Goal: Task Accomplishment & Management: Manage account settings

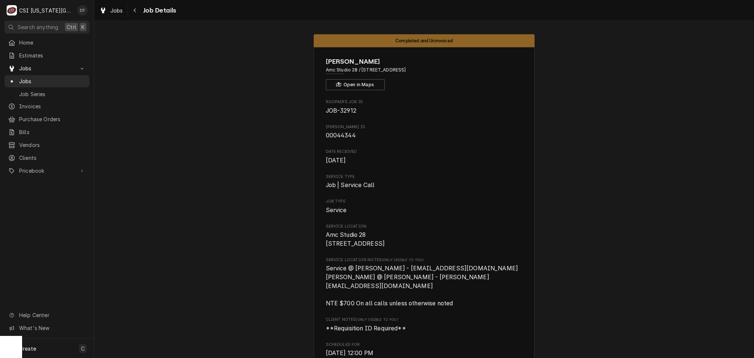
scroll to position [3746, 0]
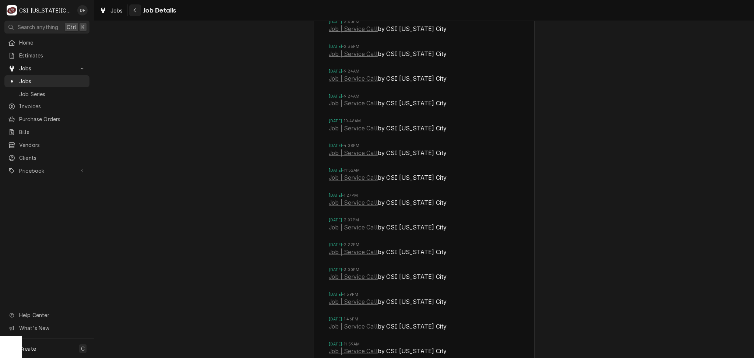
click at [133, 10] on icon "Navigate back" at bounding box center [134, 10] width 3 height 5
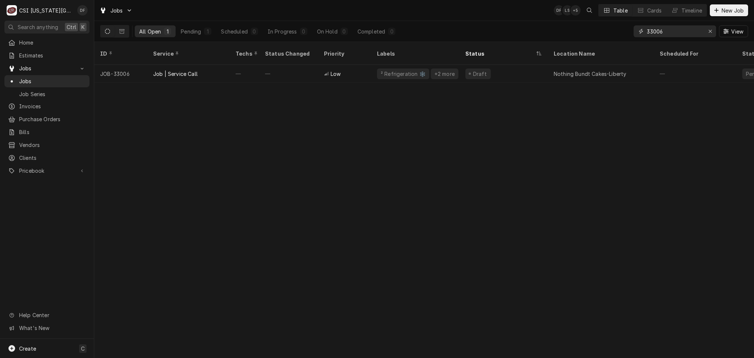
drag, startPoint x: 666, startPoint y: 34, endPoint x: 645, endPoint y: 36, distance: 21.4
click at [645, 36] on div "33006" at bounding box center [675, 31] width 82 height 12
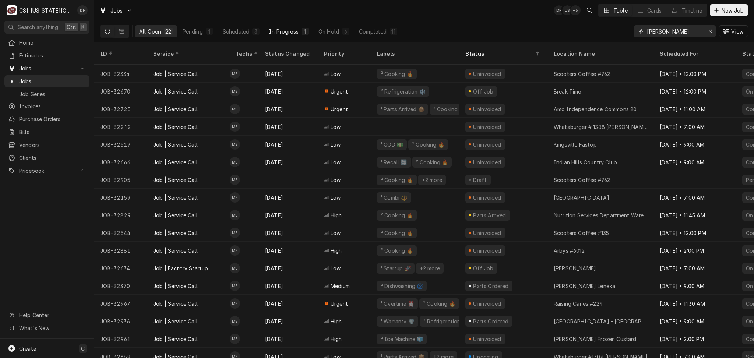
type input "schupp"
click at [295, 33] on div "In Progress" at bounding box center [283, 32] width 29 height 8
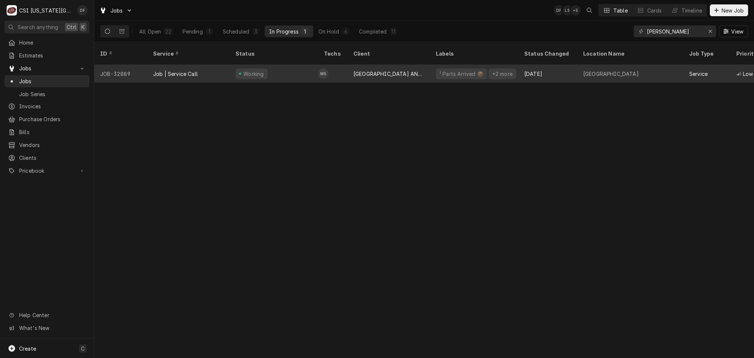
click at [420, 69] on div "[GEOGRAPHIC_DATA] AND [GEOGRAPHIC_DATA]" at bounding box center [389, 74] width 82 height 18
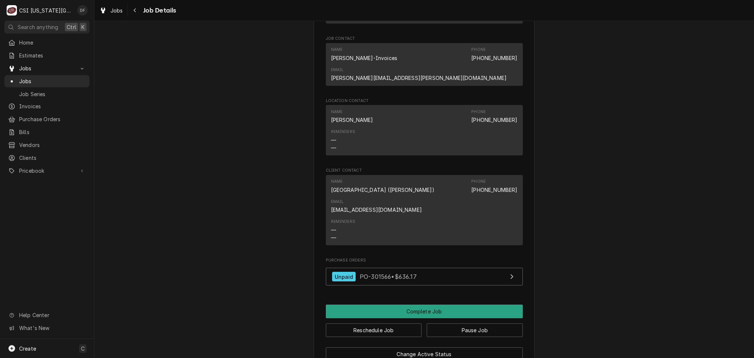
scroll to position [884, 0]
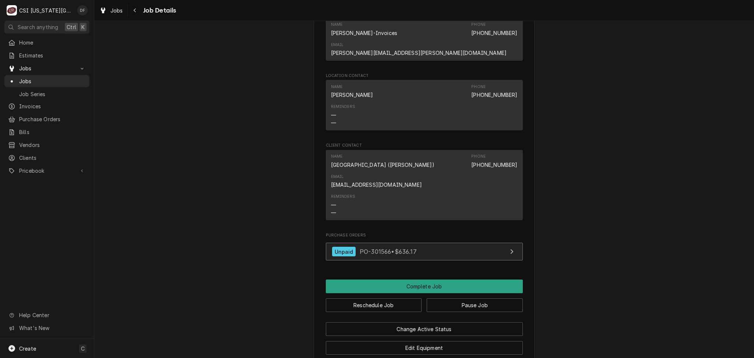
click at [383, 247] on div "Unpaid PO-301566 • $636.17" at bounding box center [374, 252] width 85 height 10
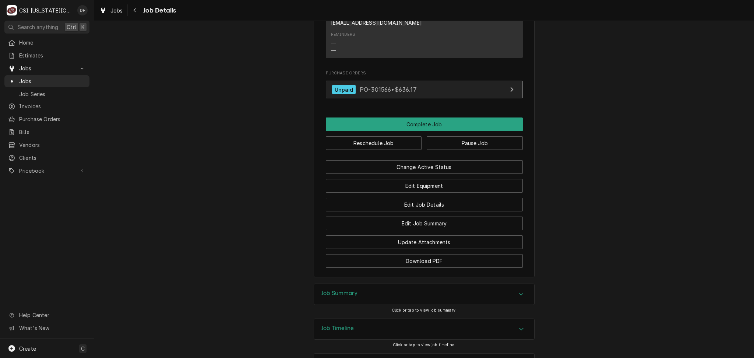
scroll to position [1047, 0]
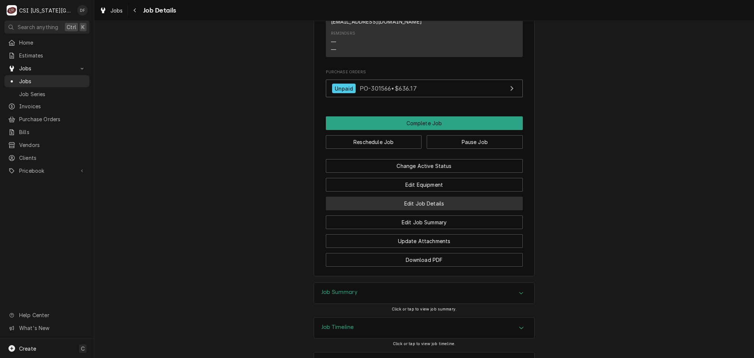
click at [393, 197] on button "Edit Job Details" at bounding box center [424, 204] width 197 height 14
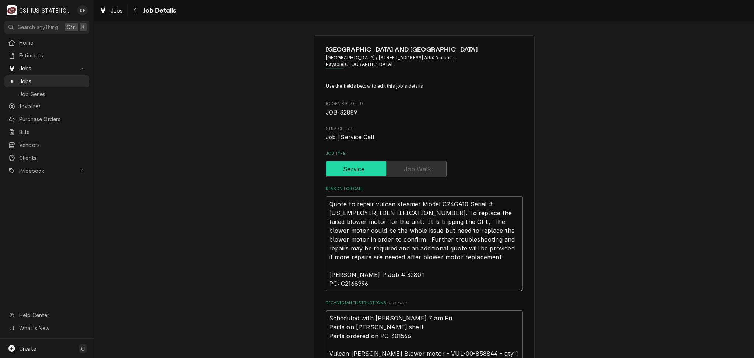
scroll to position [147, 0]
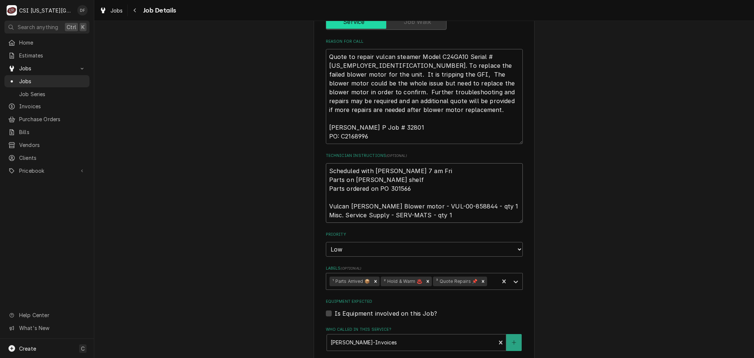
click at [326, 170] on textarea "Scheduled with Dominic 7 am Fri Parts on charles shelf Parts ordered on PO 3015…" at bounding box center [424, 193] width 197 height 60
type textarea "x"
type textarea "Scheduled with Dominic 7 am Fri Parts on charles shelf Parts ordered on PO 3015…"
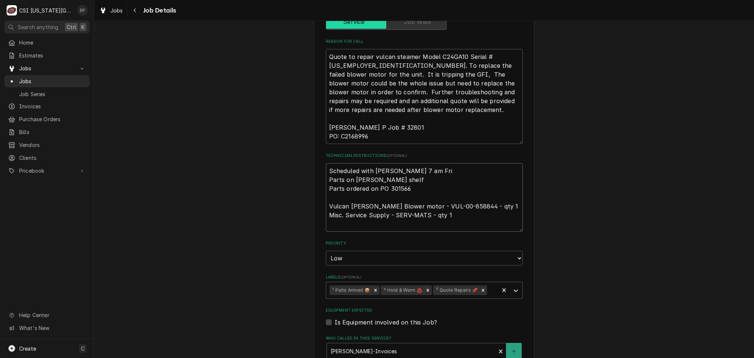
type textarea "x"
type textarea "Scheduled with Dominic 7 am Fri Parts on charles shelf Parts ordered on PO 3015…"
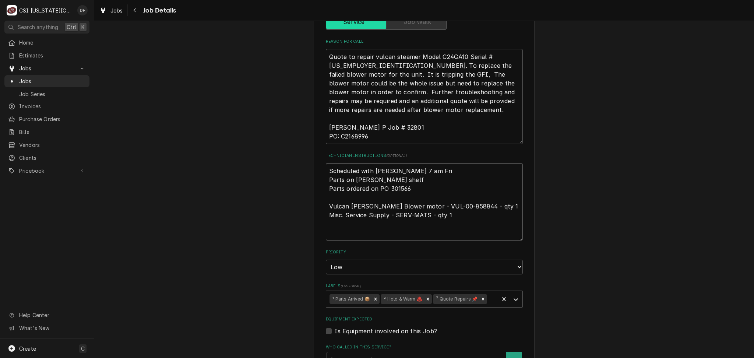
click at [336, 166] on textarea "Scheduled with Dominic 7 am Fri Parts on charles shelf Parts ordered on PO 3015…" at bounding box center [424, 201] width 197 height 77
type textarea "x"
type textarea "9 Scheduled with Dominic 7 am Fri Parts on charles shelf Parts ordered on PO 30…"
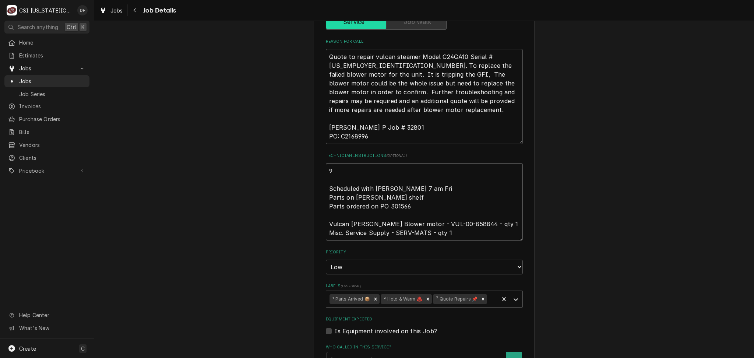
type textarea "x"
type textarea "9/ Scheduled with Dominic 7 am Fri Parts on charles shelf Parts ordered on PO 3…"
type textarea "x"
type textarea "9/2 Scheduled with Dominic 7 am Fri Parts on charles shelf Parts ordered on PO …"
type textarea "x"
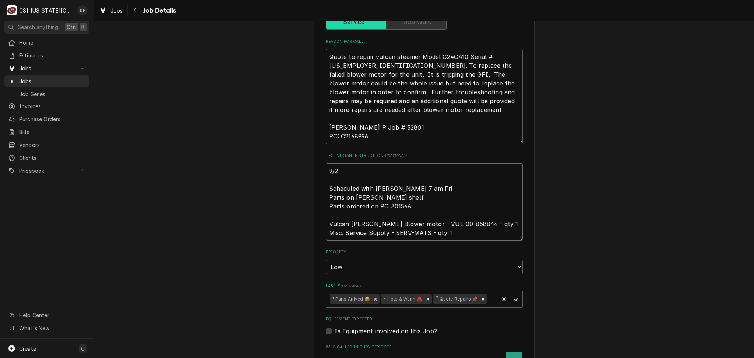
type textarea "9/26 Scheduled with Dominic 7 am Fri Parts on charles shelf Parts ordered on PO…"
type textarea "x"
type textarea "9/26 Scheduled with Dominic 7 am Fri Parts on charles shelf Parts ordered on PO…"
type textarea "x"
type textarea "9/26 D Scheduled with Dominic 7 am Fri Parts on charles shelf Parts ordered on …"
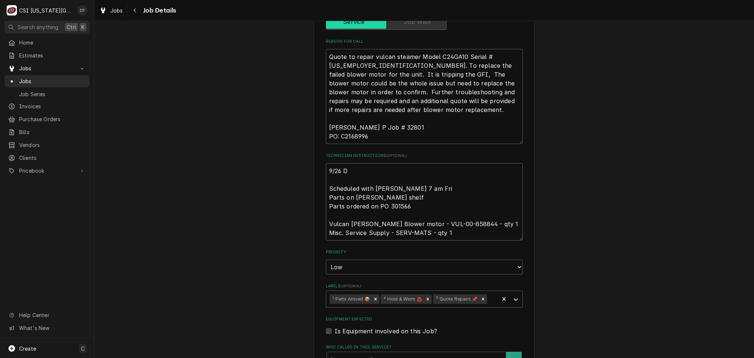
type textarea "x"
type textarea "9/26 DF Scheduled with Dominic 7 am Fri Parts on charles shelf Parts ordered on…"
type textarea "x"
type textarea "9/26 DF Scheduled with Dominic 7 am Fri Parts on charles shelf Parts ordered on…"
type textarea "x"
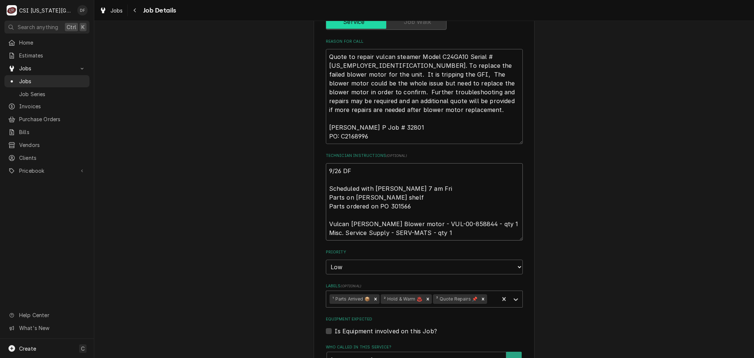
type textarea "9/26 DF a Scheduled with Dominic 7 am Fri Parts on charles shelf Parts ordered …"
type textarea "x"
type textarea "9/26 DF ad Scheduled with Dominic 7 am Fri Parts on charles shelf Parts ordered…"
type textarea "x"
type textarea "9/26 DF add Scheduled with Dominic 7 am Fri Parts on charles shelf Parts ordere…"
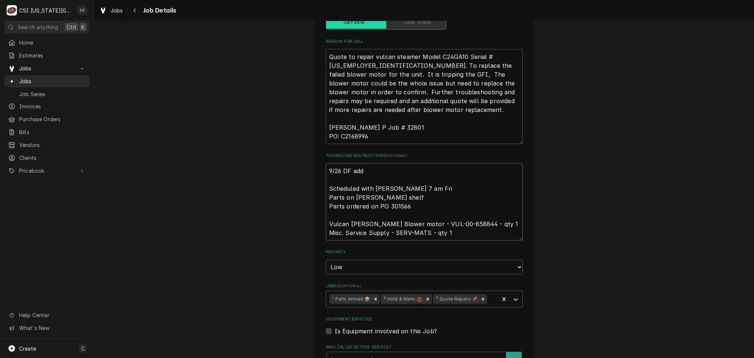
type textarea "x"
type textarea "9/26 DF addi Scheduled with Dominic 7 am Fri Parts on charles shelf Parts order…"
type textarea "x"
type textarea "9/26 DF addin Scheduled with Dominic 7 am Fri Parts on charles shelf Parts orde…"
type textarea "x"
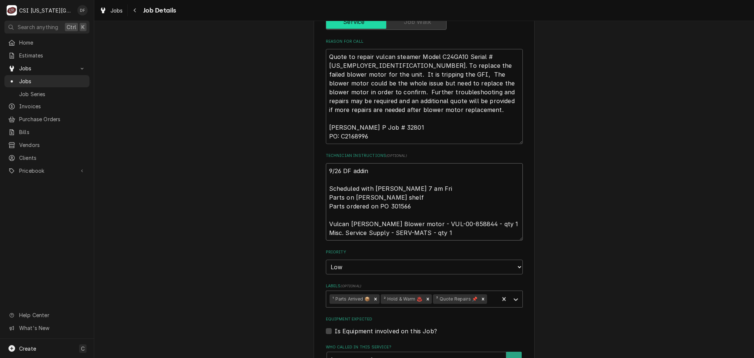
type textarea "9/26 DF adding Scheduled with Dominic 7 am Fri Parts on charles shelf Parts ord…"
type textarea "x"
type textarea "9/26 DF adding Scheduled with Dominic 7 am Fri Parts on charles shelf Parts ord…"
type textarea "x"
type textarea "9/26 DF adding r Scheduled with Dominic 7 am Fri Parts on charles shelf Parts o…"
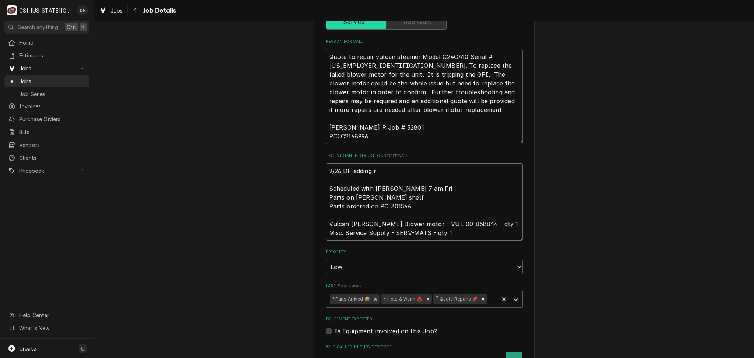
type textarea "x"
type textarea "9/26 DF adding re Scheduled with Dominic 7 am Fri Parts on charles shelf Parts …"
type textarea "x"
type textarea "9/26 DF adding rec Scheduled with Dominic 7 am Fri Parts on charles shelf Parts…"
type textarea "x"
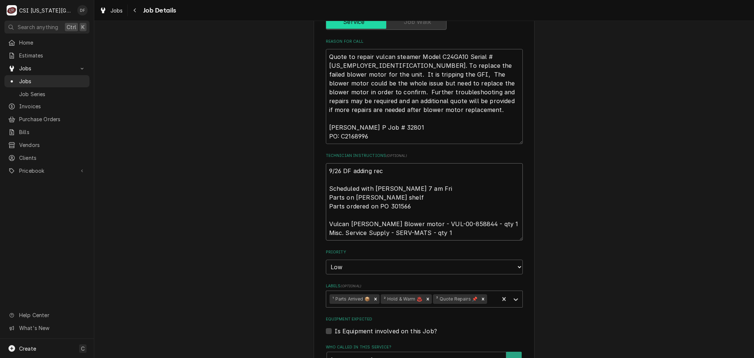
type textarea "9/26 DF adding reca Scheduled with Dominic 7 am Fri Parts on charles shelf Part…"
type textarea "x"
type textarea "9/26 DF adding recal Scheduled with Dominic 7 am Fri Parts on charles shelf Par…"
type textarea "x"
type textarea "9/26 DF adding recall Scheduled with Dominic 7 am Fri Parts on charles shelf Pa…"
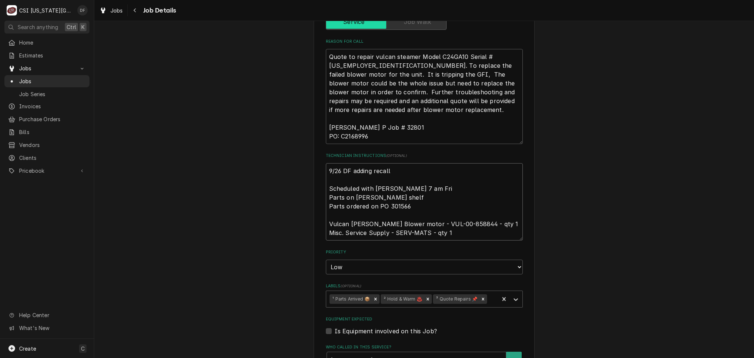
type textarea "x"
type textarea "9/26 DF adding recall Scheduled with Dominic 7 am Fri Parts on charles shelf Pa…"
type textarea "x"
type textarea "9/26 DF adding recall a Scheduled with Dominic 7 am Fri Parts on charles shelf …"
type textarea "x"
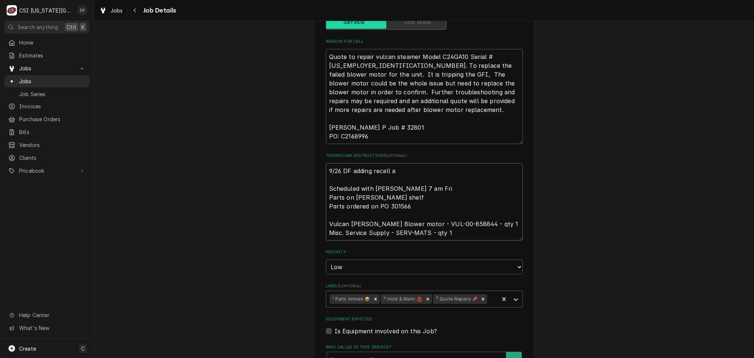
type textarea "9/26 DF adding recall as Scheduled with Dominic 7 am Fri Parts on charles shelf…"
type textarea "x"
type textarea "9/26 DF adding recall as Scheduled with Dominic 7 am Fri Parts on charles shelf…"
type textarea "x"
type textarea "9/26 DF adding recall as C Scheduled with Dominic 7 am Fri Parts on charles she…"
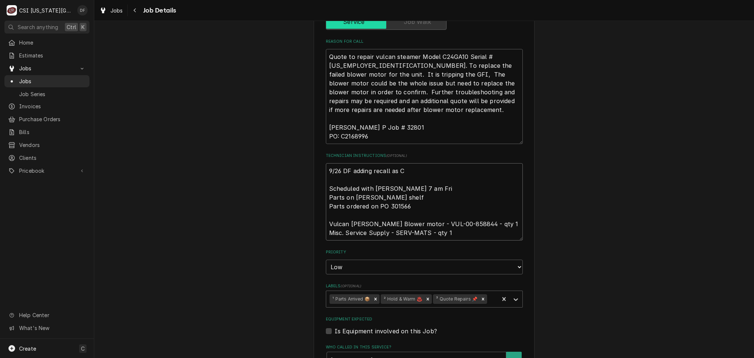
type textarea "x"
type textarea "9/26 DF adding recall as Ch Scheduled with Dominic 7 am Fri Parts on charles sh…"
type textarea "x"
type textarea "9/26 DF adding recall as Cha Scheduled with Dominic 7 am Fri Parts on charles s…"
type textarea "x"
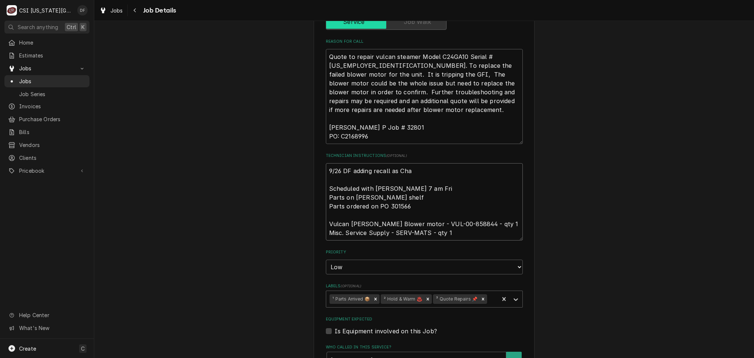
type textarea "9/26 DF adding recall as Char Scheduled with Dominic 7 am Fri Parts on charles …"
type textarea "x"
type textarea "9/26 DF adding recall as Charl Scheduled with Dominic 7 am Fri Parts on charles…"
type textarea "x"
type textarea "9/26 DF adding recall as Charle Scheduled with Dominic 7 am Fri Parts on charle…"
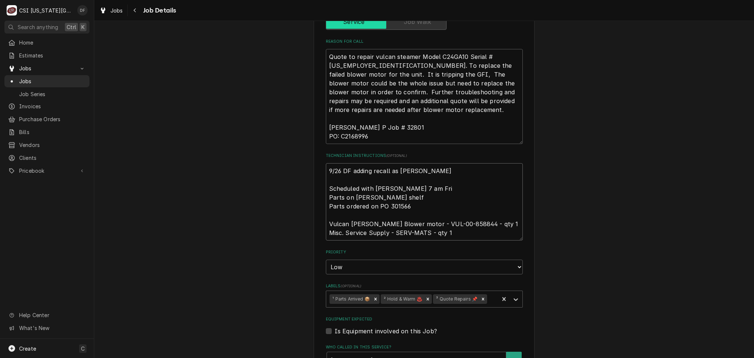
type textarea "x"
type textarea "9/26 DF adding recall as Charles Scheduled with Dominic 7 am Fri Parts on charl…"
type textarea "x"
type textarea "9/26 DF adding recall as Charles Scheduled with Dominic 7 am Fri Parts on charl…"
type textarea "x"
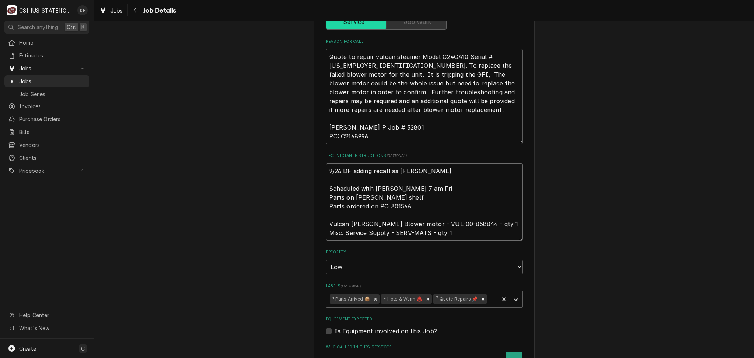
type textarea "9/26 DF adding recall as Charles d Scheduled with Dominic 7 am Fri Parts on cha…"
type textarea "x"
type textarea "9/26 DF adding recall as Charles di Scheduled with Dominic 7 am Fri Parts on ch…"
type textarea "x"
type textarea "9/26 DF adding recall as Charles did Scheduled with Dominic 7 am Fri Parts on c…"
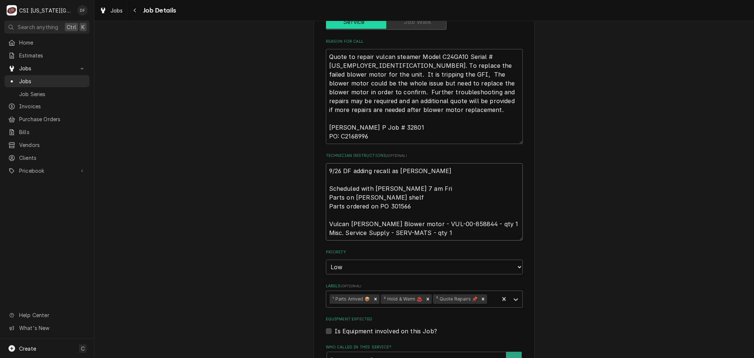
type textarea "x"
type textarea "9/26 DF adding recall as Charles didn Scheduled with Dominic 7 am Fri Parts on …"
type textarea "x"
type textarea "9/26 DF adding recall as Charles didn' Scheduled with Dominic 7 am Fri Parts on…"
type textarea "x"
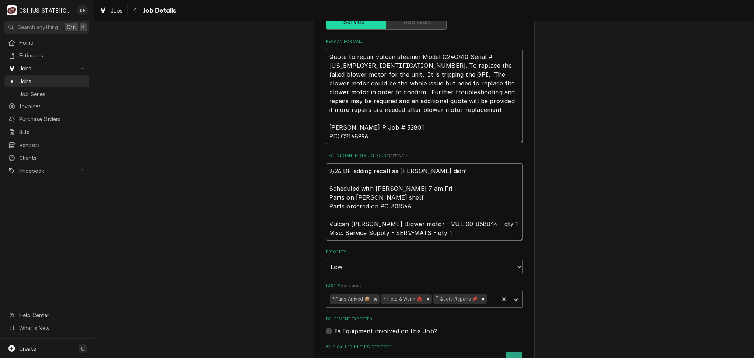
type textarea "9/26 DF adding recall as Charles didn't Scheduled with Dominic 7 am Fri Parts o…"
type textarea "x"
type textarea "9/26 DF adding recall as Charles didn't Scheduled with Dominic 7 am Fri Parts o…"
type textarea "x"
type textarea "9/26 DF adding recall as Charles didn't o Scheduled with Dominic 7 am Fri Parts…"
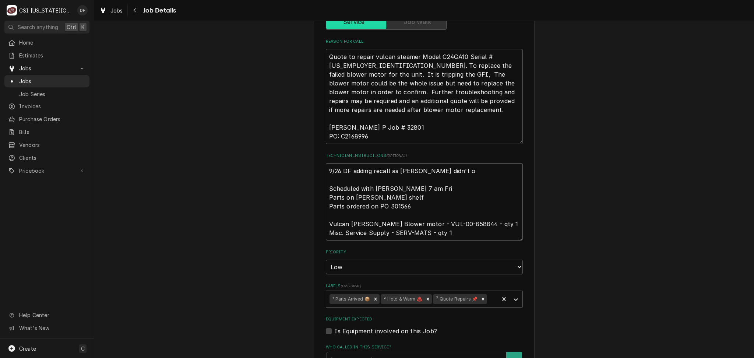
type textarea "x"
type textarea "9/26 DF adding recall as Charles didn't or Scheduled with Dominic 7 am Fri Part…"
type textarea "x"
type textarea "9/26 DF adding recall as Charles didn't ord Scheduled with Dominic 7 am Fri Par…"
type textarea "x"
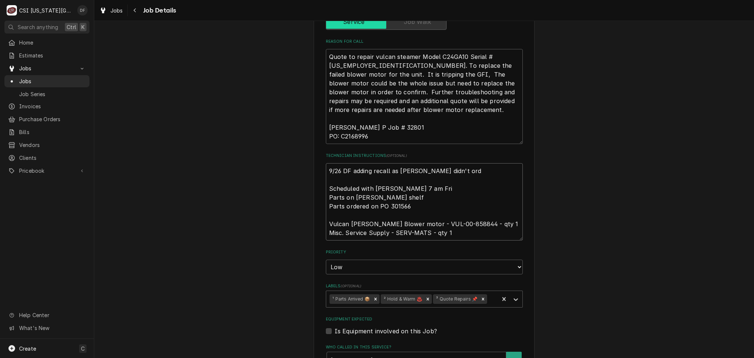
type textarea "9/26 DF adding recall as Charles didn't orde Scheduled with Dominic 7 am Fri Pa…"
type textarea "x"
type textarea "9/26 DF adding recall as Charles didn't order Scheduled with Dominic 7 am Fri P…"
type textarea "x"
type textarea "9/26 DF adding recall as Charles didn't order Scheduled with Dominic 7 am Fri P…"
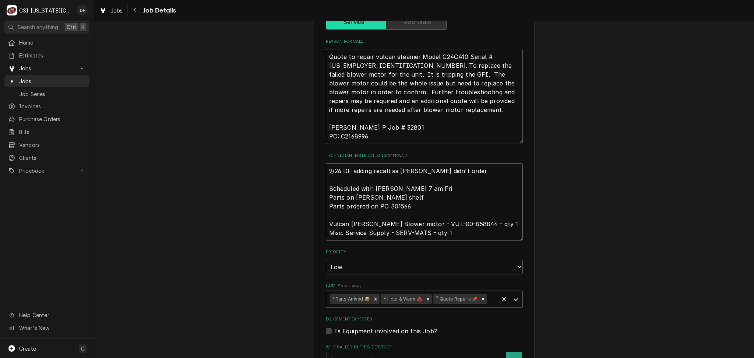
type textarea "x"
type textarea "9/26 DF adding recall as Charles didn't order t Scheduled with Dominic 7 am Fri…"
type textarea "x"
type textarea "9/26 DF adding recall as Charles didn't order th Scheduled with Dominic 7 am Fr…"
type textarea "x"
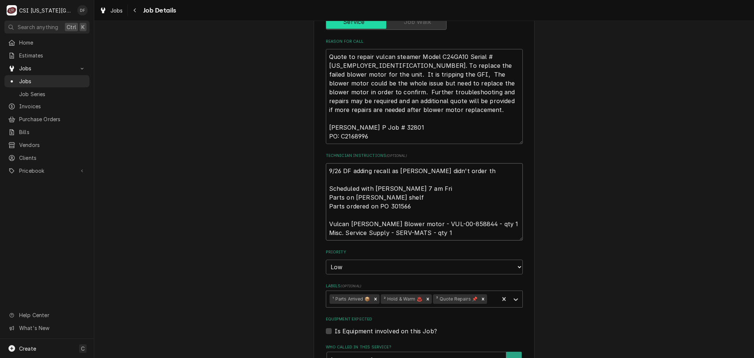
type textarea "9/26 DF adding recall as Charles didn't order the Scheduled with Dominic 7 am F…"
type textarea "x"
type textarea "9/26 DF adding recall as Charles didn't order the Scheduled with Dominic 7 am F…"
type textarea "x"
type textarea "9/26 DF adding recall as Charles didn't order the g Scheduled with Dominic 7 am…"
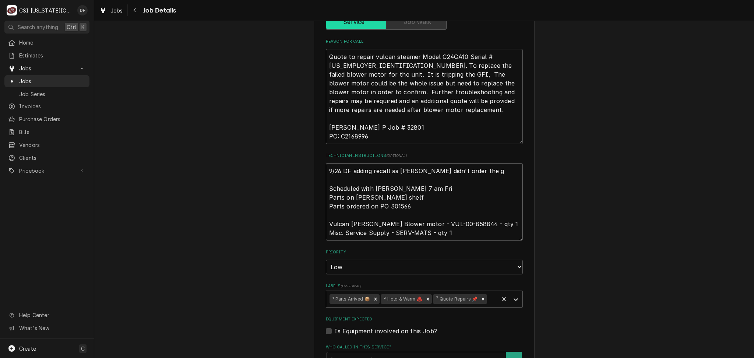
type textarea "x"
type textarea "9/26 DF adding recall as Charles didn't order the ga Scheduled with Dominic 7 a…"
type textarea "x"
type textarea "9/26 DF adding recall as Charles didn't order the gas Scheduled with Dominic 7 …"
type textarea "x"
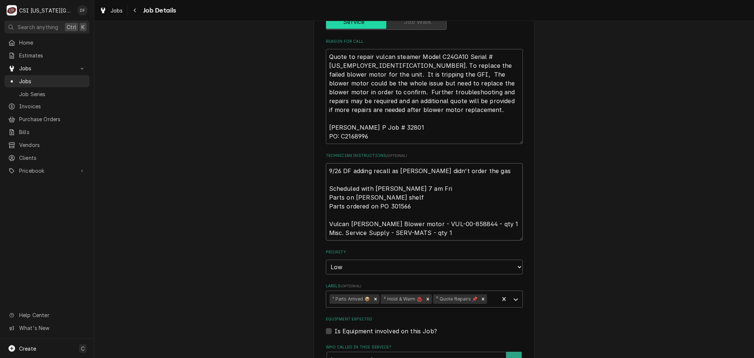
type textarea "9/26 DF adding recall as Charles didn't order the gask Scheduled with Dominic 7…"
type textarea "x"
type textarea "9/26 DF adding recall as Charles didn't order the gaske Scheduled with Dominic …"
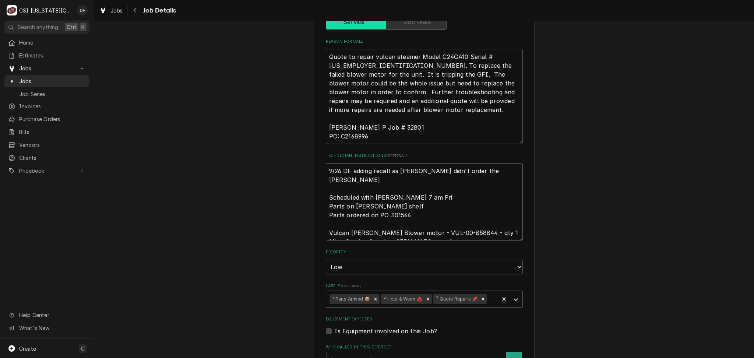
type textarea "x"
type textarea "9/26 DF adding recall as Charles didn't order the gasket Scheduled with Dominic…"
type textarea "x"
type textarea "9/26 DF adding recall as Charles didn't order the gaskets Scheduled with Domini…"
type textarea "x"
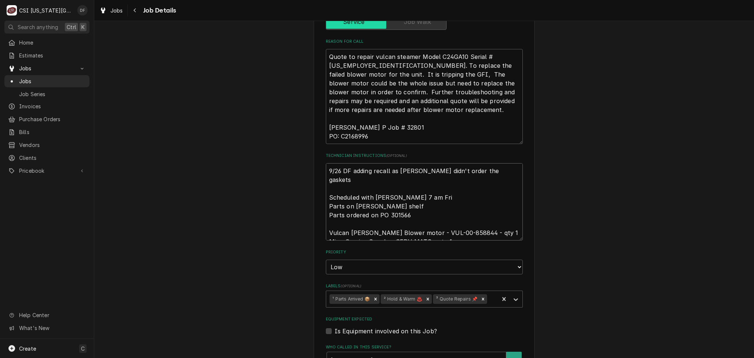
type textarea "9/26 DF adding recall as Charles didn't order the gaskets/ Scheduled with Domin…"
type textarea "x"
type textarea "9/26 DF adding recall as Charles didn't order the gaskets/ Scheduled with Domin…"
type textarea "x"
type textarea "9/26 DF adding recall as Charles didn't order the gaskets/ H Scheduled with Dom…"
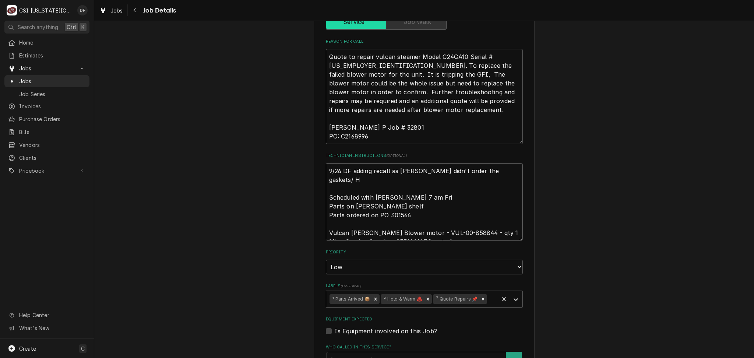
type textarea "x"
type textarea "9/26 DF adding recall as Charles didn't order the gaskets/ HI Scheduled with Do…"
type textarea "x"
type textarea "9/26 DF adding recall as Charles didn't order the gaskets/ HIG Scheduled with D…"
type textarea "x"
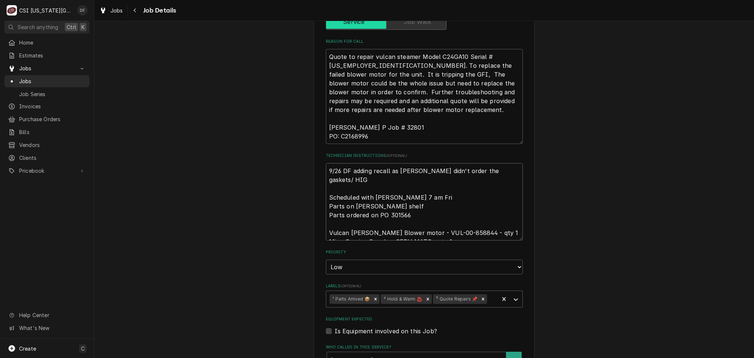
type textarea "9/26 DF adding recall as Charles didn't order the gaskets/ HIGH Scheduled with …"
type textarea "x"
type textarea "9/26 DF adding recall as Charles didn't order the gaskets/ HIGH Scheduled with …"
type textarea "x"
type textarea "9/26 DF adding recall as Charles didn't order the gaskets/ HIGH p Scheduled wit…"
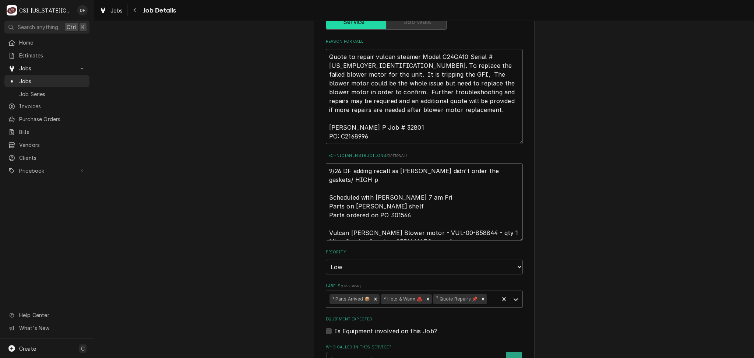
type textarea "x"
type textarea "9/26 DF adding recall as Charles didn't order the gaskets/ HIGH pr Scheduled wi…"
type textarea "x"
type textarea "9/26 DF adding recall as Charles didn't order the gaskets/ HIGH pri Scheduled w…"
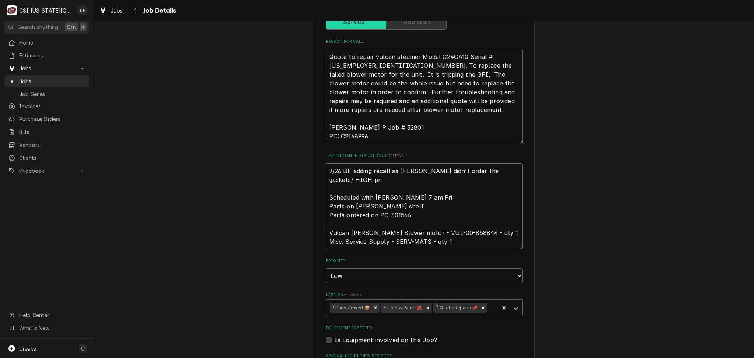
type textarea "x"
type textarea "9/26 DF adding recall as Charles didn't order the gaskets/ HIGH prio Scheduled …"
type textarea "x"
type textarea "9/26 DF adding recall as Charles didn't order the gaskets/ HIGH prior Scheduled…"
type textarea "x"
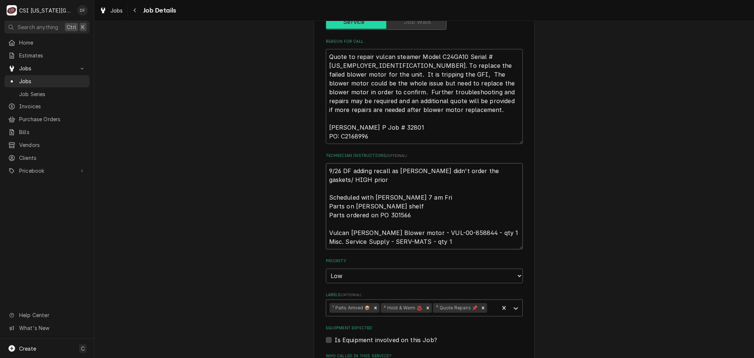
type textarea "9/26 DF adding recall as Charles didn't order the gaskets/ HIGH priori Schedule…"
type textarea "x"
type textarea "9/26 DF adding recall as Charles didn't order the gaskets/ HIGH priorit Schedul…"
type textarea "x"
type textarea "9/26 DF adding recall as Charles didn't order the gaskets/ HIGH priority Schedu…"
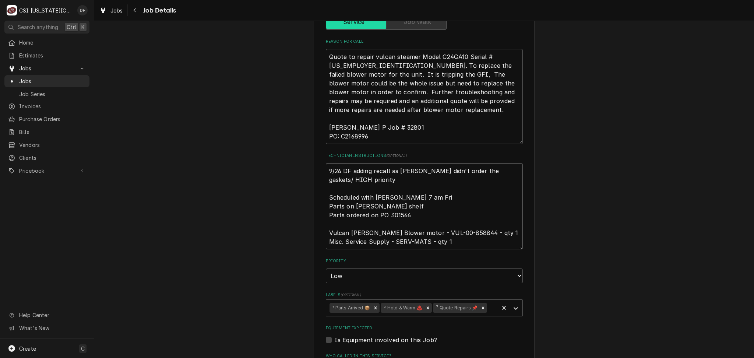
type textarea "x"
type textarea "9/26 DF adding recall as Charles didn't order the gaskets/ HIGH priority Schedu…"
type textarea "x"
type textarea "9/26 DF adding recall as Charles didn't order the gaskets/ HIGH priority w Sche…"
type textarea "x"
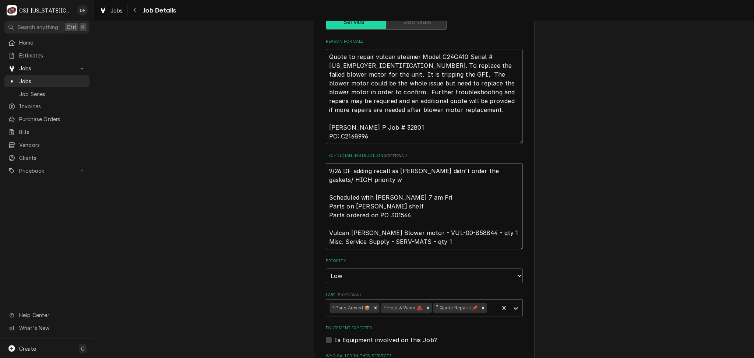
type textarea "9/26 DF adding recall as Charles didn't order the gaskets/ HIGH priority wh Sch…"
type textarea "x"
type textarea "9/26 DF adding recall as Charles didn't order the gaskets/ HIGH priority whe Sc…"
type textarea "x"
type textarea "9/26 DF adding recall as Charles didn't order the gaskets/ HIGH priority when S…"
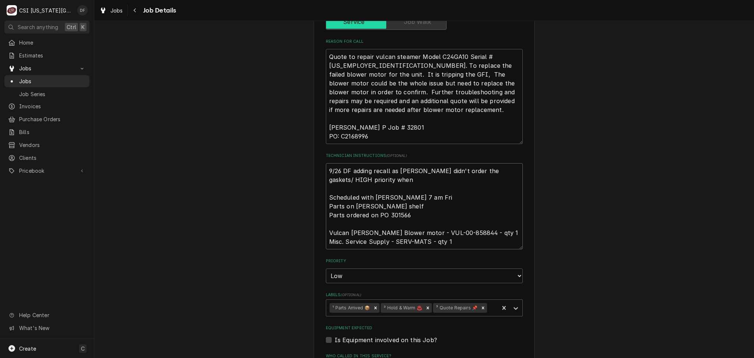
type textarea "x"
type textarea "9/26 DF adding recall as Charles didn't order the gaskets/ HIGH priority when S…"
type textarea "x"
type textarea "9/26 DF adding recall as Charles didn't order the gaskets/ HIGH priority when p…"
type textarea "x"
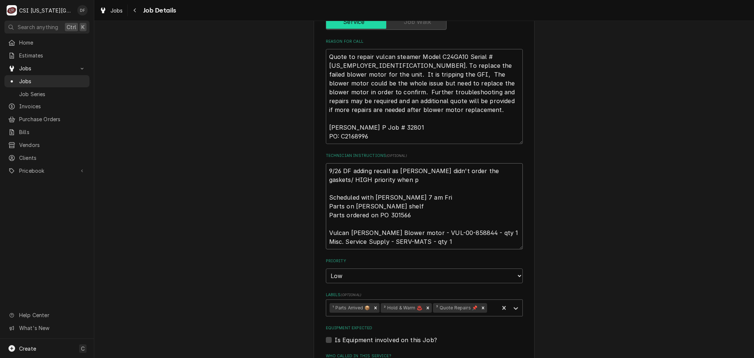
type textarea "9/26 DF adding recall as Charles didn't order the gaskets/ HIGH priority when p…"
type textarea "x"
type textarea "9/26 DF adding recall as Charles didn't order the gaskets/ HIGH priority when p…"
type textarea "x"
type textarea "9/26 DF adding recall as Charles didn't order the gaskets/ HIGH priority when p…"
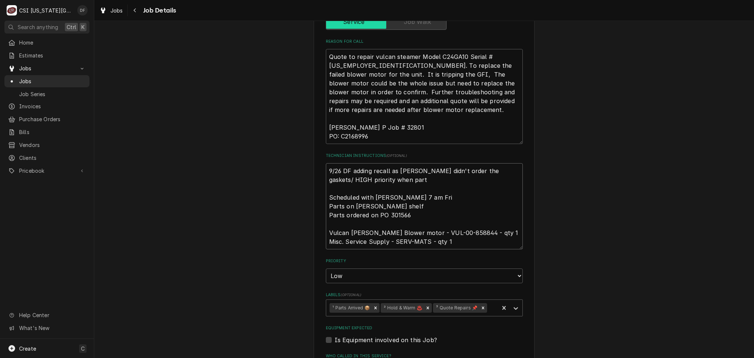
type textarea "x"
type textarea "9/26 DF adding recall as Charles didn't order the gaskets/ HIGH priority when p…"
type textarea "x"
type textarea "9/26 DF adding recall as Charles didn't order the gaskets/ HIGH priority when p…"
type textarea "x"
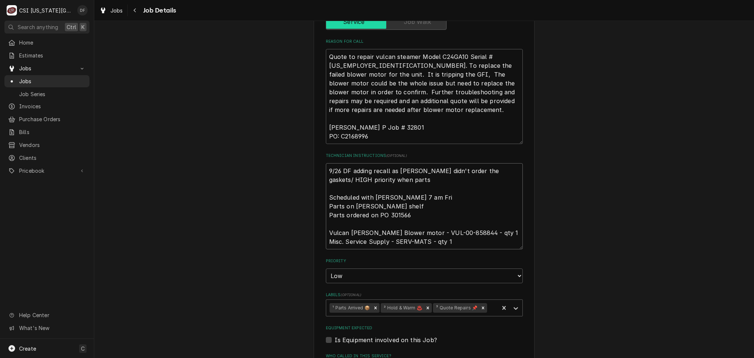
type textarea "9/26 DF adding recall as Charles didn't order the gaskets/ HIGH priority when p…"
type textarea "x"
type textarea "9/26 DF adding recall as Charles didn't order the gaskets/ HIGH priority when p…"
type textarea "x"
type textarea "9/26 DF adding recall as Charles didn't order the gaskets/ HIGH priority when p…"
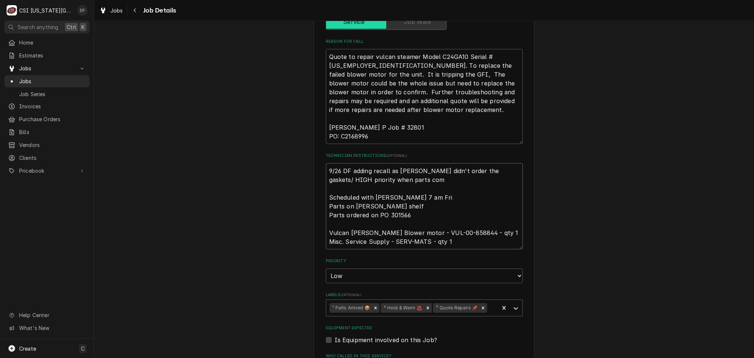
type textarea "x"
type textarea "9/26 DF adding recall as Charles didn't order the gaskets/ HIGH priority when p…"
type textarea "x"
type textarea "9/26 DF adding recall as Charles didn't order the gaskets/ HIGH priority when p…"
type textarea "x"
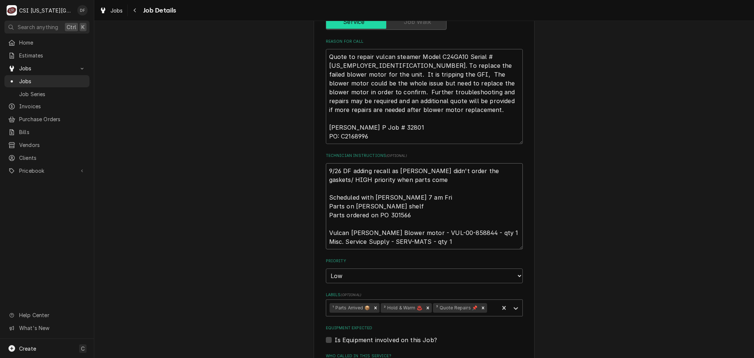
type textarea "9/26 DF adding recall as Charles didn't order the gaskets/ HIGH priority when p…"
type textarea "x"
type textarea "9/26 DF adding recall as Charles didn't order the gaskets/ HIGH priority when p…"
type textarea "x"
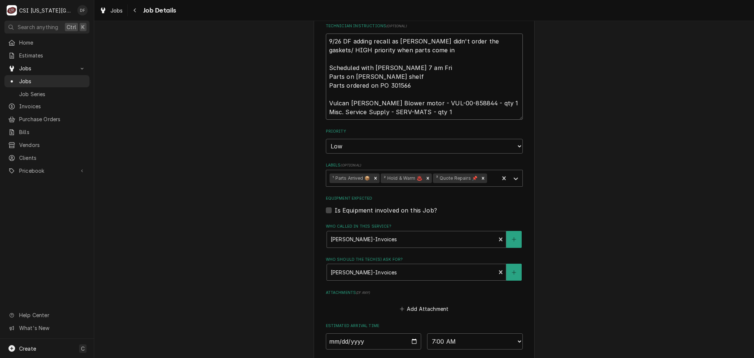
scroll to position [295, 0]
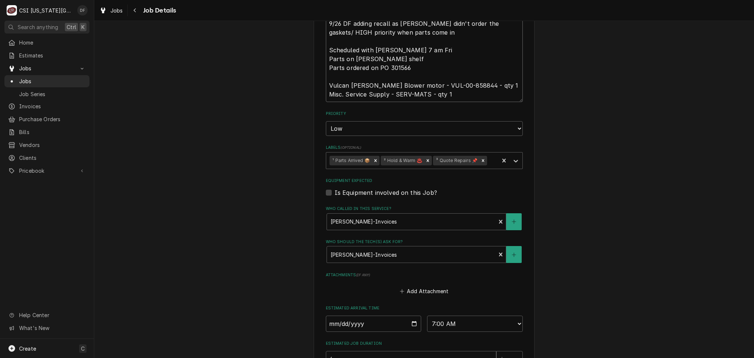
type textarea "9/26 DF adding recall as Charles didn't order the gaskets/ HIGH priority when p…"
click at [387, 131] on select "No Priority Urgent High Medium Low" at bounding box center [424, 128] width 197 height 15
select select "2"
click at [326, 121] on select "No Priority Urgent High Medium Low" at bounding box center [424, 128] width 197 height 15
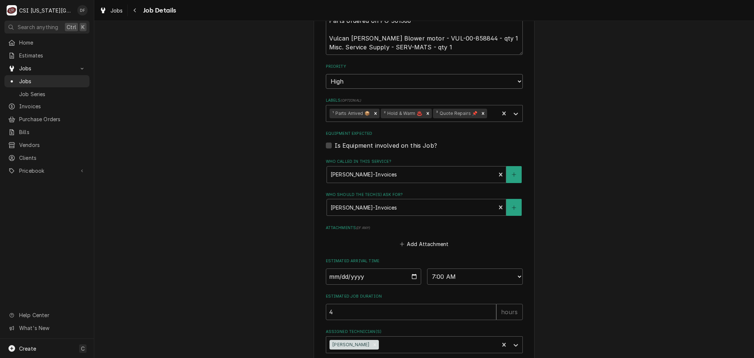
scroll to position [381, 0]
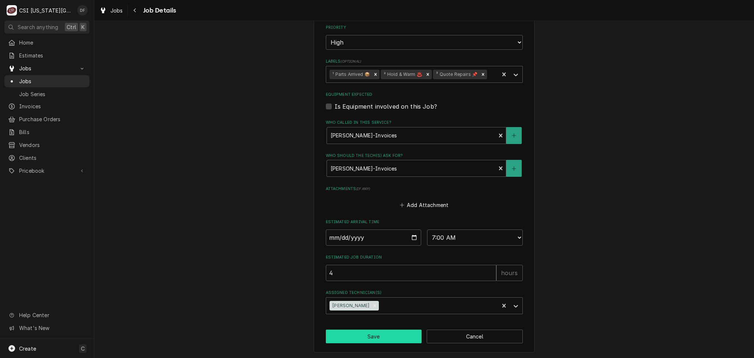
click at [368, 336] on button "Save" at bounding box center [374, 337] width 96 height 14
type textarea "x"
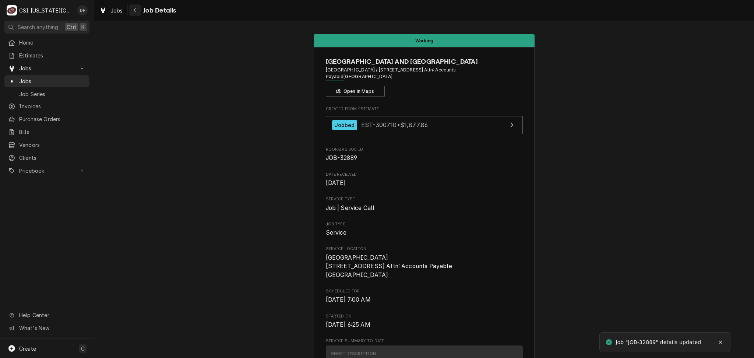
click at [133, 11] on icon "Navigate back" at bounding box center [134, 10] width 3 height 5
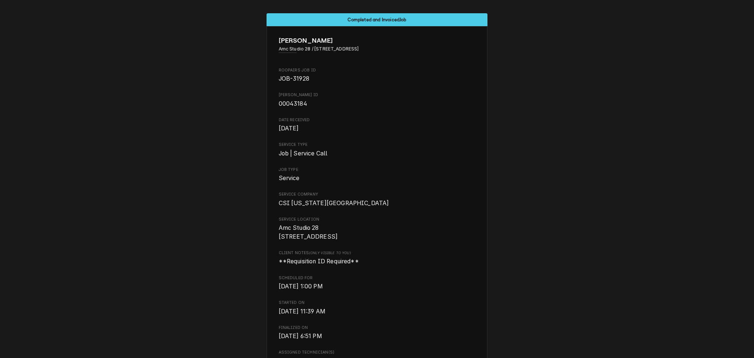
drag, startPoint x: 310, startPoint y: 49, endPoint x: 360, endPoint y: 50, distance: 50.1
click at [360, 50] on span "Amc Studio 28 / 12075 S. Strangline Rd, Olathe, KS 66062" at bounding box center [377, 49] width 197 height 7
copy span "12075 S. Strangline Rd"
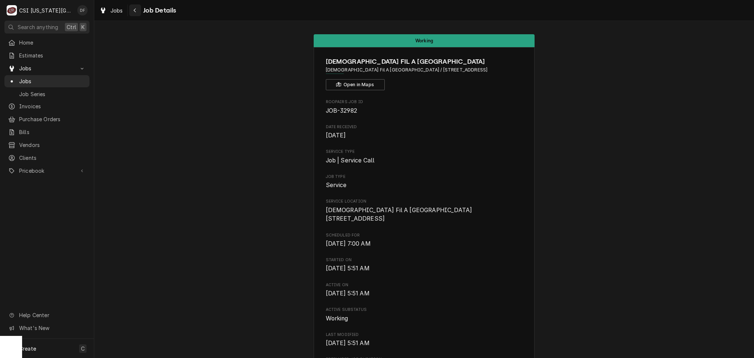
click at [136, 12] on icon "Navigate back" at bounding box center [134, 10] width 3 height 5
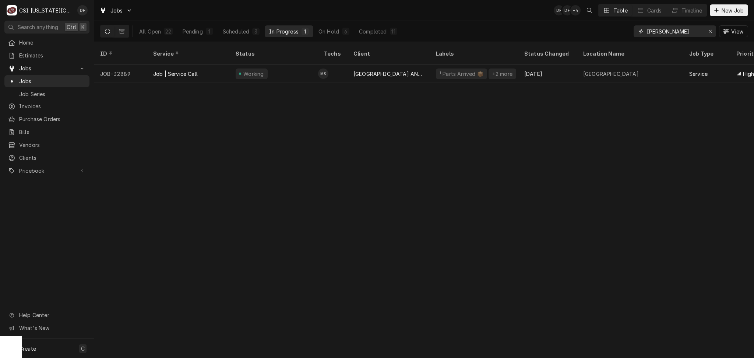
drag, startPoint x: 665, startPoint y: 33, endPoint x: 630, endPoint y: 36, distance: 35.5
click at [630, 36] on div "All Open 22 Pending 1 Scheduled 3 In Progress 1 On Hold 6 Completed 11 schupp V…" at bounding box center [424, 31] width 648 height 21
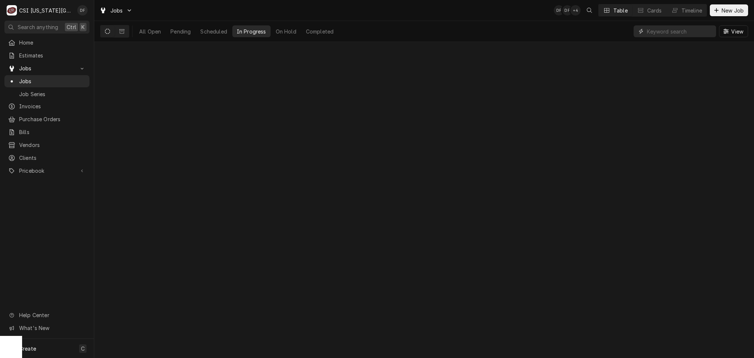
paste input "12075 S. Strangline Rd"
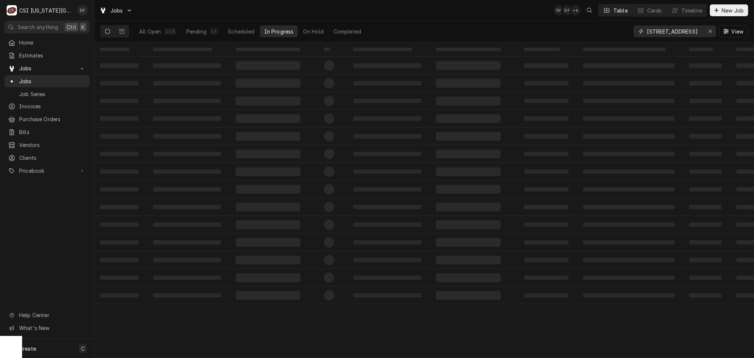
scroll to position [0, 1]
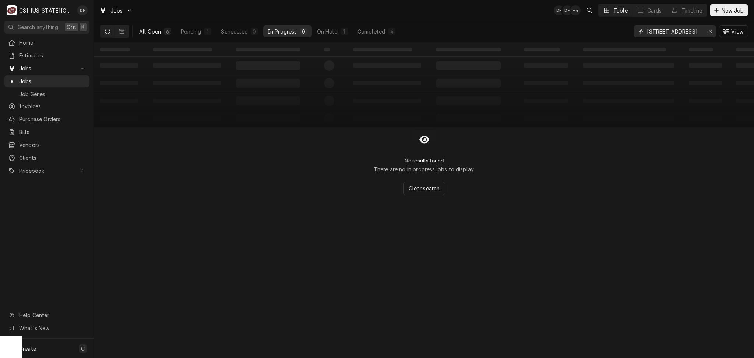
type input "12075 S. Strangline Rd"
click at [148, 32] on div "All Open" at bounding box center [150, 32] width 22 height 8
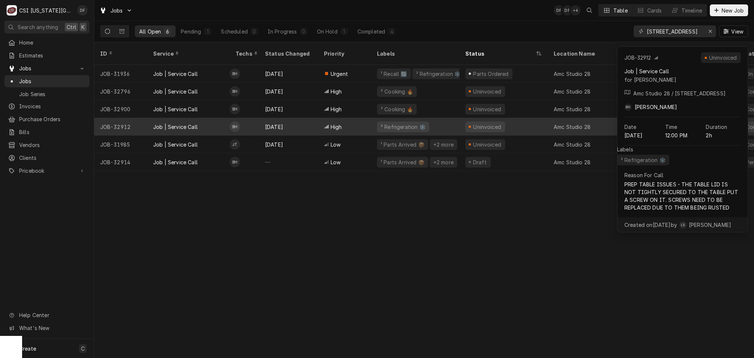
click at [352, 119] on div "High" at bounding box center [344, 127] width 53 height 18
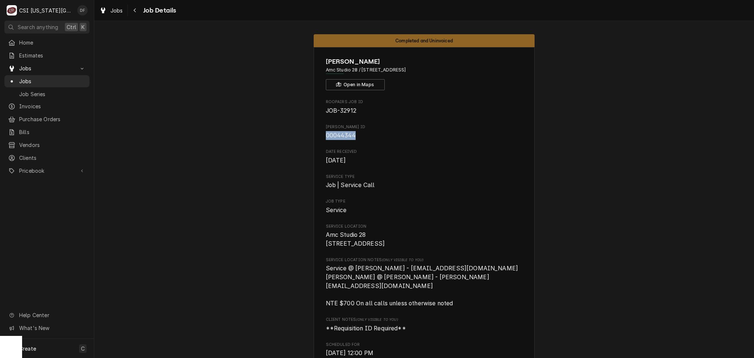
drag, startPoint x: 354, startPoint y: 135, endPoint x: 322, endPoint y: 134, distance: 32.4
click at [326, 134] on span "00044344" at bounding box center [424, 135] width 197 height 9
copy span "00044344"
click at [134, 13] on icon "Navigate back" at bounding box center [134, 10] width 3 height 5
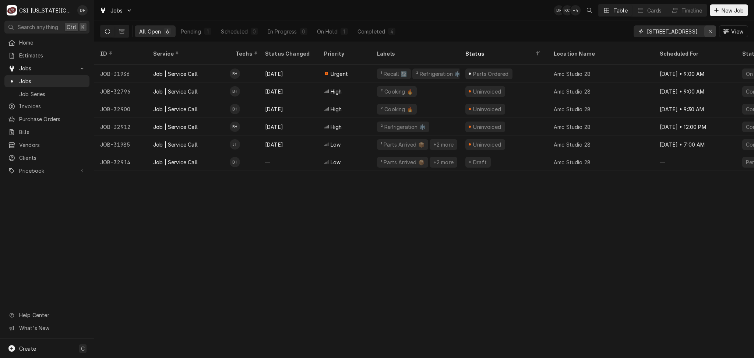
click at [709, 30] on icon "Erase input" at bounding box center [711, 31] width 4 height 5
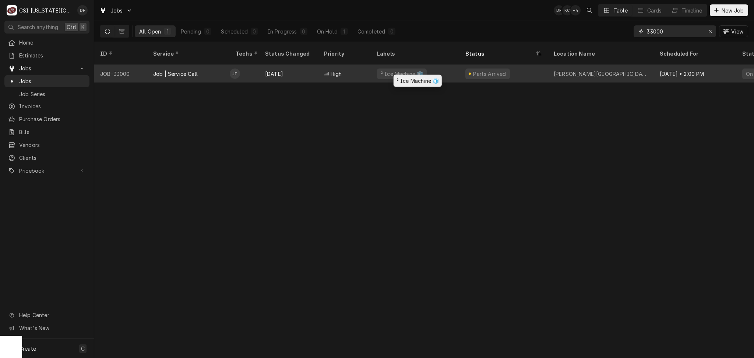
type input "33000"
click at [389, 70] on div "² Ice Machine 🧊" at bounding box center [402, 74] width 44 height 8
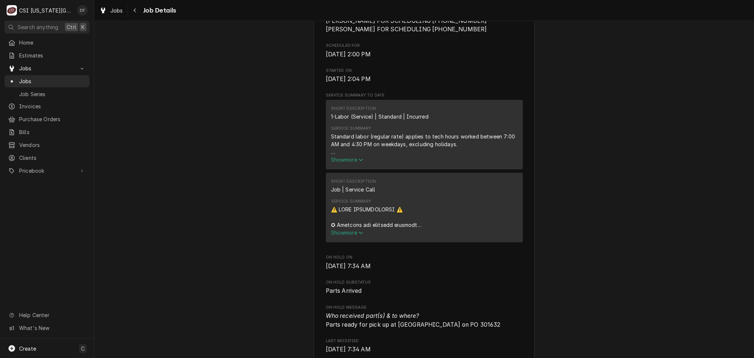
scroll to position [393, 0]
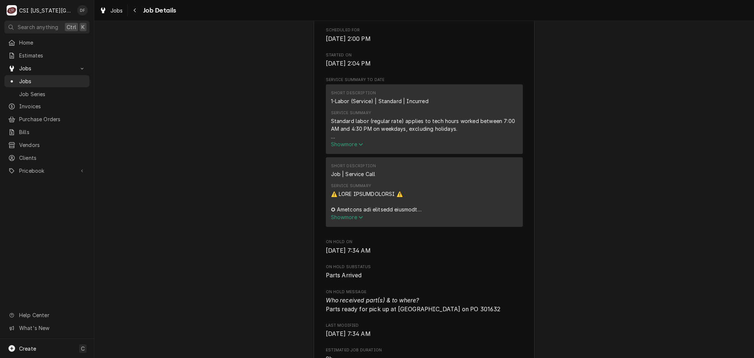
click at [341, 146] on span "Show more" at bounding box center [347, 144] width 32 height 6
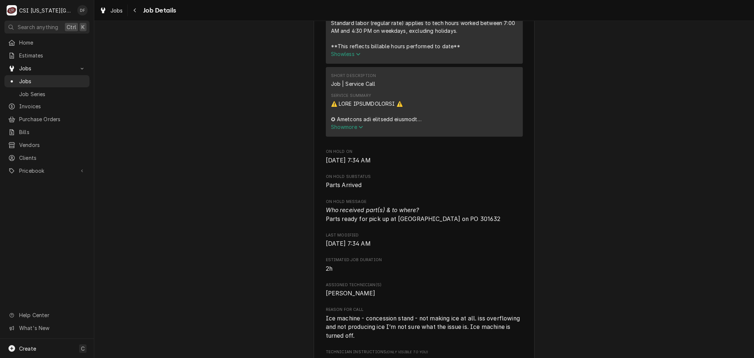
scroll to position [491, 0]
click at [353, 127] on span "Show more" at bounding box center [347, 126] width 32 height 6
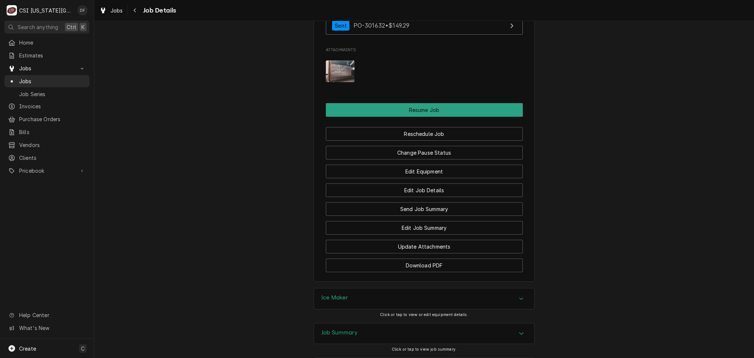
scroll to position [1778, 0]
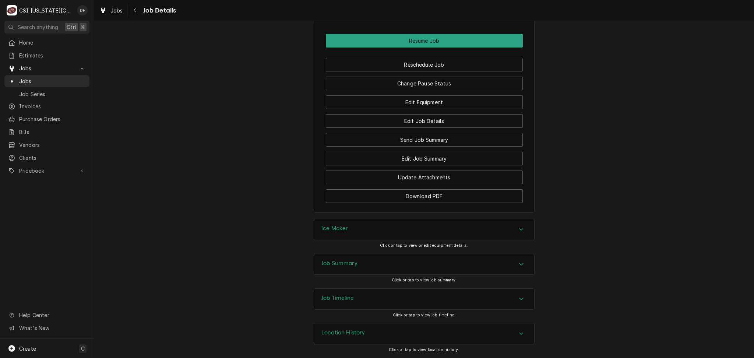
click at [407, 296] on div "Job Timeline" at bounding box center [424, 299] width 220 height 21
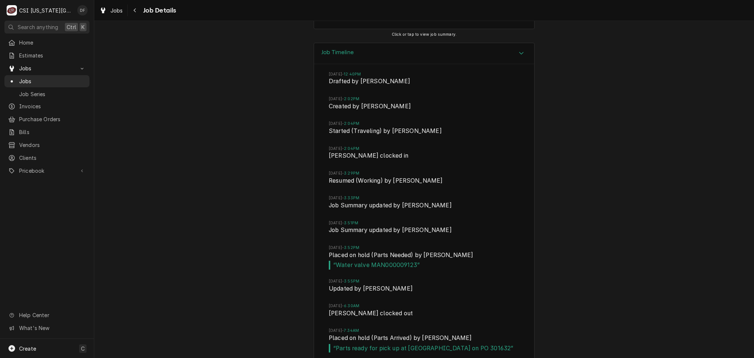
scroll to position [2087, 0]
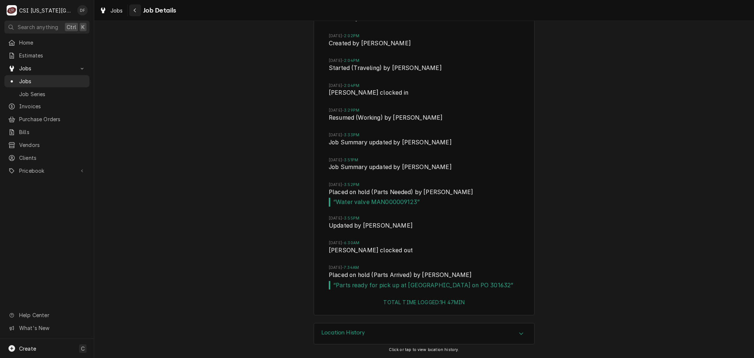
click at [136, 11] on icon "Navigate back" at bounding box center [134, 10] width 3 height 5
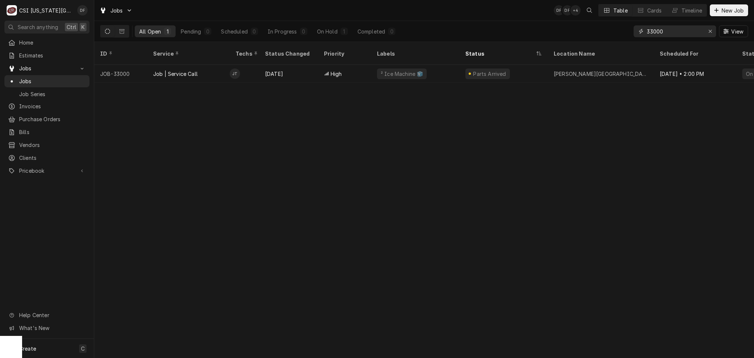
drag, startPoint x: 665, startPoint y: 31, endPoint x: 651, endPoint y: 30, distance: 14.4
click at [651, 30] on input "33000" at bounding box center [674, 31] width 55 height 12
drag, startPoint x: 675, startPoint y: 32, endPoint x: 654, endPoint y: 30, distance: 21.1
click at [654, 30] on input "32824" at bounding box center [674, 31] width 55 height 12
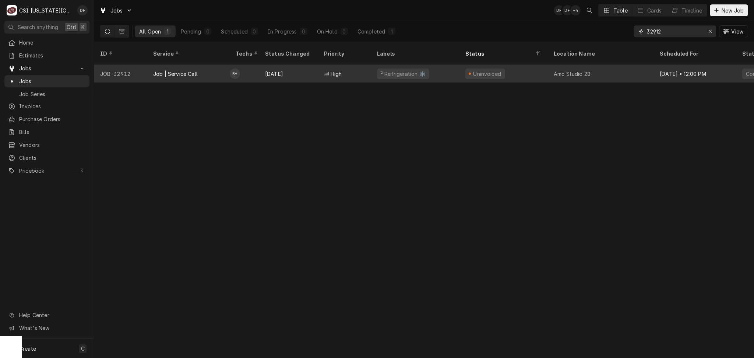
type input "32912"
click at [584, 70] on div "Amc Studio 28" at bounding box center [572, 74] width 37 height 8
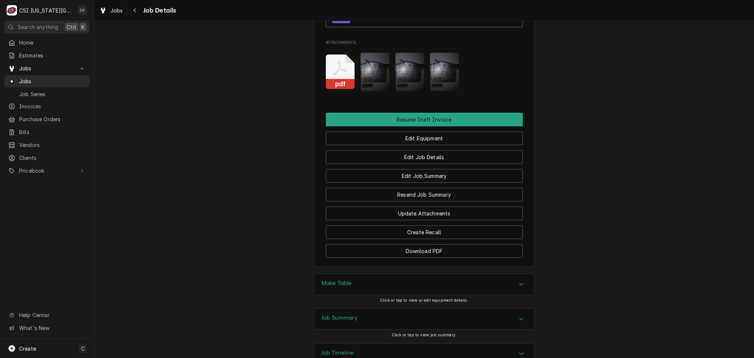
scroll to position [884, 0]
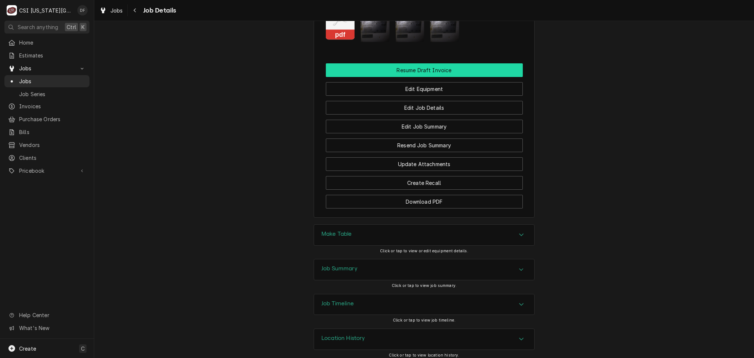
click at [466, 72] on button "Resume Draft Invoice" at bounding box center [424, 70] width 197 height 14
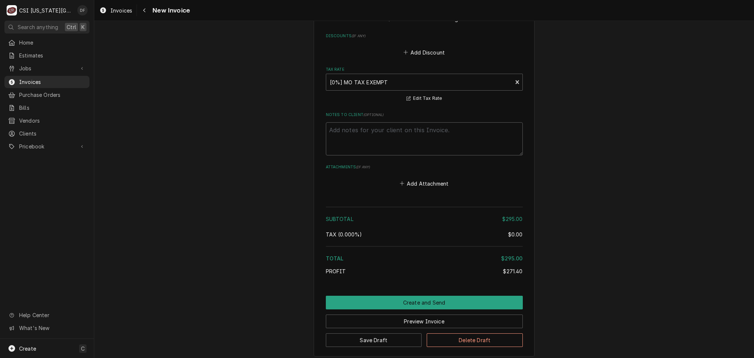
scroll to position [1347, 0]
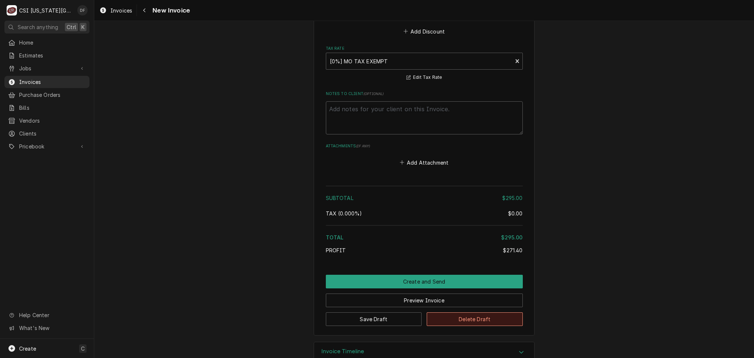
click at [454, 312] on button "Delete Draft" at bounding box center [475, 319] width 96 height 14
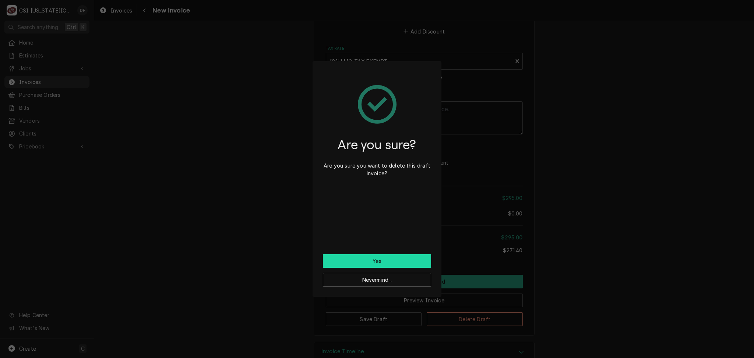
click at [401, 264] on button "Yes" at bounding box center [377, 261] width 108 height 14
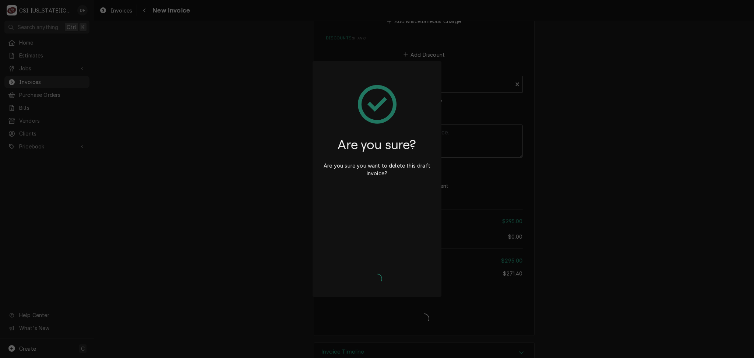
type textarea "x"
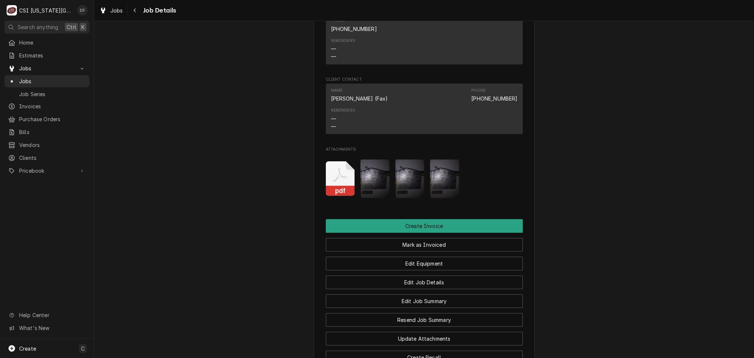
scroll to position [737, 0]
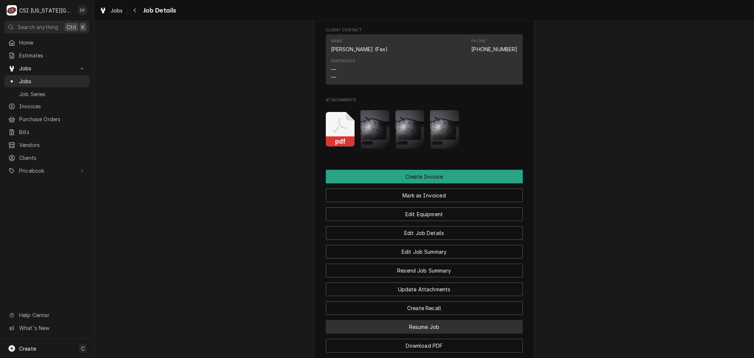
click at [464, 329] on button "Resume Job" at bounding box center [424, 327] width 197 height 14
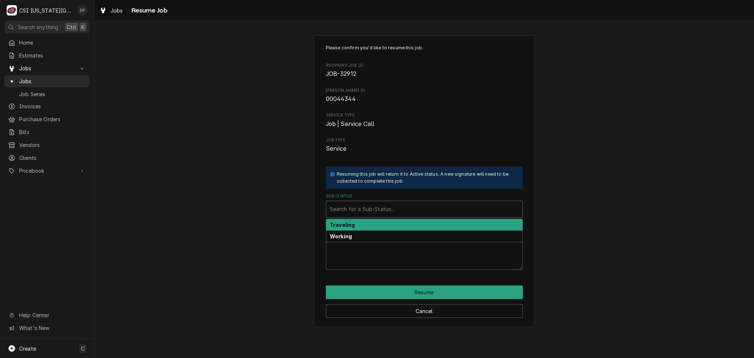
click at [408, 206] on div "Sub-Status" at bounding box center [424, 209] width 189 height 13
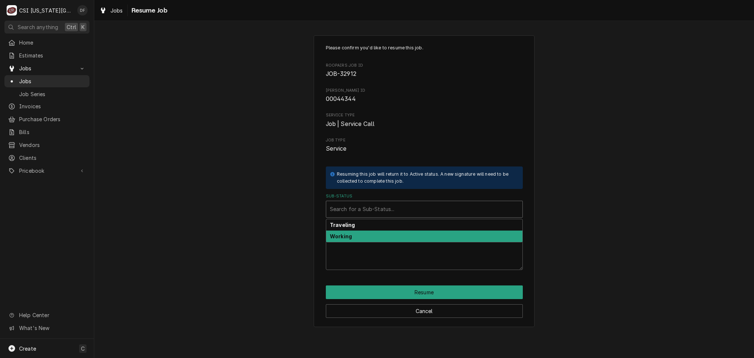
click at [405, 238] on div "Working" at bounding box center [424, 236] width 196 height 11
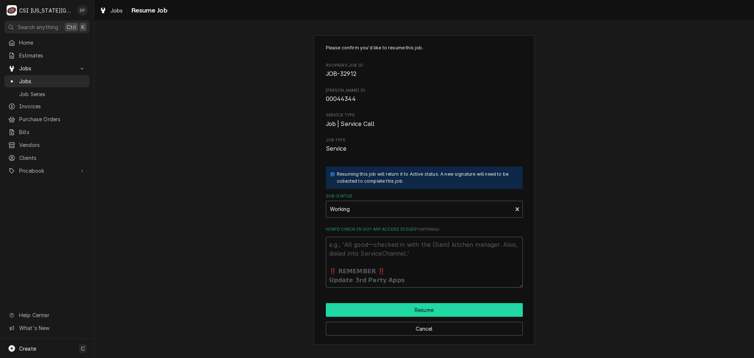
click at [428, 310] on button "Resume" at bounding box center [424, 310] width 197 height 14
type textarea "x"
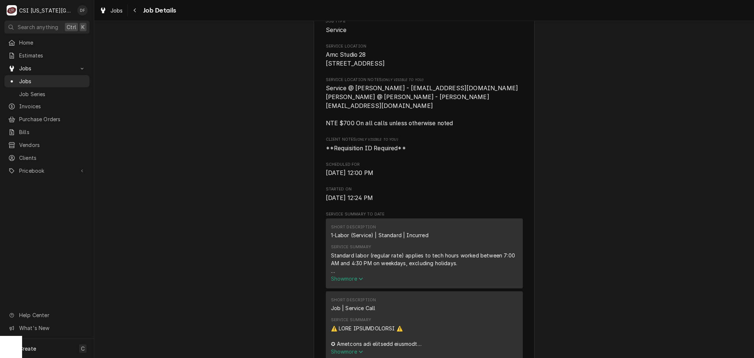
scroll to position [295, 0]
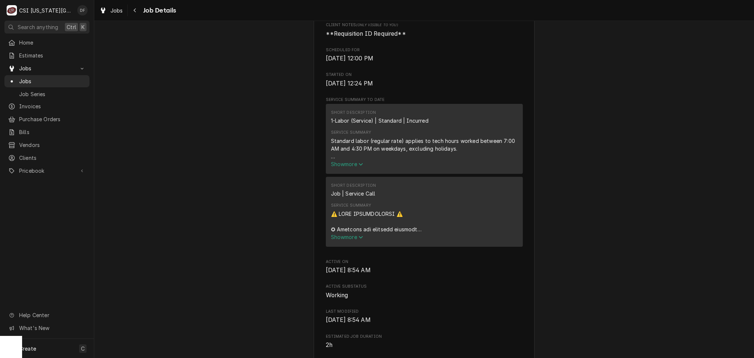
click at [352, 240] on button "Show more" at bounding box center [424, 237] width 187 height 8
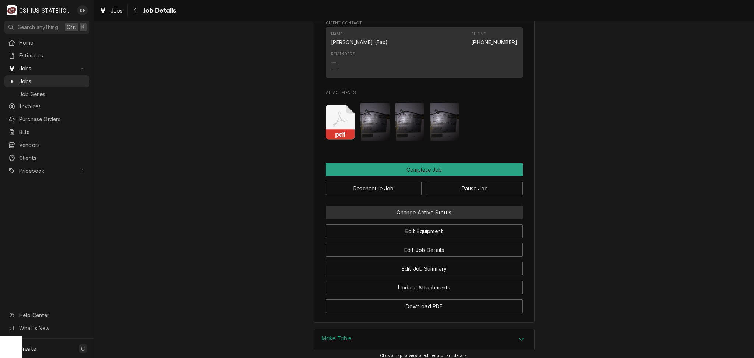
scroll to position [1473, 0]
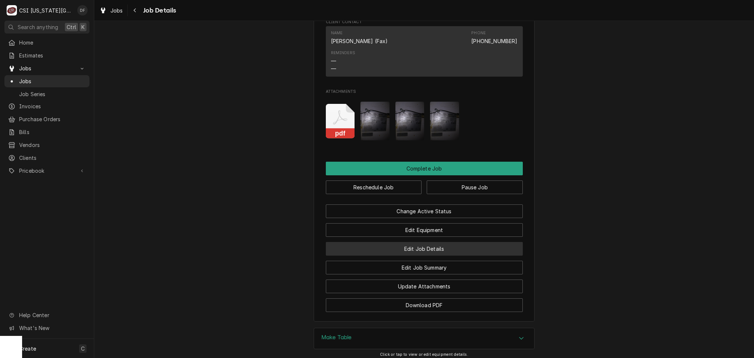
click at [441, 254] on button "Edit Job Details" at bounding box center [424, 249] width 197 height 14
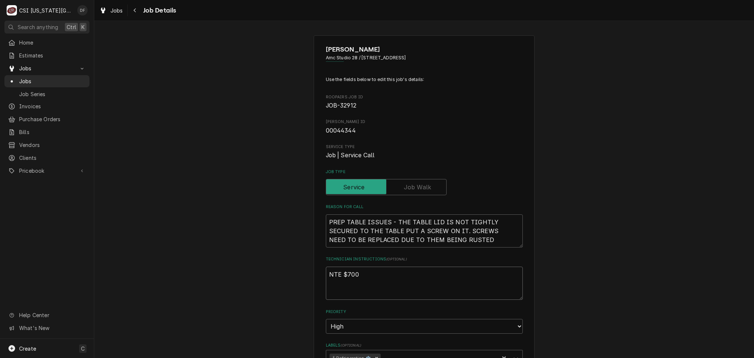
click at [327, 273] on textarea "NTE $700" at bounding box center [424, 283] width 197 height 33
type textarea "x"
type textarea "NTE $700"
click at [327, 273] on textarea "NTE $700" at bounding box center [424, 283] width 197 height 33
type textarea "x"
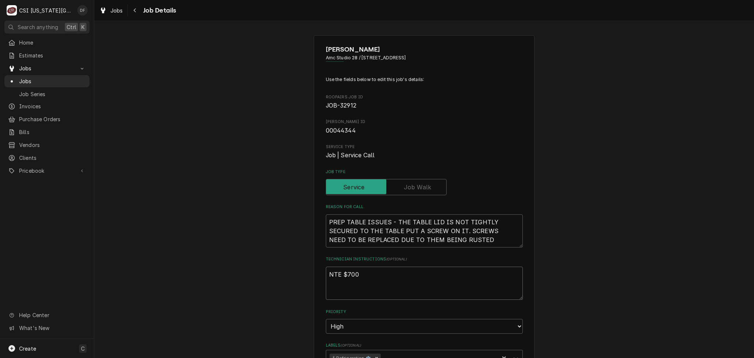
type textarea "9 NTE $700"
type textarea "x"
type textarea "9/ NTE $700"
type textarea "x"
type textarea "9/2 NTE $700"
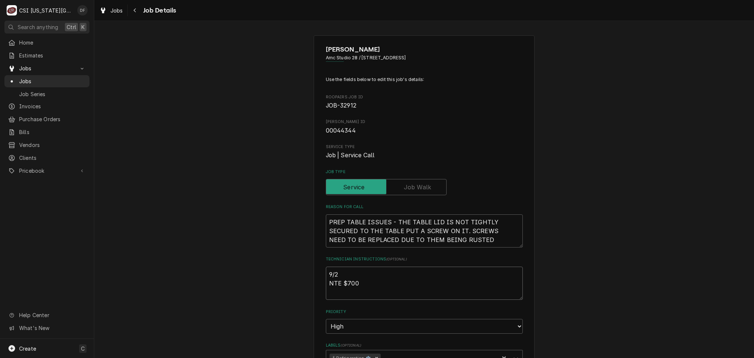
type textarea "x"
type textarea "9/26 NTE $700"
type textarea "x"
type textarea "9/26 NTE $700"
type textarea "x"
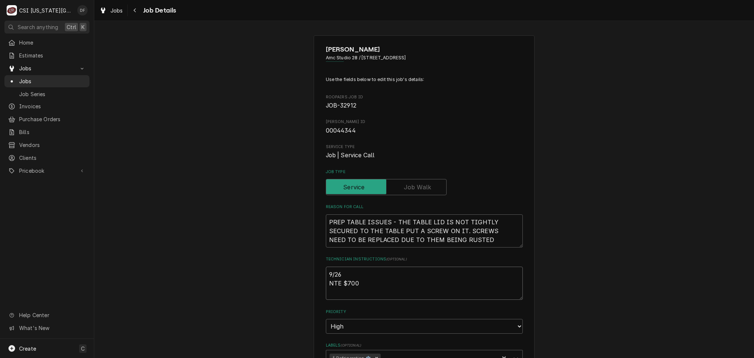
type textarea "9/26 D NTE $700"
type textarea "x"
type textarea "9/26 DF NTE $700"
type textarea "x"
type textarea "9/26 DF NTE $700"
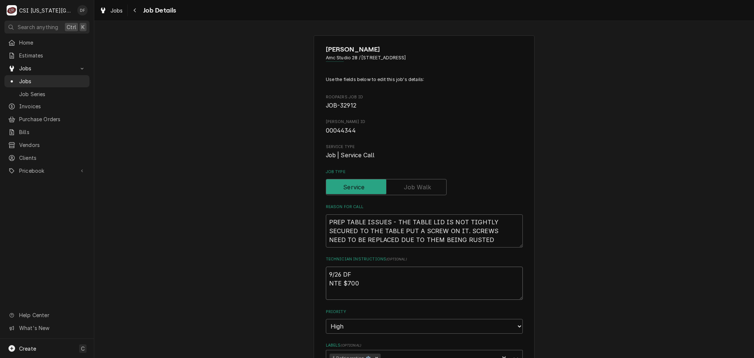
type textarea "x"
type textarea "9/26 DF s NTE $700"
type textarea "x"
type textarea "9/26 DF sc NTE $700"
type textarea "x"
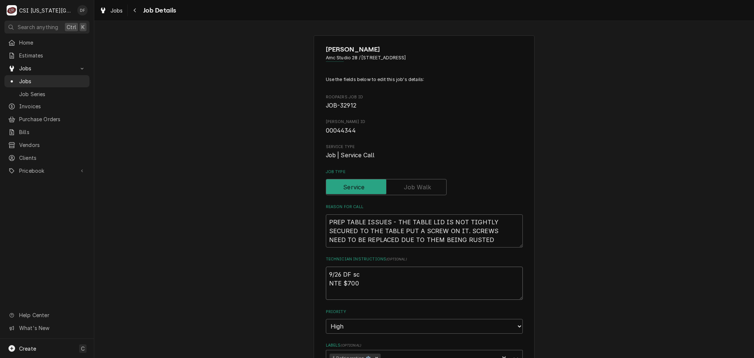
type textarea "9/26 DF sch NTE $700"
type textarea "x"
type textarea "9/26 DF sche NTE $700"
type textarea "x"
type textarea "9/26 DF sched NTE $700"
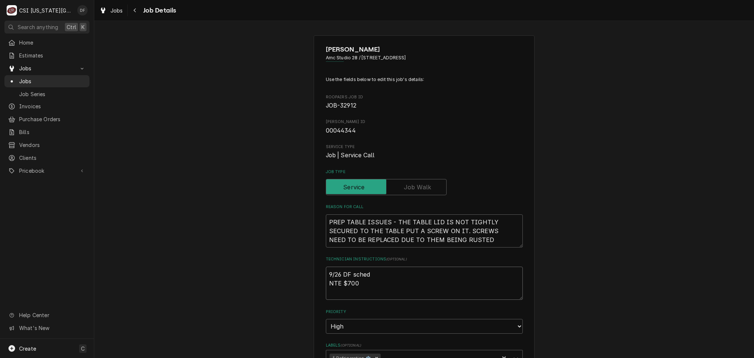
type textarea "x"
type textarea "9/26 DF schedu NTE $700"
type textarea "x"
type textarea "9/26 DF schedul NTE $700"
type textarea "x"
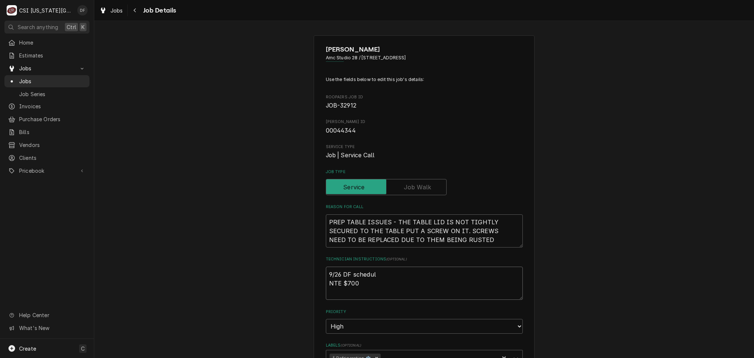
type textarea "9/26 DF schedule NTE $700"
type textarea "x"
type textarea "9/26 DF schedule NTE $700"
type textarea "x"
type textarea "9/26 DF schedule t NTE $700"
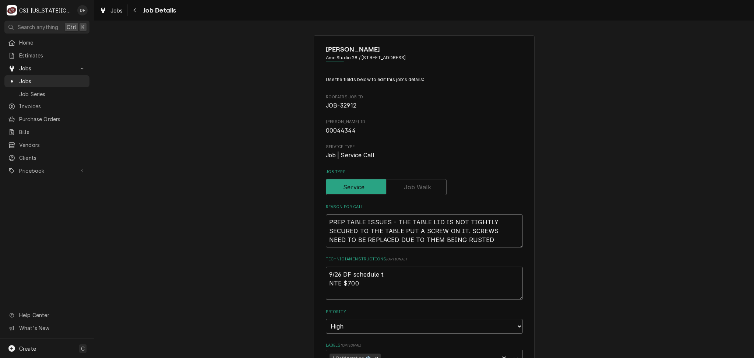
type textarea "x"
type textarea "9/26 DF schedule to NTE $700"
type textarea "x"
type textarea "9/26 DF schedule to NTE $700"
type textarea "x"
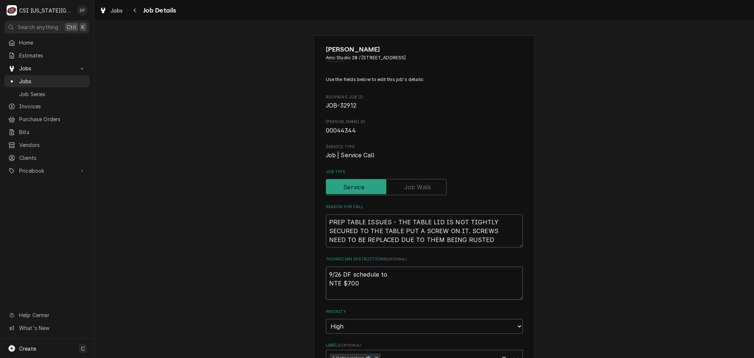
type textarea "9/26 DF schedule to t NTE $700"
type textarea "x"
type textarea "9/26 DF schedule to ta NTE $700"
type textarea "x"
type textarea "9/26 DF schedule to tak NTE $700"
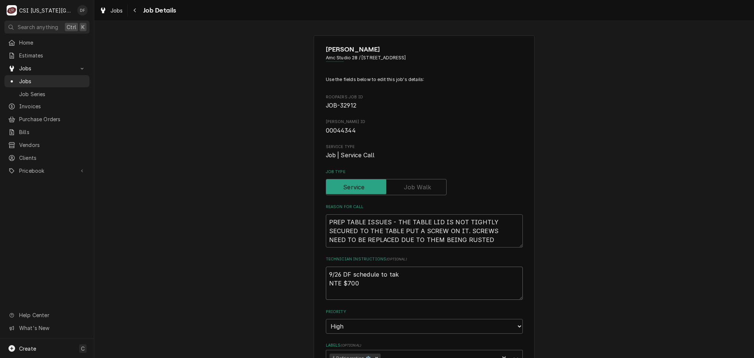
type textarea "x"
type textarea "9/26 DF schedule to take NTE $700"
type textarea "x"
type textarea "9/26 DF schedule to take NTE $700"
type textarea "x"
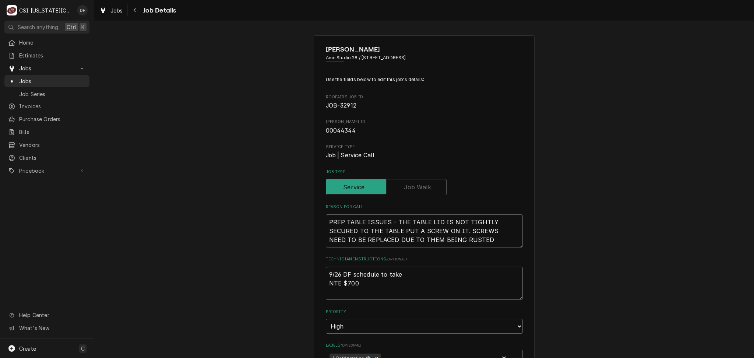
type textarea "9/26 DF schedule to take n NTE $700"
type textarea "x"
type textarea "9/26 DF schedule to take nu NTE $700"
type textarea "x"
type textarea "9/26 DF schedule to take nut NTE $700"
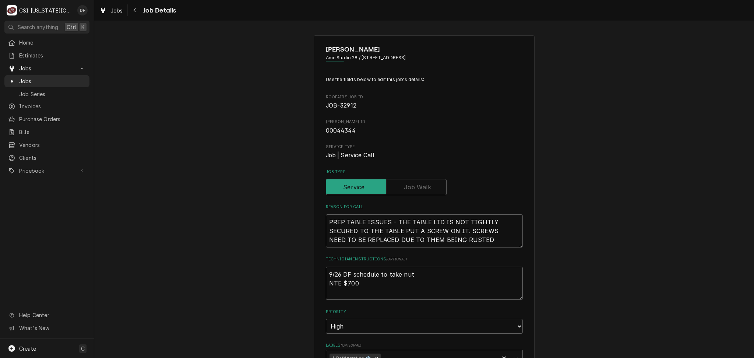
type textarea "x"
type textarea "9/26 DF schedule to take nuts NTE $700"
type textarea "x"
type textarea "9/26 DF schedule to take nutse NTE $700"
type textarea "x"
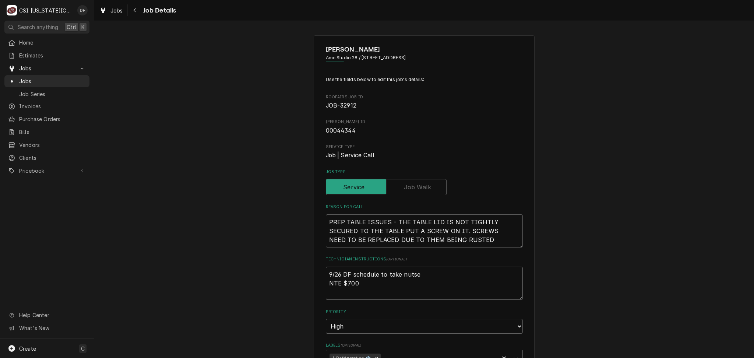
type textarea "9/26 DF schedule to take nutser NTE $700"
type textarea "x"
type textarea "9/26 DF schedule to take nutsert NTE $700"
type textarea "x"
type textarea "9/26 DF schedule to take nutsert NTE $700"
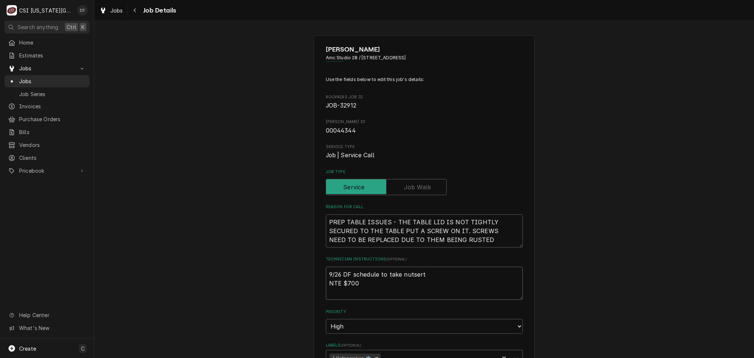
type textarea "x"
type textarea "9/26 DF schedule to take nutsert t NTE $700"
type textarea "x"
type textarea "9/26 DF schedule to take nutsert to NTE $700"
type textarea "x"
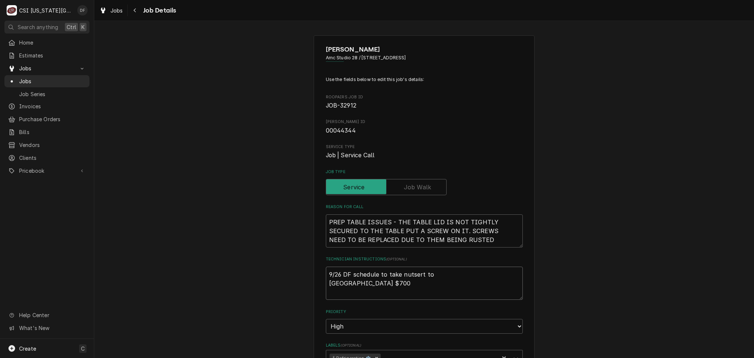
type textarea "9/26 DF schedule to take nutsert too NTE $700"
type textarea "x"
type textarea "9/26 DF schedule to take nutsert tool NTE $700"
type textarea "x"
type textarea "9/26 DF schedule to take nutsert tool NTE $700"
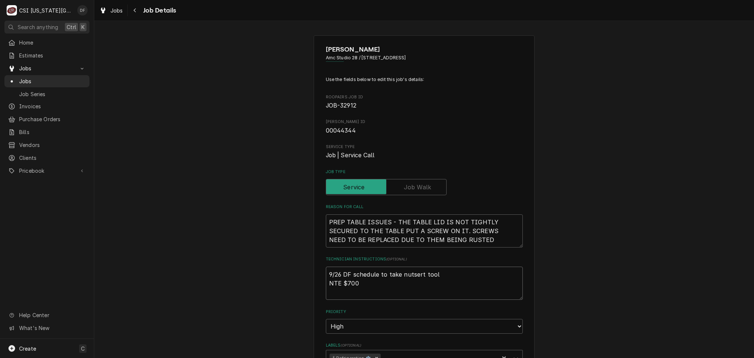
type textarea "x"
type textarea "9/26 DF schedule to take nutsert tool a NTE $700"
type textarea "x"
type textarea "9/26 DF schedule to take nutsert tool an NTE $700"
type textarea "x"
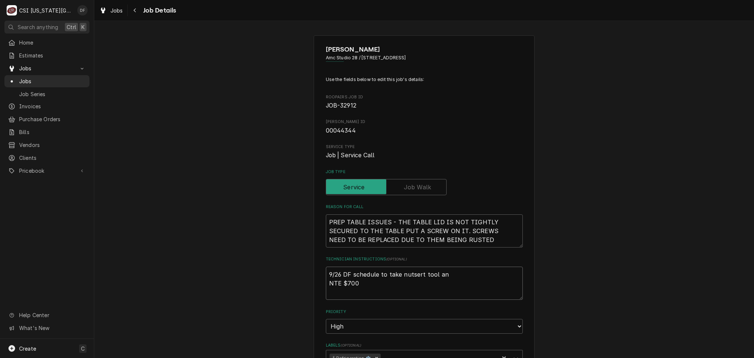
type textarea "9/26 DF schedule to take nutsert tool and NTE $700"
type textarea "x"
type textarea "9/26 DF schedule to take nutsert tool and NTE $700"
type textarea "x"
type textarea "9/26 DF schedule to take nutsert tool and m NTE $700"
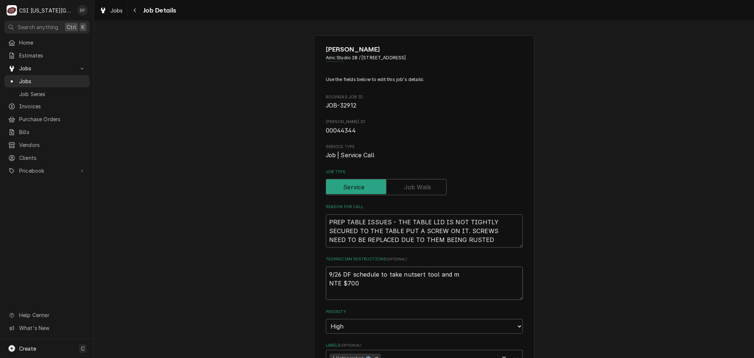
type textarea "x"
type textarea "9/26 DF schedule to take nutsert tool and ma NTE $700"
type textarea "x"
type textarea "9/26 DF schedule to take nutsert tool and mak NTE $700"
type textarea "x"
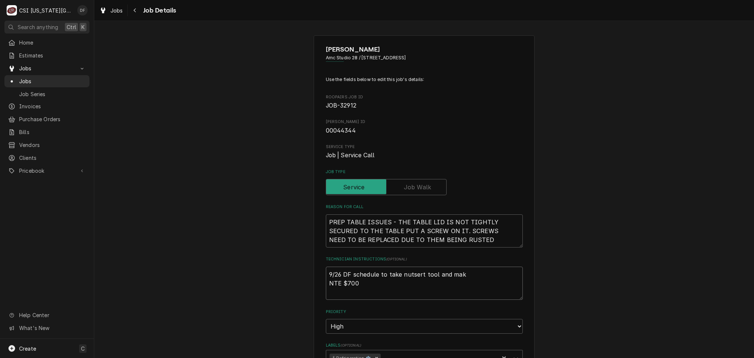
type textarea "9/26 DF schedule to take nutsert tool and make NTE $700"
type textarea "x"
type textarea "9/26 DF schedule to take nutsert tool and make NTE $700"
type textarea "x"
type textarea "9/26 DF schedule to take nutsert tool and make r NTE $700"
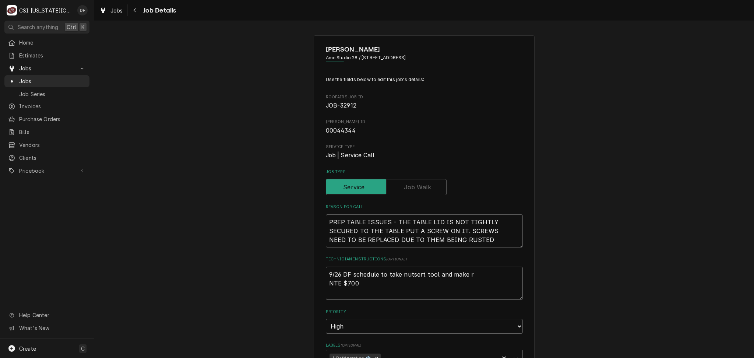
type textarea "x"
type textarea "9/26 DF schedule to take nutsert tool and make re NTE $700"
type textarea "x"
type textarea "9/26 DF schedule to take nutsert tool and make rep NTE $700"
type textarea "x"
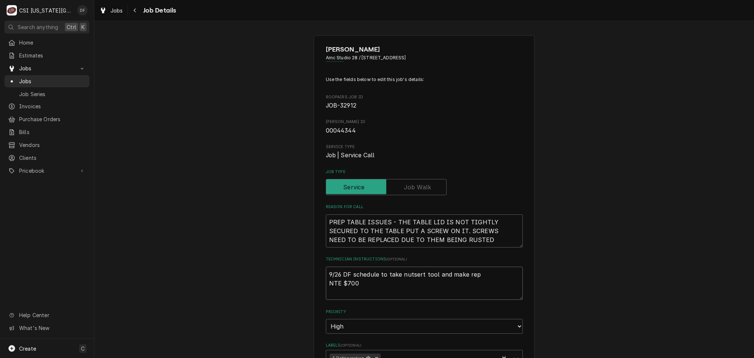
type textarea "9/26 DF schedule to take nutsert tool and make repa NTE $700"
type textarea "x"
type textarea "9/26 DF schedule to take nutsert tool and make repai NTE $700"
type textarea "x"
type textarea "9/26 DF schedule to take nutsert tool and make repair NTE $700"
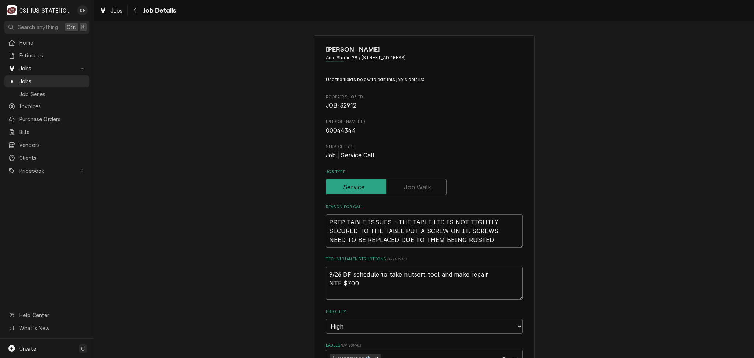
type textarea "x"
type textarea "9/26 DF schedule to take nutsert tool and make repair NTE $700"
type textarea "x"
type textarea "9/26 DF schedule to take nutsert tool and make repair t NTE $700"
type textarea "x"
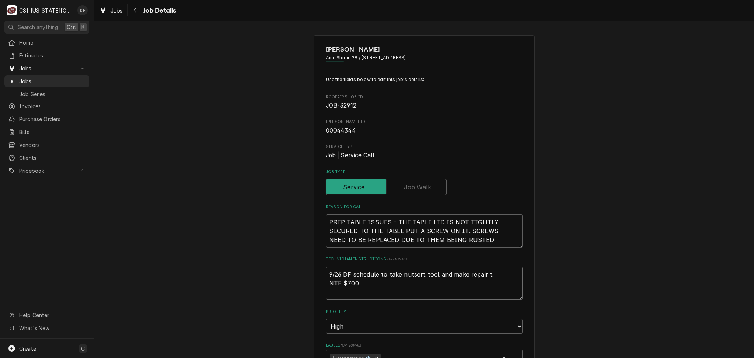
type textarea "9/26 DF schedule to take nutsert tool and make repair to NTE $700"
type textarea "x"
type textarea "9/26 DF schedule to take nutsert tool and make repair to NTE $700"
type textarea "x"
type textarea "9/26 DF schedule to take nutsert tool and make repair to l NTE $700"
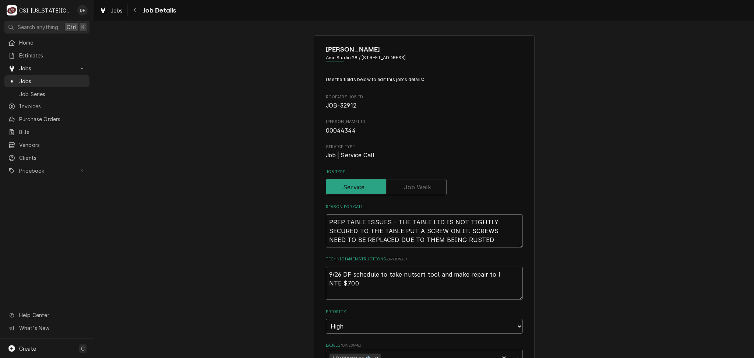
type textarea "x"
type textarea "9/26 DF schedule to take nutsert tool and make repair to li NTE $700"
type textarea "x"
type textarea "9/26 DF schedule to take nutsert tool and make repair to lid NTE $700"
type textarea "x"
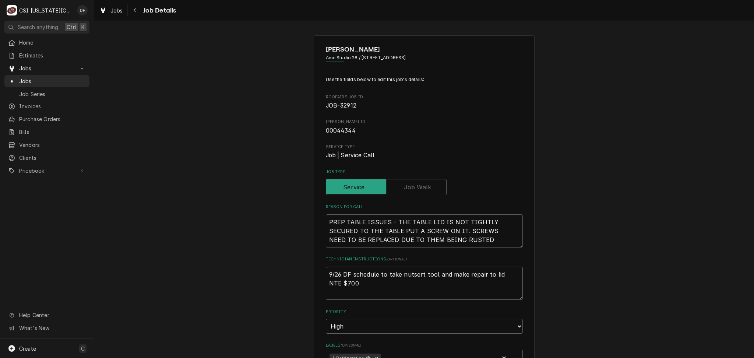
type textarea "9/26 DF schedule to take nutsert tool and make repair to lid NTE $700"
type textarea "x"
type textarea "9/26 DF schedule to take nutsert tool and make repair to lid b NTE $700"
type textarea "x"
type textarea "9/26 DF schedule to take nutsert tool and make repair to lid br NTE $700"
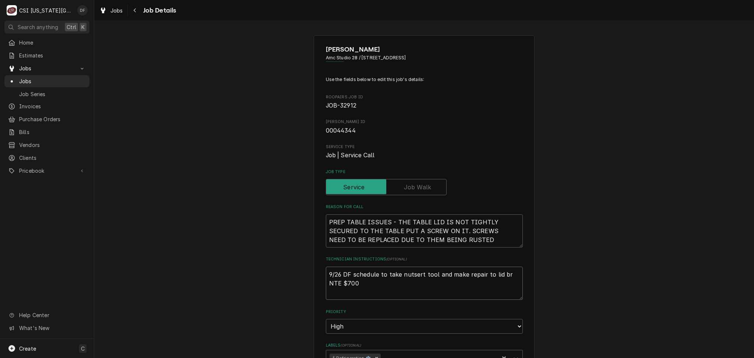
type textarea "x"
type textarea "9/26 DF schedule to take nutsert tool and make repair to lid bra NTE $700"
type textarea "x"
type textarea "9/26 DF schedule to take nutsert tool and make repair to lid brac NTE $700"
type textarea "x"
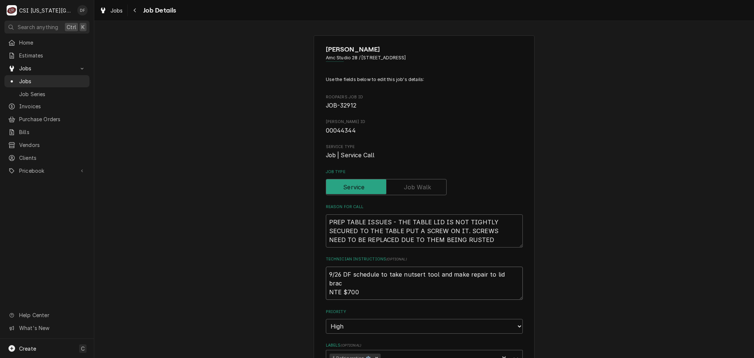
type textarea "9/26 DF schedule to take nutsert tool and make repair to lid brack NTE $700"
type textarea "x"
type textarea "9/26 DF schedule to take nutsert tool and make repair to lid bracke NTE $700"
type textarea "x"
type textarea "9/26 DF schedule to take nutsert tool and make repair to lid bracket NTE $700"
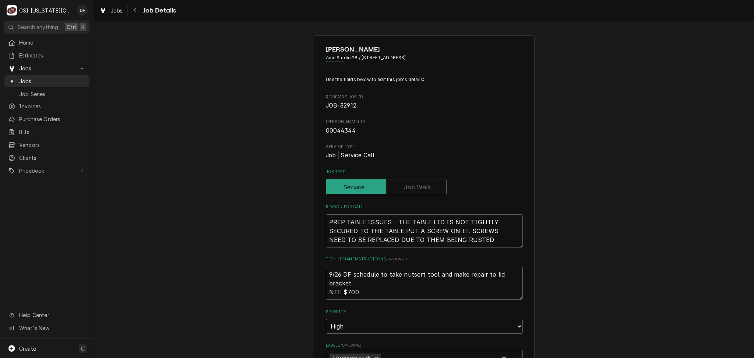
type textarea "x"
type textarea "9/26 DF schedule to take nutsert tool and make repair to lid brackets NTE $700"
type textarea "x"
drag, startPoint x: 348, startPoint y: 273, endPoint x: 366, endPoint y: 284, distance: 21.0
click at [366, 284] on textarea "9/26 DF schedule to take nutsert tool and make repair to lid brackets NTE $700" at bounding box center [424, 283] width 197 height 33
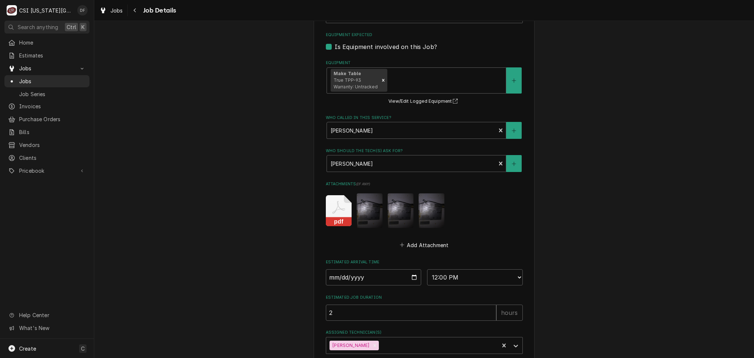
scroll to position [384, 0]
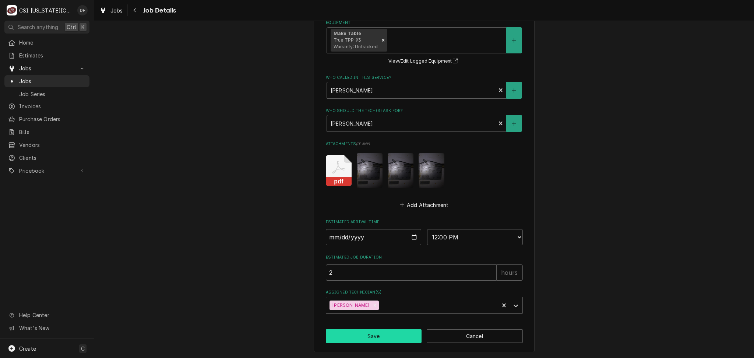
type textarea "9/26 DF schedule to take nutsert tool and make repair to lid brackets NTE $700"
click at [389, 333] on button "Save" at bounding box center [374, 336] width 96 height 14
type textarea "x"
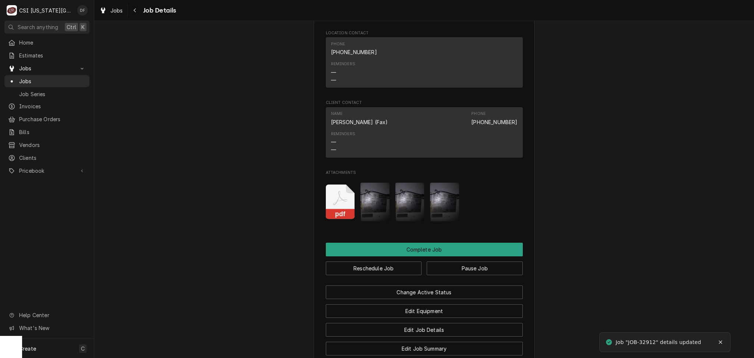
scroll to position [933, 0]
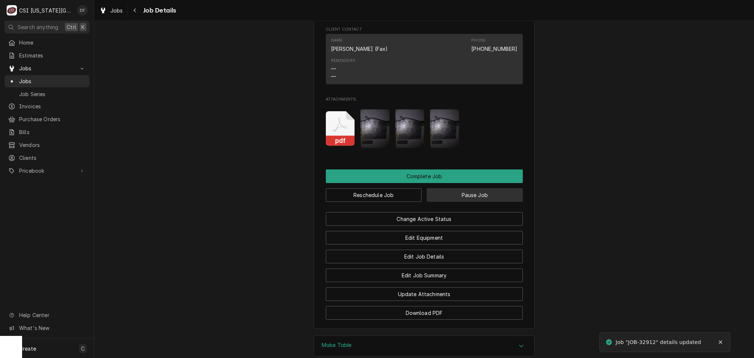
click at [473, 193] on button "Pause Job" at bounding box center [475, 195] width 96 height 14
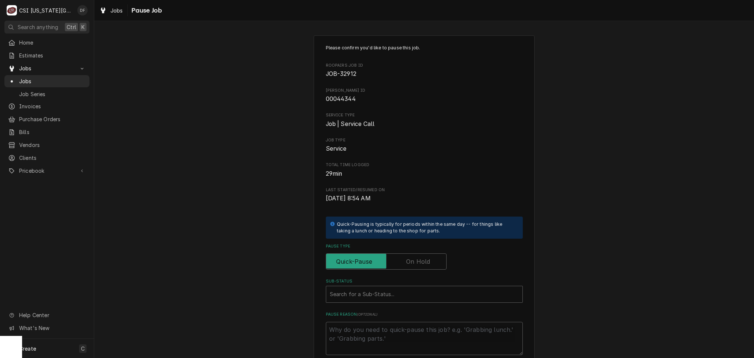
click at [410, 259] on label "Pause Type" at bounding box center [386, 261] width 121 height 16
click at [410, 259] on input "Pause Type" at bounding box center [386, 261] width 114 height 16
checkbox input "true"
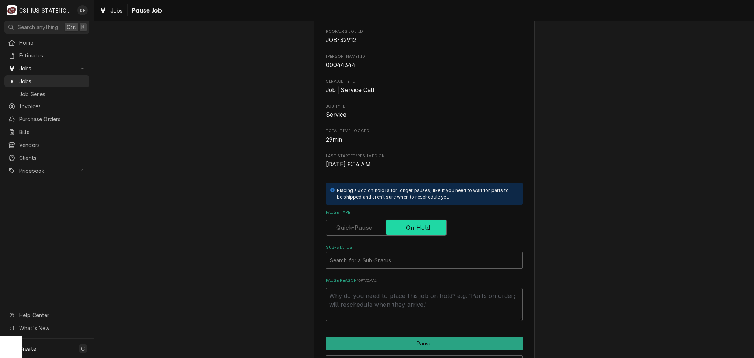
scroll to position [79, 0]
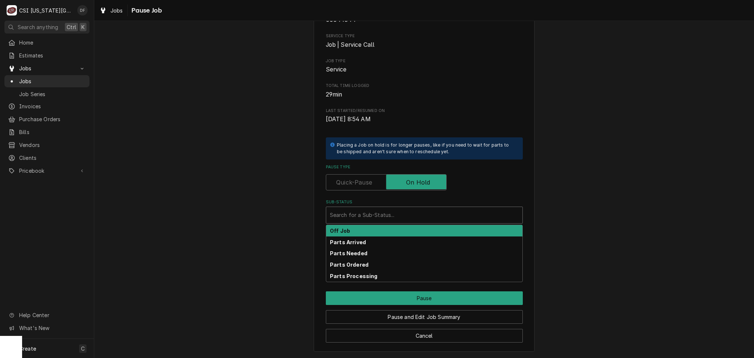
click at [374, 214] on div "Sub-Status" at bounding box center [424, 214] width 189 height 13
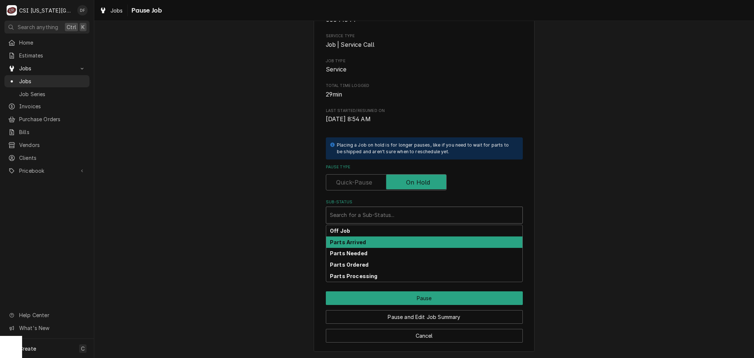
click at [369, 243] on div "Parts Arrived" at bounding box center [424, 241] width 196 height 11
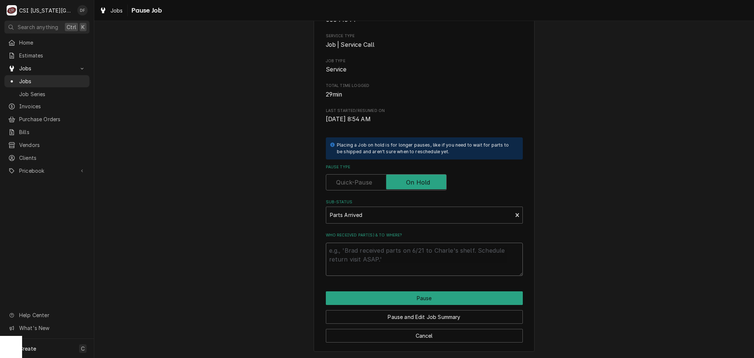
click at [364, 250] on textarea "Who received part(s) & to where?" at bounding box center [424, 259] width 197 height 33
paste textarea "schedule to take nutsert tool and make repair to lid brackets"
type textarea "x"
type textarea "schedule to take nutsert tool and make repair to lid brackets"
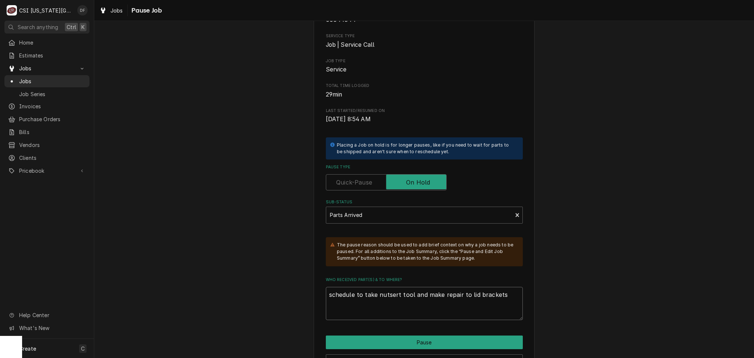
type textarea "x"
type textarea "schedule to take nutsert tool and make repair to lid brackets."
type textarea "x"
type textarea "schedule to take nutsert tool and make repair to lid brackets"
type textarea "x"
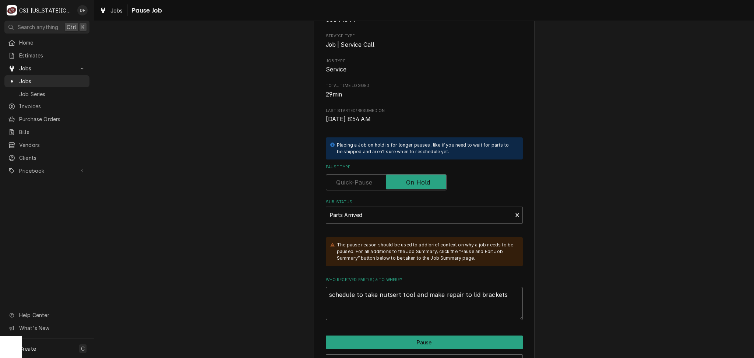
type textarea "schedule to take nutsert tool and make repair to lid brackets,"
type textarea "x"
type textarea "schedule to take nutsert tool and make repair to lid brackets,"
type textarea "x"
type textarea "schedule to take nutsert tool and make repair to lid brackets, s"
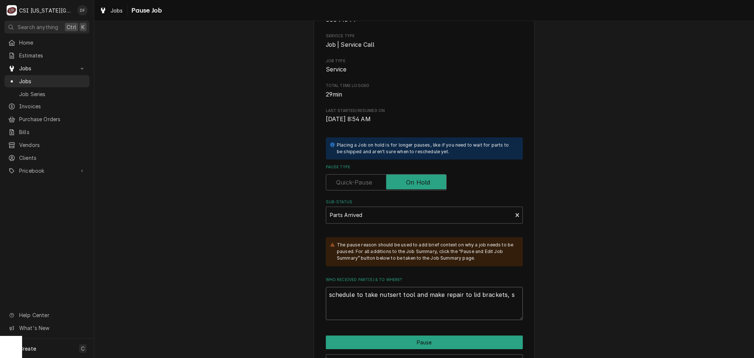
type textarea "x"
type textarea "schedule to take nutsert tool and make repair to lid brackets, sc"
type textarea "x"
type textarea "schedule to take nutsert tool and make repair to lid brackets, scr"
type textarea "x"
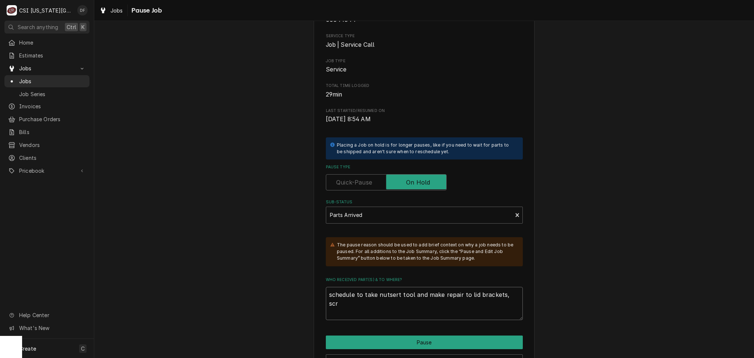
type textarea "schedule to take nutsert tool and make repair to lid brackets, scre"
type textarea "x"
type textarea "schedule to take nutsert tool and make repair to lid brackets, screw"
type textarea "x"
type textarea "schedule to take nutsert tool and make repair to lid brackets, screws"
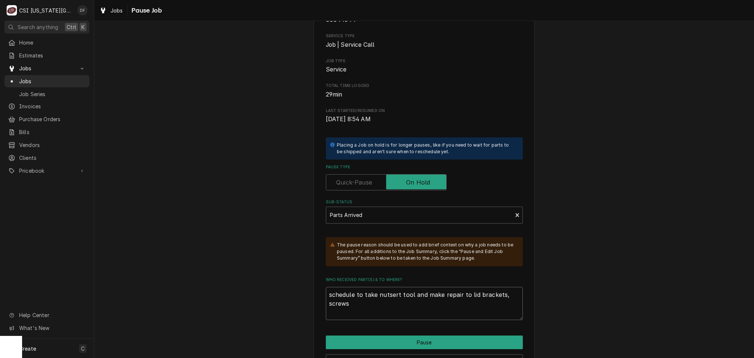
type textarea "x"
type textarea "schedule to take nutsert tool and make repair to lid brackets, screws"
type textarea "x"
type textarea "schedule to take nutsert tool and make repair to lid brackets, screws t"
type textarea "x"
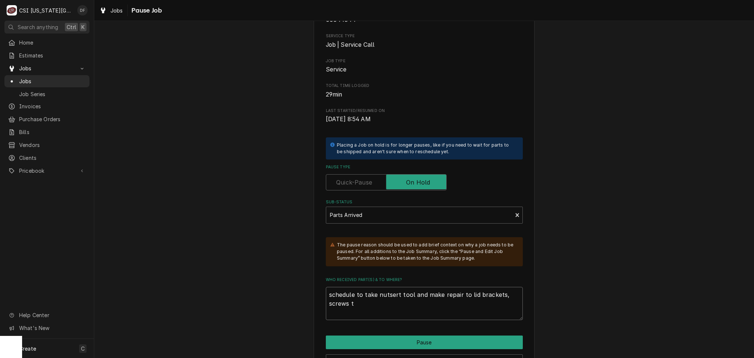
type textarea "schedule to take nutsert tool and make repair to lid brackets, screws to"
type textarea "x"
type textarea "schedule to take nutsert tool and make repair to lid brackets, screws to"
type textarea "x"
type textarea "schedule to take nutsert tool and make repair to lid brackets, screws to"
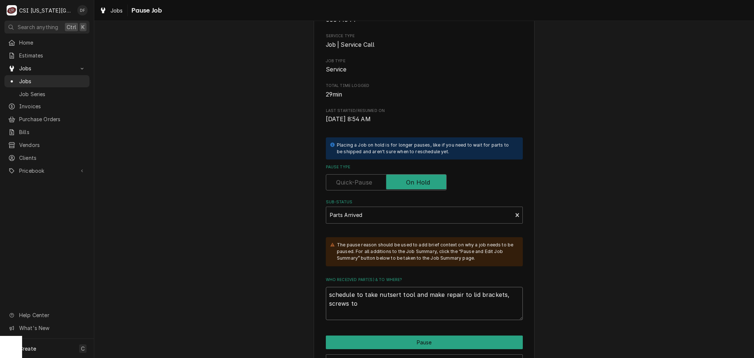
type textarea "x"
type textarea "schedule to take nutsert tool and make repair to lid brackets, screws t"
type textarea "x"
type textarea "schedule to take nutsert tool and make repair to lid brackets, screws"
type textarea "x"
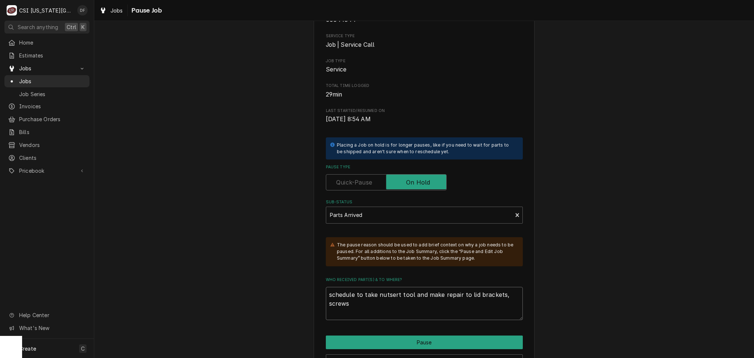
type textarea "schedule to take nutsert tool and make repair to lid brackets, screws"
type textarea "x"
type textarea "schedule to take nutsert tool and make repair to lid brackets, scre"
type textarea "x"
type textarea "schedule to take nutsert tool and make repair to lid brackets, scr"
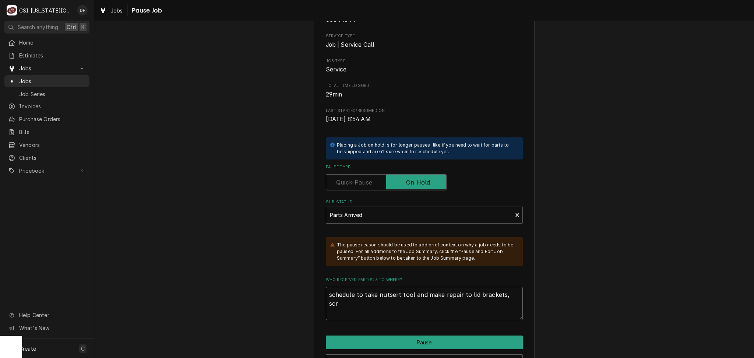
type textarea "x"
type textarea "schedule to take nutsert tool and make repair to lid brackets, sc"
type textarea "x"
type textarea "schedule to take nutsert tool and make repair to lid brackets, s"
type textarea "x"
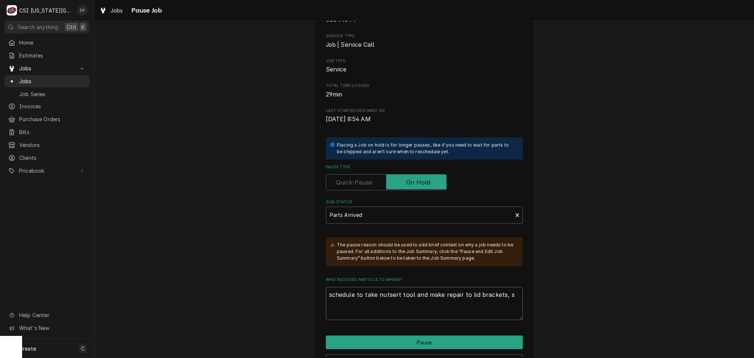
type textarea "schedule to take nutsert tool and make repair to lid brackets,"
type textarea "x"
type textarea "schedule to take nutsert tool and make repair to lid brackets,"
type textarea "x"
type textarea "schedule to take nutsert tool and make repair to lid brackets"
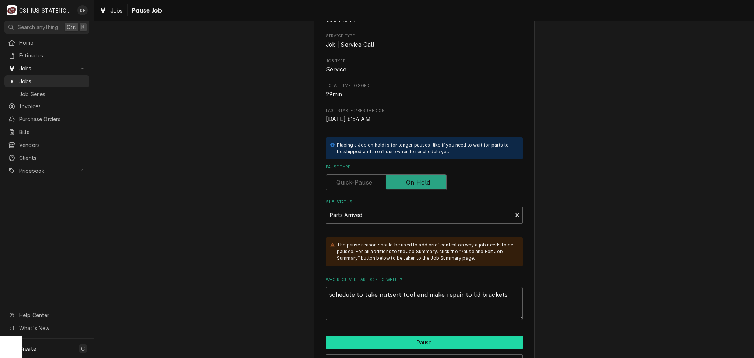
click at [450, 343] on button "Pause" at bounding box center [424, 343] width 197 height 14
type textarea "x"
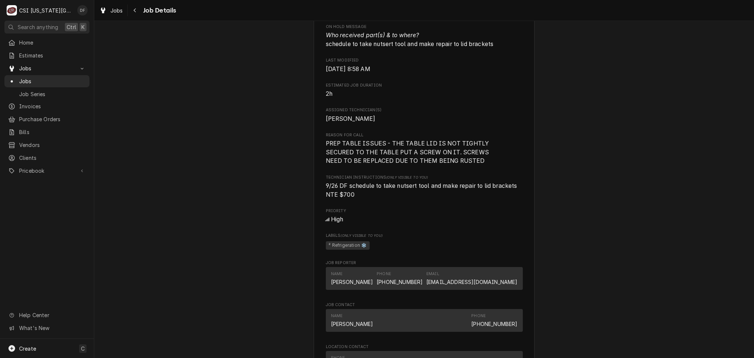
scroll to position [589, 0]
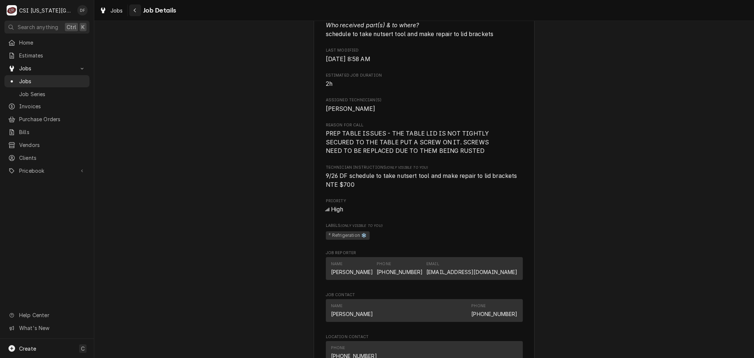
click at [133, 13] on div "Navigate back" at bounding box center [134, 10] width 7 height 7
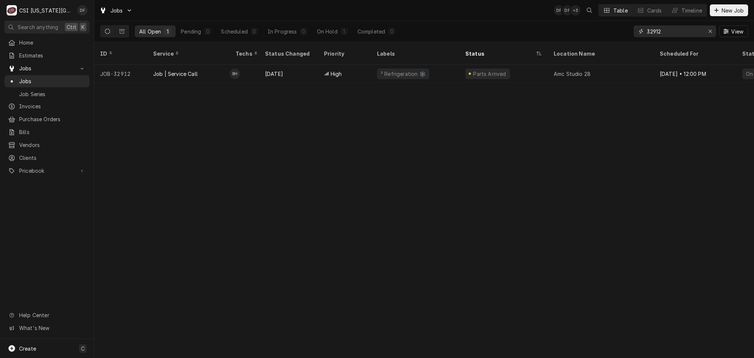
drag, startPoint x: 666, startPoint y: 30, endPoint x: 626, endPoint y: 30, distance: 39.8
click at [626, 30] on div "All Open 1 Pending 0 Scheduled 0 In Progress 0 On Hold 1 Completed 0 32912 View" at bounding box center [424, 31] width 648 height 21
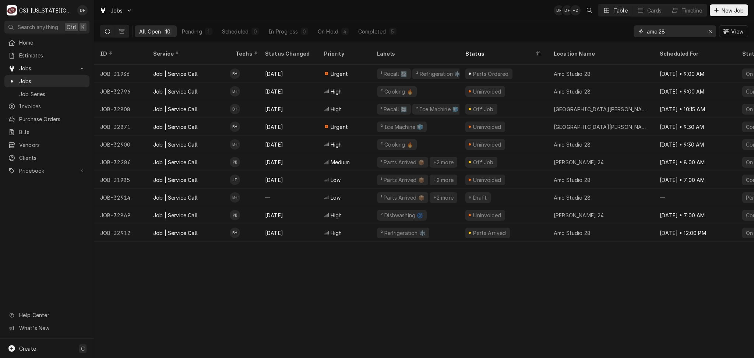
type input "amc 28"
click at [438, 194] on div "+2 more" at bounding box center [444, 198] width 22 height 8
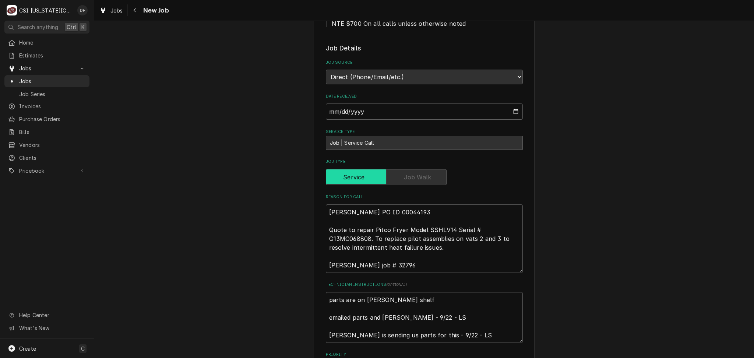
scroll to position [245, 0]
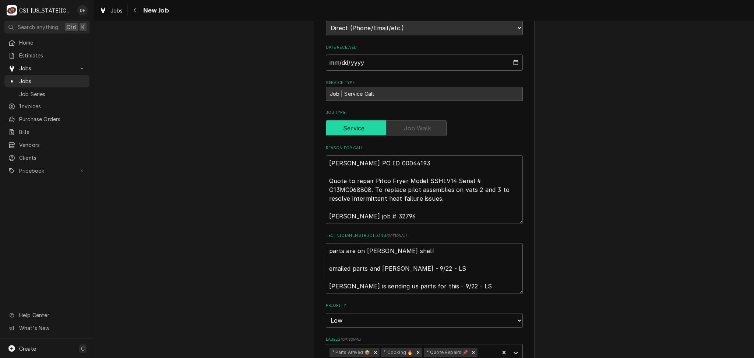
click at [326, 243] on textarea "parts are on hawkins shelf emailed parts and lindy - 9/22 - LS Kurt is sending …" at bounding box center [424, 268] width 197 height 51
type textarea "x"
type textarea "parts are on hawkins shelf emailed parts and lindy - 9/22 - LS Kurt is sending …"
type textarea "x"
type textarea "parts are on hawkins shelf emailed parts and lindy - 9/22 - LS Kurt is sending …"
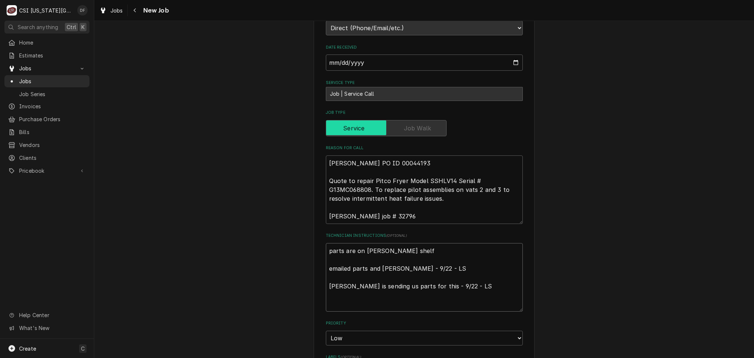
click at [331, 243] on textarea "parts are on hawkins shelf emailed parts and lindy - 9/22 - LS Kurt is sending …" at bounding box center [424, 277] width 197 height 69
type textarea "x"
type textarea "9 parts are on hawkins shelf emailed parts and lindy - 9/22 - LS Kurt is sendin…"
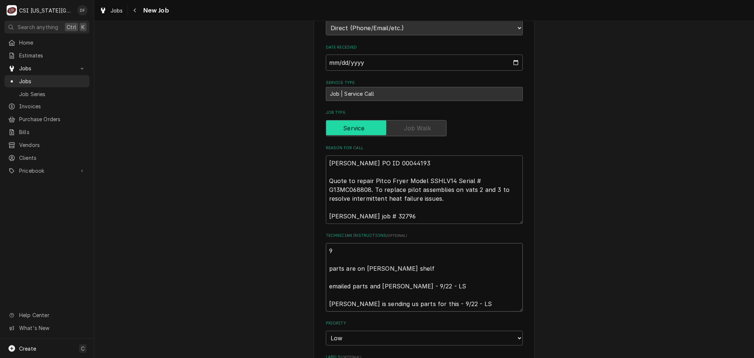
type textarea "x"
type textarea "9/ parts are on hawkins shelf emailed parts and lindy - 9/22 - LS Kurt is sendi…"
type textarea "x"
type textarea "9/2 parts are on hawkins shelf emailed parts and lindy - 9/22 - LS Kurt is send…"
type textarea "x"
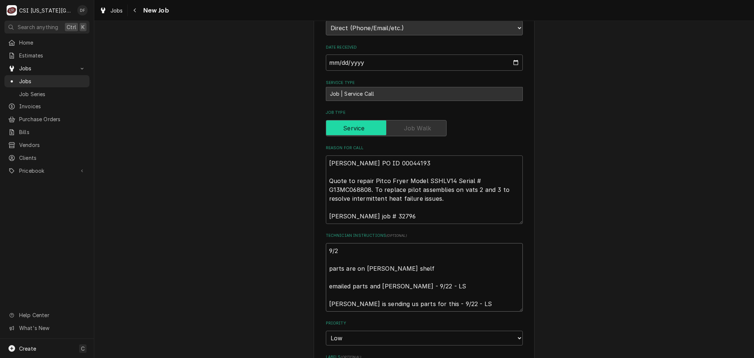
type textarea "9/26 parts are on hawkins shelf emailed parts and lindy - 9/22 - LS Kurt is sen…"
type textarea "x"
type textarea "9/26 parts are on hawkins shelf emailed parts and lindy - 9/22 - LS Kurt is sen…"
type textarea "x"
type textarea "9/26 D parts are on hawkins shelf emailed parts and lindy - 9/22 - LS Kurt is s…"
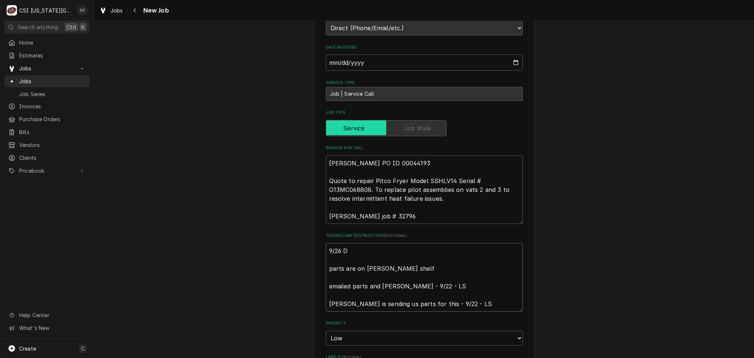
type textarea "x"
type textarea "9/26 Df parts are on hawkins shelf emailed parts and lindy - 9/22 - LS Kurt is …"
type textarea "x"
type textarea "9/26 Df parts are on hawkins shelf emailed parts and lindy - 9/22 - LS Kurt is …"
type textarea "x"
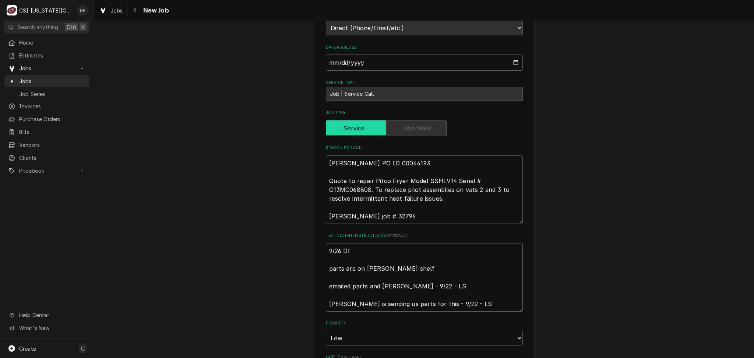
type textarea "9/26 Df r parts are on hawkins shelf emailed parts and lindy - 9/22 - LS Kurt i…"
type textarea "x"
type textarea "9/26 Df ru parts are on hawkins shelf emailed parts and lindy - 9/22 - LS Kurt …"
type textarea "x"
type textarea "9/26 Df run parts are on hawkins shelf emailed parts and lindy - 9/22 - LS Kurt…"
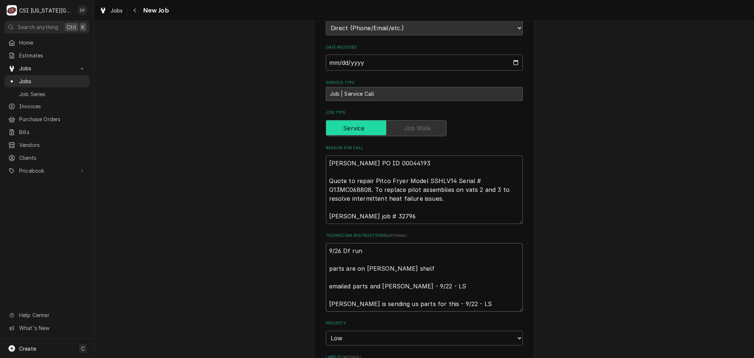
type textarea "x"
type textarea "9/26 Df run parts are on hawkins shelf emailed parts and lindy - 9/22 - LS Kurt…"
type textarea "x"
type textarea "9/26 Df run w parts are on hawkins shelf emailed parts and lindy - 9/22 - LS Ku…"
type textarea "x"
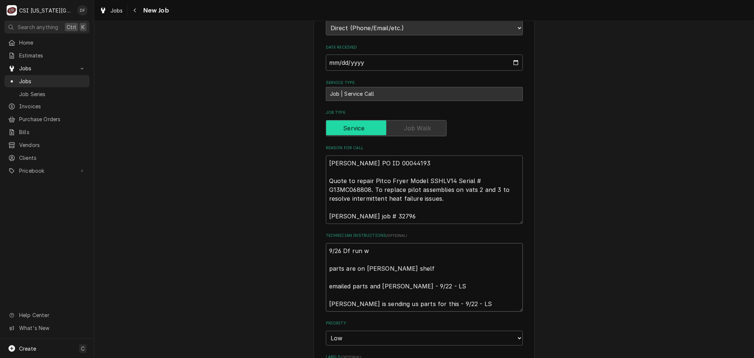
type textarea "9/26 Df run wi parts are on hawkins shelf emailed parts and lindy - 9/22 - LS K…"
type textarea "x"
type textarea "9/26 Df run wit parts are on hawkins shelf emailed parts and lindy - 9/22 - LS …"
type textarea "x"
type textarea "9/26 Df run with parts are on hawkins shelf emailed parts and lindy - 9/22 - LS…"
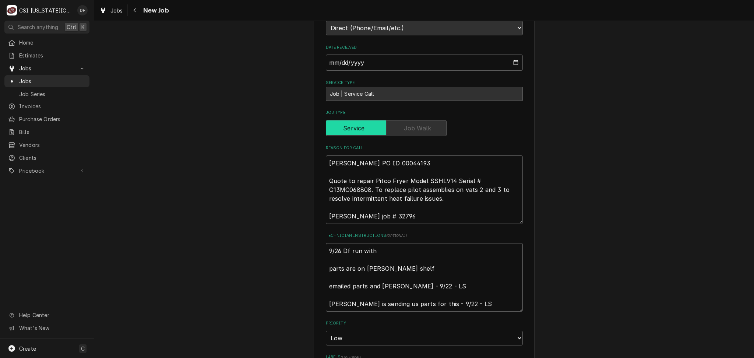
type textarea "x"
type textarea "9/26 Df run with parts are on hawkins shelf emailed parts and lindy - 9/22 - LS…"
type textarea "x"
type textarea "9/26 Df run with J parts are on hawkins shelf emailed parts and lindy - 9/22 - …"
type textarea "x"
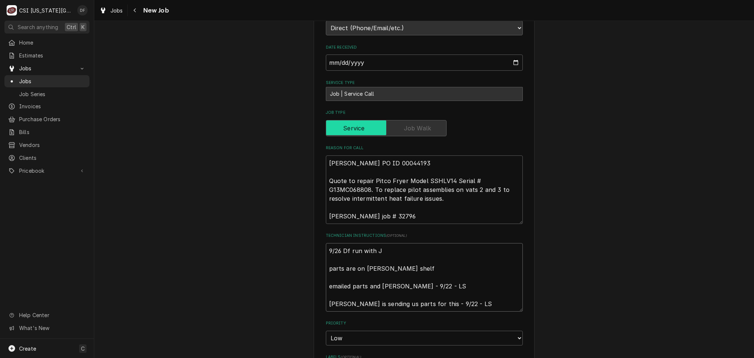
type textarea "9/26 Df run with J3 parts are on hawkins shelf emailed parts and lindy - 9/22 -…"
type textarea "x"
type textarea "9/26 Df run with J32 parts are on hawkins shelf emailed parts and lindy - 9/22 …"
type textarea "x"
type textarea "9/26 Df run with J329 parts are on hawkins shelf emailed parts and lindy - 9/22…"
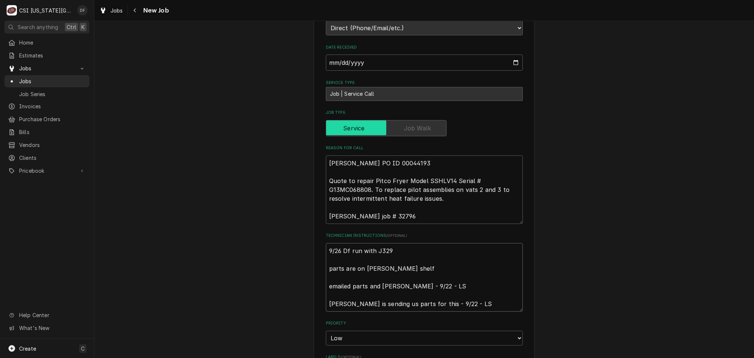
type textarea "x"
type textarea "9/26 Df run with J3291 parts are on hawkins shelf emailed parts and lindy - 9/2…"
type textarea "x"
type textarea "9/26 Df run with J32912 parts are on hawkins shelf emailed parts and lindy - 9/…"
type textarea "x"
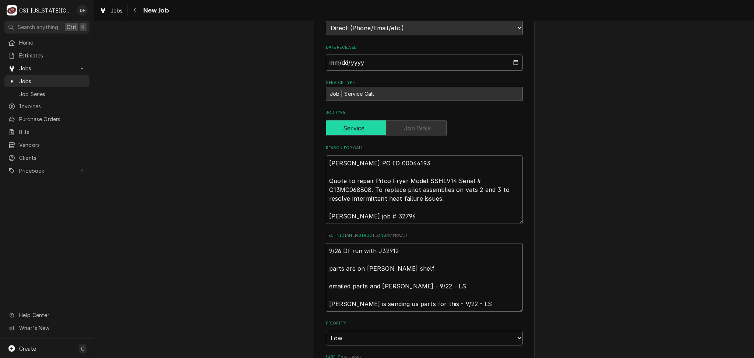
type textarea "9/26 Df run with J32912- parts are on hawkins shelf emailed parts and lindy - 9…"
type textarea "x"
type textarea "9/26 Df run with J32912- parts are on hawkins shelf emailed parts and lindy - 9…"
type textarea "x"
type textarea "9/26 Df run with J32912- n parts are on hawkins shelf emailed parts and lindy -…"
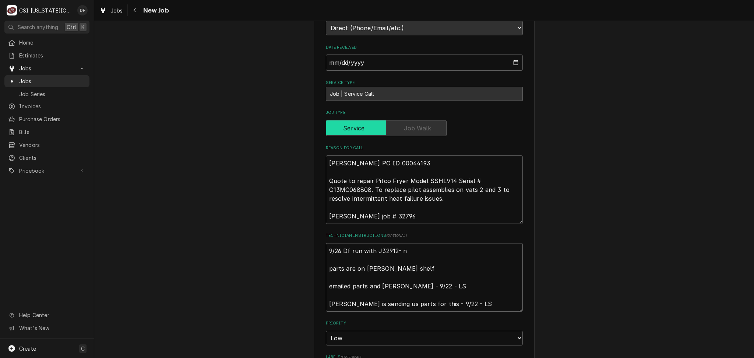
type textarea "x"
type textarea "9/26 Df run with J32912- ne parts are on hawkins shelf emailed parts and lindy …"
type textarea "x"
type textarea "9/26 Df run with J32912- nee parts are on hawkins shelf emailed parts and lindy…"
type textarea "x"
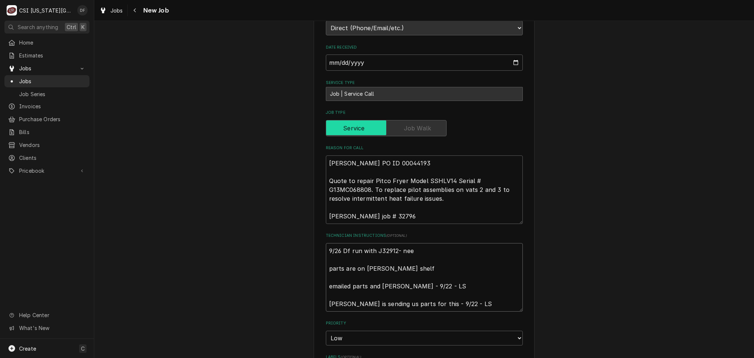
type textarea "9/26 Df run with J32912- need parts are on hawkins shelf emailed parts and lind…"
type textarea "x"
type textarea "9/26 Df run with J32912- need parts are on hawkins shelf emailed parts and lind…"
type textarea "x"
type textarea "9/26 Df run with J32912- need n parts are on hawkins shelf emailed parts and li…"
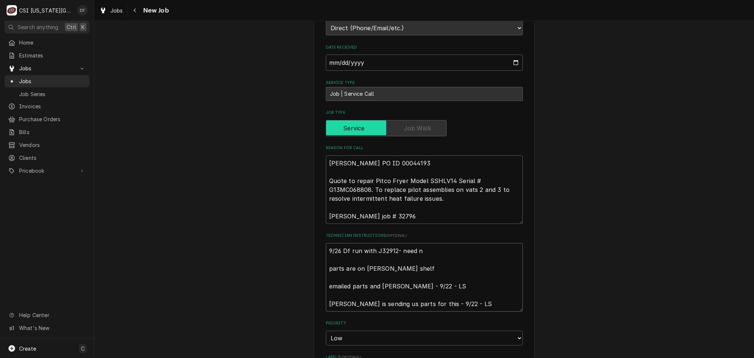
type textarea "x"
type textarea "9/26 Df run with J32912- need nu parts are on hawkins shelf emailed parts and l…"
type textarea "x"
type textarea "9/26 Df run with J32912- need nut parts are on hawkins shelf emailed parts and …"
type textarea "x"
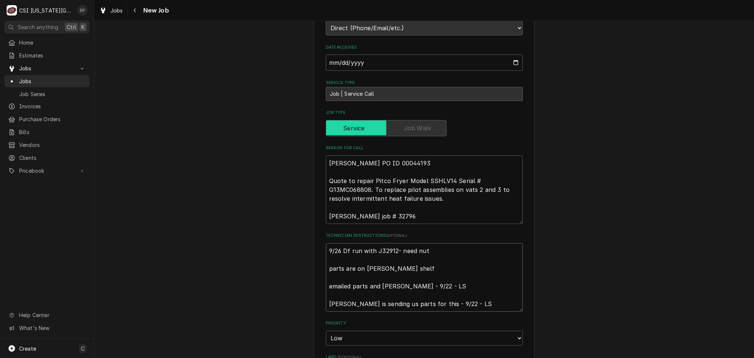
type textarea "9/26 Df run with J32912- need nuts parts are on hawkins shelf emailed parts and…"
type textarea "x"
type textarea "9/26 Df run with J32912- need nutse parts are on hawkins shelf emailed parts an…"
type textarea "x"
type textarea "9/26 Df run with J32912- need nutser parts are on hawkins shelf emailed parts a…"
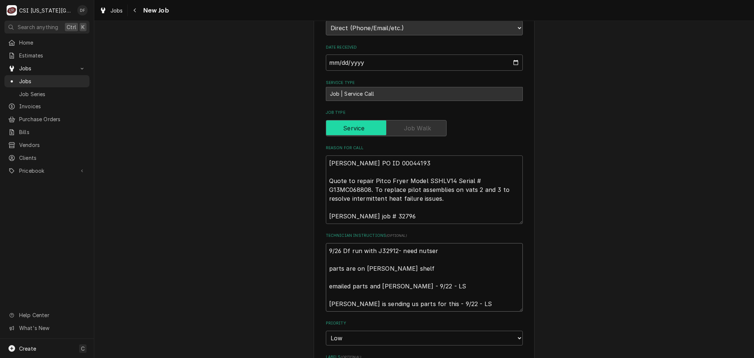
type textarea "x"
type textarea "9/26 Df run with J32912- need nutsert parts are on hawkins shelf emailed parts …"
type textarea "x"
type textarea "9/26 Df run with J32912- need nutsert parts are on hawkins shelf emailed parts …"
type textarea "x"
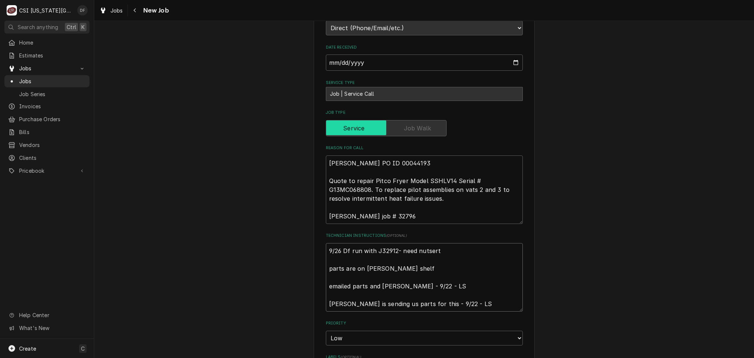
type textarea "9/26 Df run with J32912- need nutsert g parts are on hawkins shelf emailed part…"
type textarea "x"
type textarea "9/26 Df run with J32912- need nutsert gu parts are on hawkins shelf emailed par…"
type textarea "x"
type textarea "9/26 Df run with J32912- need nutsert gun parts are on hawkins shelf emailed pa…"
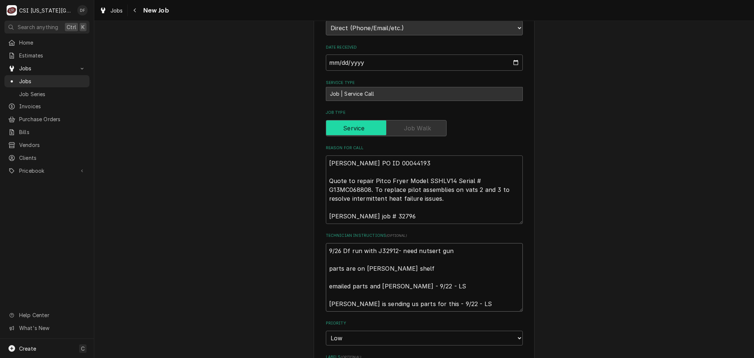
type textarea "x"
type textarea "9/26 Df run with J32912- need nutsert gun parts are on hawkins shelf emailed pa…"
type textarea "x"
type textarea "9/26 Df run with J32912- need nutsert gun f parts are on hawkins shelf emailed …"
type textarea "x"
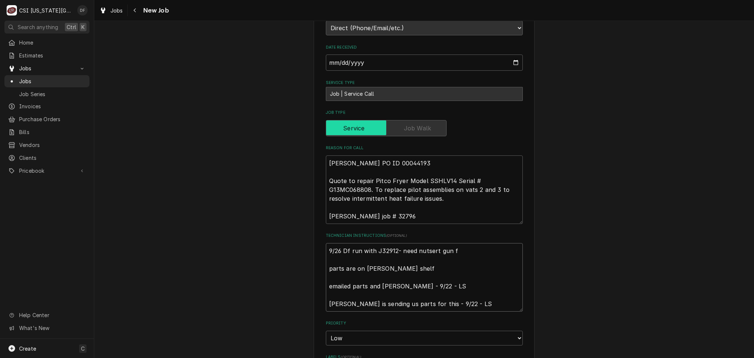
type textarea "9/26 Df run with J32912- need nutsert gun fr parts are on hawkins shelf emailed…"
type textarea "x"
type textarea "9/26 Df run with J32912- need nutsert gun fro parts are on hawkins shelf emaile…"
type textarea "x"
type textarea "9/26 Df run with J32912- need nutsert gun from parts are on hawkins shelf email…"
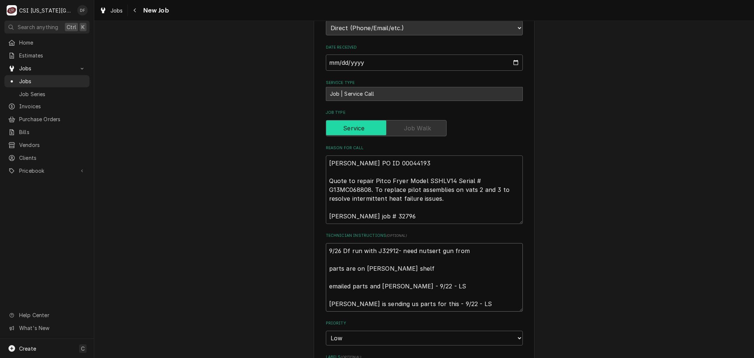
type textarea "x"
type textarea "9/26 Df run with J32912- need nutsert gun from parts are on hawkins shelf email…"
type textarea "x"
type textarea "9/26 Df run with J32912- need nutsert gun from s parts are on hawkins shelf ema…"
type textarea "x"
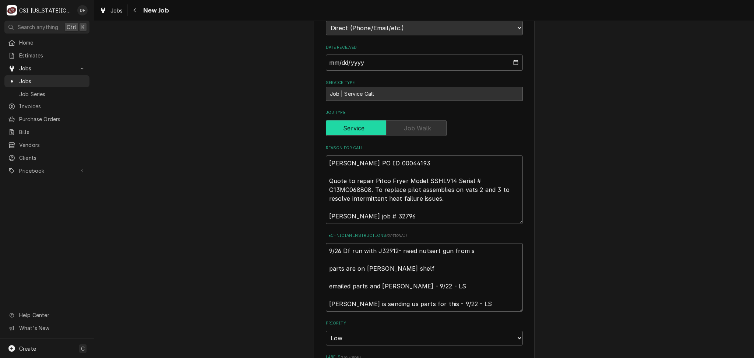
type textarea "9/26 Df run with J32912- need nutsert gun from sh parts are on hawkins shelf em…"
type textarea "x"
type textarea "9/26 Df run with J32912- need nutsert gun from sho parts are on hawkins shelf e…"
type textarea "x"
type textarea "9/26 Df run with J32912- need nutsert gun from shop parts are on hawkins shelf …"
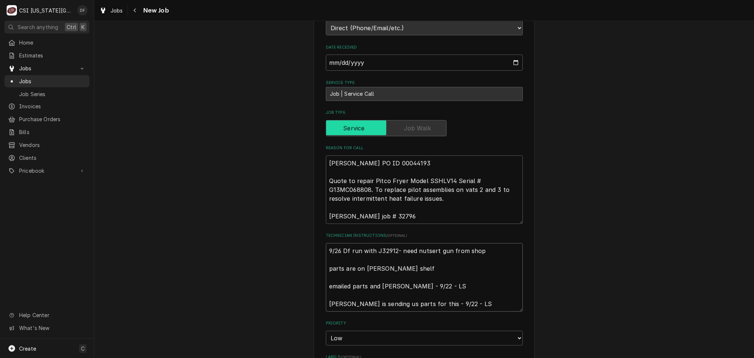
type textarea "x"
type textarea "9/26 Df run with J32912- need nutsert gun from shop parts are on hawkins shelf …"
type textarea "x"
type textarea "9/26 Df run with J32912- need nutsert gun from shop o parts are on hawkins shel…"
type textarea "x"
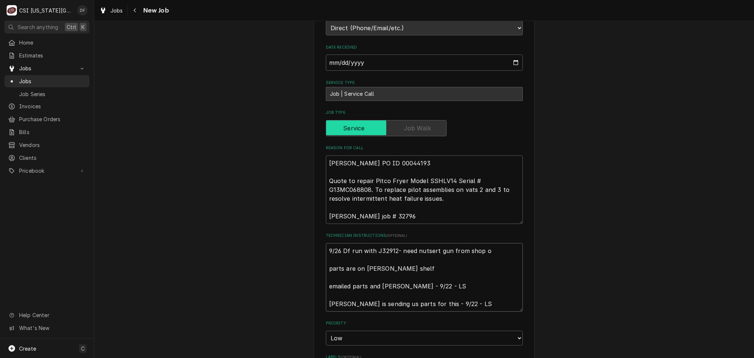
type textarea "9/26 Df run with J32912- need nutsert gun from shop or parts are on hawkins she…"
type textarea "x"
type textarea "9/26 Df run with J32912- need nutsert gun from shop or parts are on hawkins she…"
type textarea "x"
type textarea "9/26 Df run with J32912- need nutsert gun from shop or f parts are on hawkins s…"
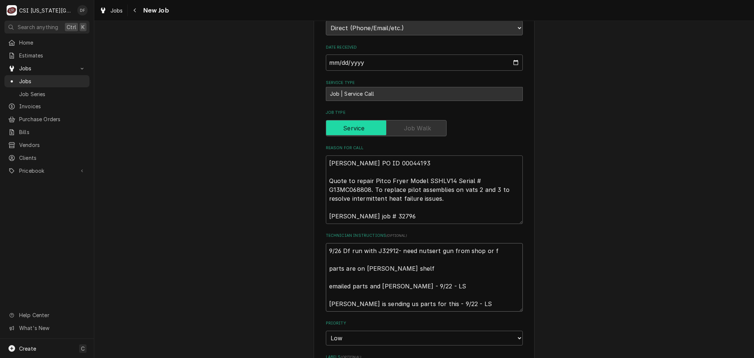
type textarea "x"
type textarea "9/26 Df run with J32912- need nutsert gun from shop or fr parts are on hawkins …"
type textarea "x"
type textarea "9/26 Df run with J32912- need nutsert gun from shop or fro parts are on hawkins…"
type textarea "x"
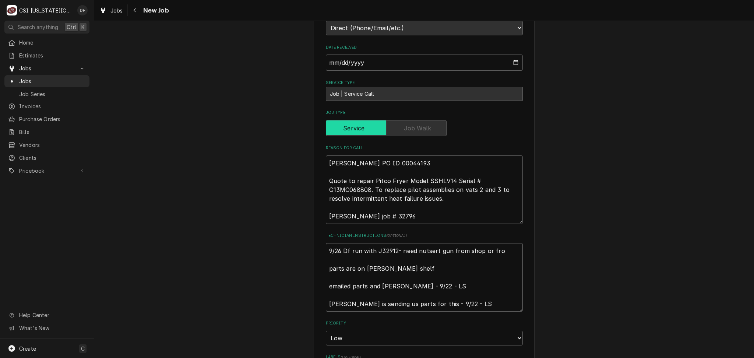
type textarea "9/26 Df run with J32912- need nutsert gun from shop or from parts are on hawkin…"
type textarea "x"
type textarea "9/26 Df run with J32912- need nutsert gun from shop or from parts are on hawkin…"
type textarea "x"
type textarea "9/26 Df run with J32912- need nutsert gun from shop or from D parts are on hawk…"
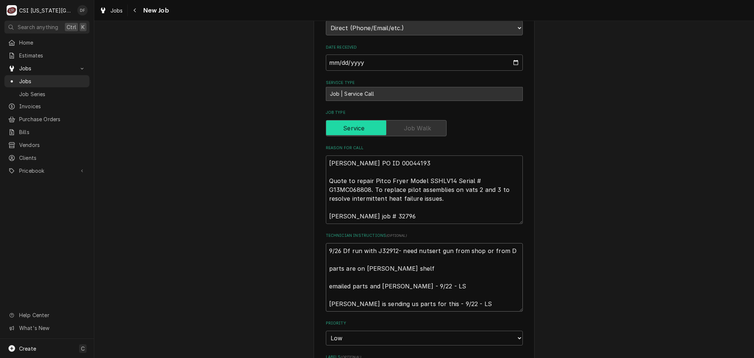
type textarea "x"
type textarea "9/26 Df run with J32912- need nutsert gun from shop or from Da parts are on haw…"
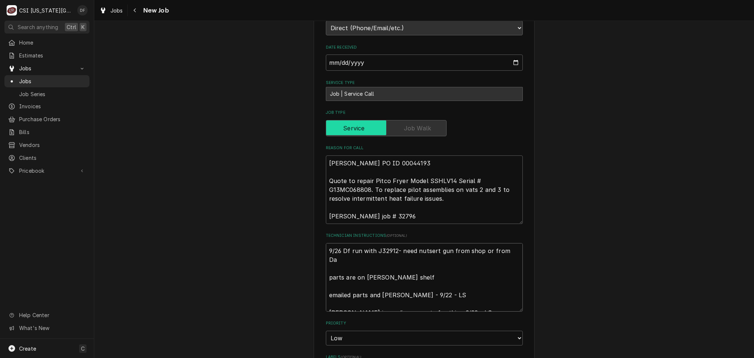
type textarea "x"
type textarea "9/26 Df run with J32912- need nutsert gun from shop or from Dav parts are on ha…"
type textarea "x"
type textarea "9/26 Df run with J32912- need nutsert gun from shop or from Davi parts are on h…"
type textarea "x"
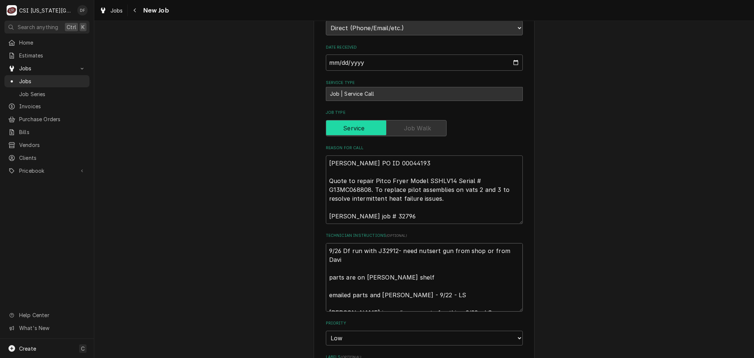
type textarea "9/26 Df run with J32912- need nutsert gun from shop or from David parts are on …"
click at [346, 243] on textarea "9/26 Df run with J32912- need nutsert gun from shop or from David parts are on …" at bounding box center [424, 281] width 197 height 77
type textarea "x"
type textarea "9/26 D run with J32912- need nutsert gun from shop or from David parts are on h…"
type textarea "x"
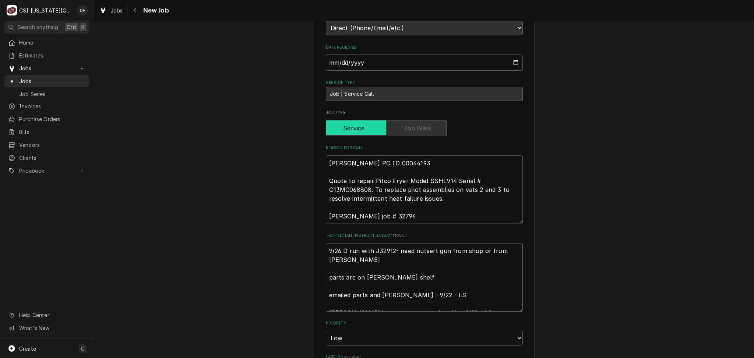
type textarea "9/26 DF run with J32912- need nutsert gun from shop or from David parts are on …"
type textarea "x"
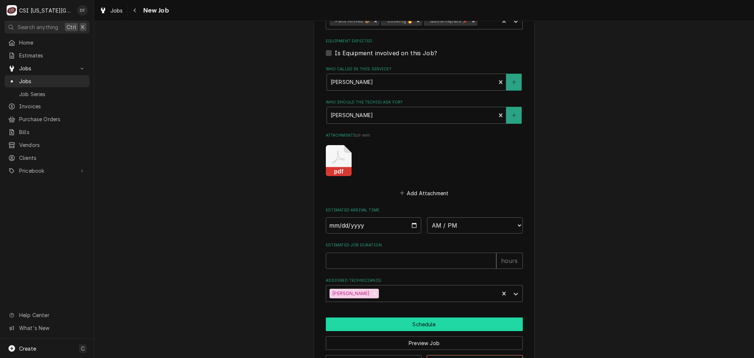
scroll to position [611, 0]
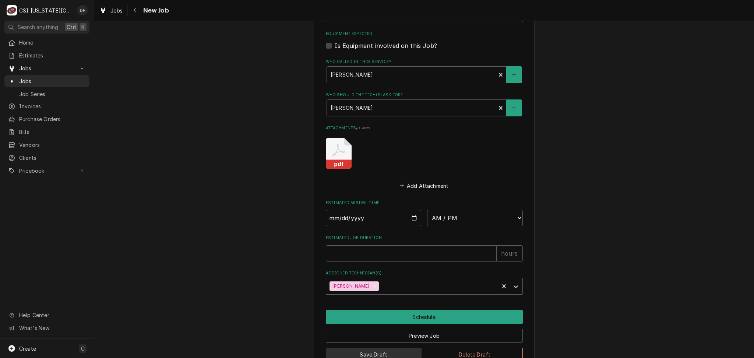
type textarea "9/26 DF run with J32912- need nutsert gun from shop or from David parts are on …"
click at [352, 348] on button "Save Draft" at bounding box center [374, 355] width 96 height 14
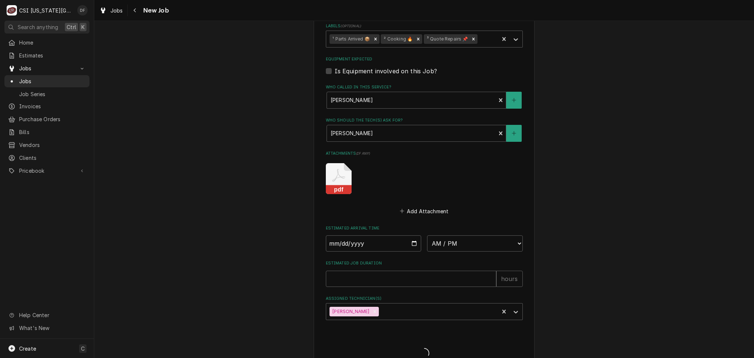
type textarea "x"
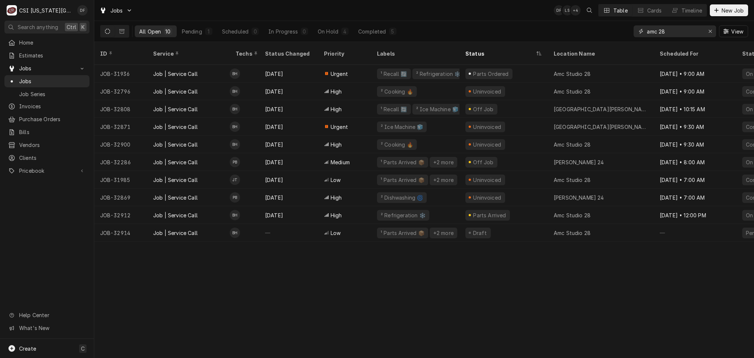
drag, startPoint x: 666, startPoint y: 30, endPoint x: 631, endPoint y: 32, distance: 35.0
click at [631, 32] on div "All Open 10 Pending 1 Scheduled 0 In Progress 0 On Hold 4 Completed 5 amc 28 Vi…" at bounding box center [424, 31] width 648 height 21
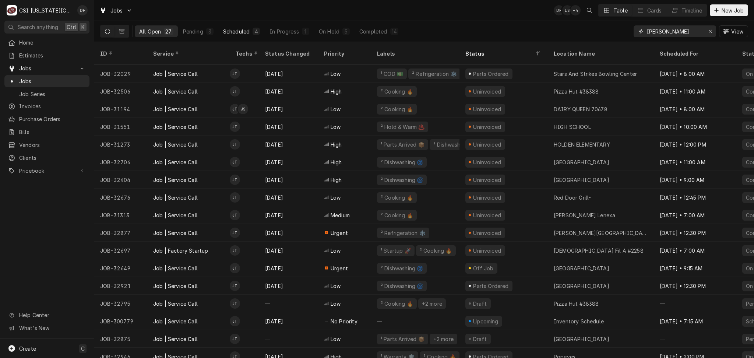
type input "[PERSON_NAME]"
click at [250, 32] on button "Scheduled 4" at bounding box center [242, 31] width 46 height 12
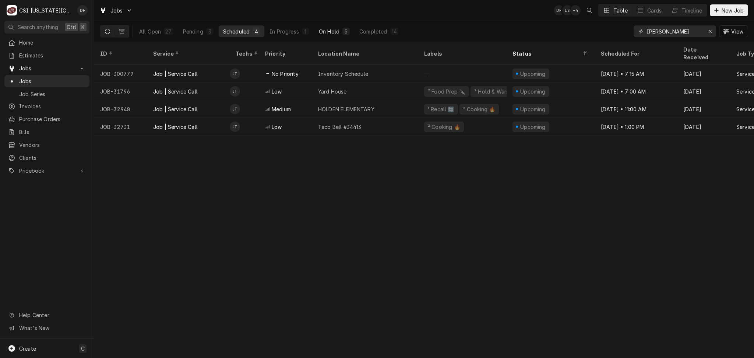
click at [338, 30] on div "On Hold" at bounding box center [329, 32] width 21 height 8
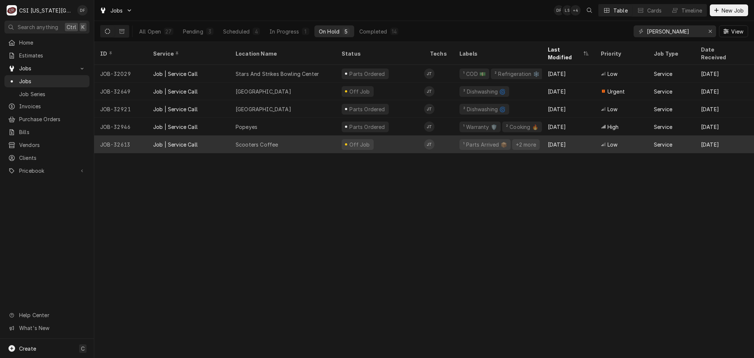
click at [394, 137] on div "Off Job" at bounding box center [380, 145] width 88 height 18
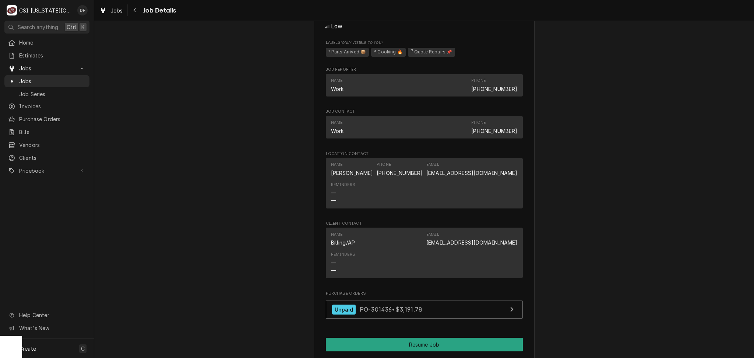
scroll to position [835, 0]
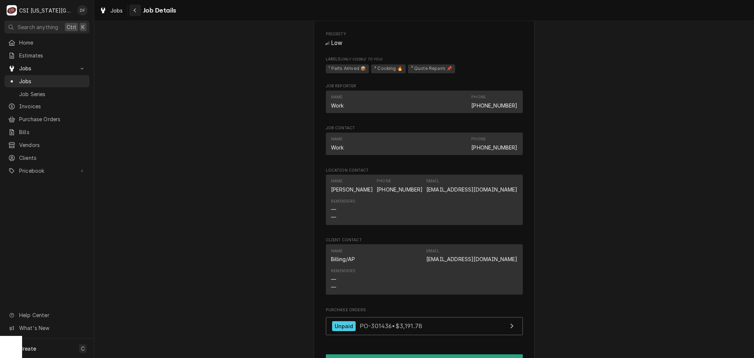
click at [134, 12] on icon "Navigate back" at bounding box center [134, 10] width 3 height 5
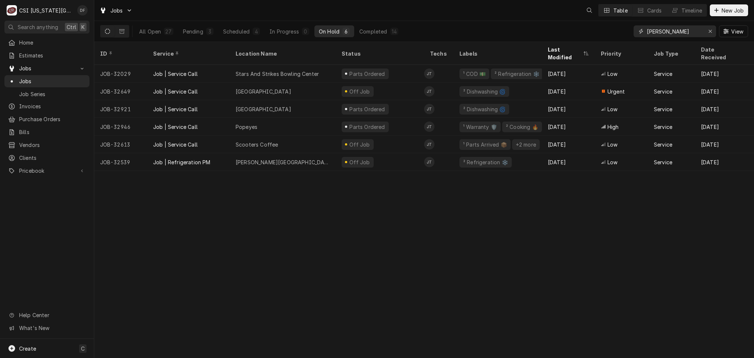
drag, startPoint x: 675, startPoint y: 28, endPoint x: 627, endPoint y: 30, distance: 47.9
click at [627, 30] on div "All Open 27 Pending 3 Scheduled 4 In Progress 0 On Hold 6 Completed 14 [PERSON_…" at bounding box center [424, 31] width 648 height 21
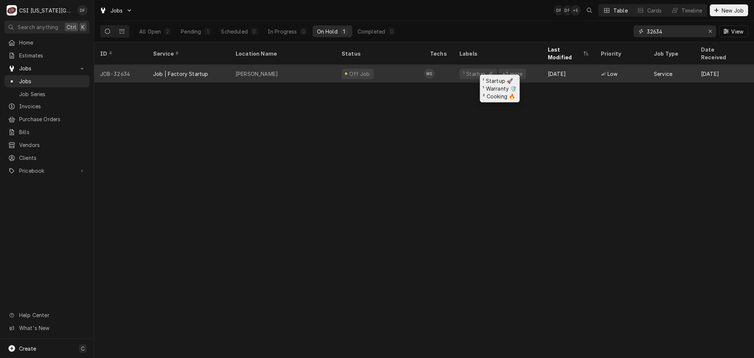
type input "32634"
click at [510, 71] on div "¹ Startup 🚀 +2 more" at bounding box center [498, 74] width 88 height 18
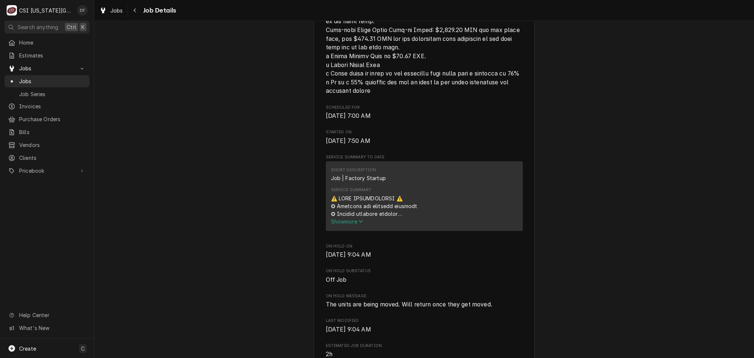
scroll to position [491, 0]
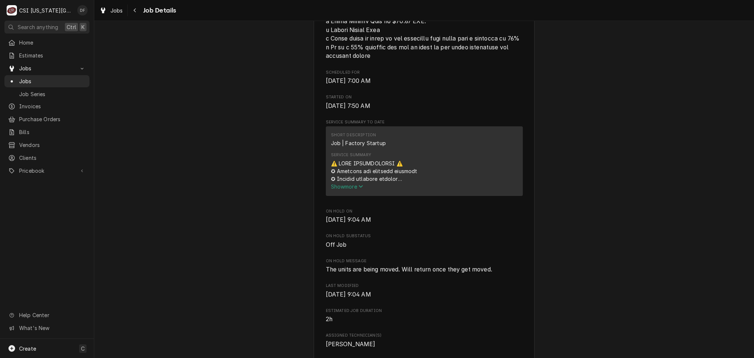
click at [356, 190] on span "Show more" at bounding box center [347, 186] width 32 height 6
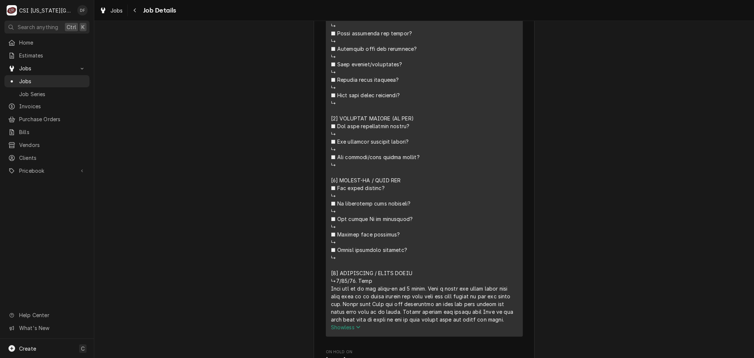
scroll to position [933, 0]
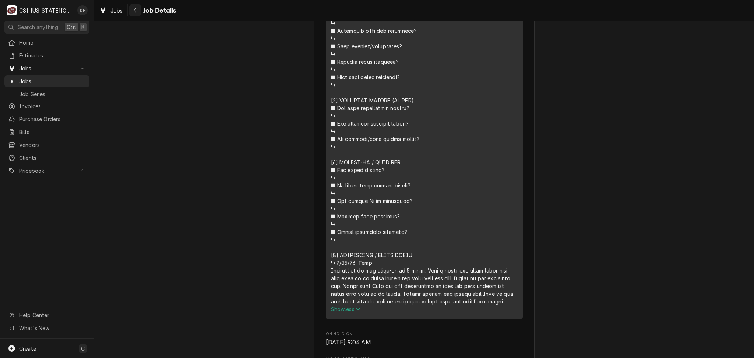
click at [133, 13] on div "Navigate back" at bounding box center [134, 10] width 7 height 7
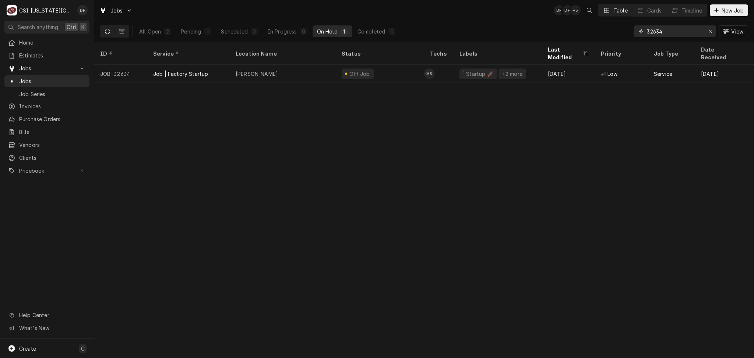
drag, startPoint x: 673, startPoint y: 32, endPoint x: 642, endPoint y: 32, distance: 30.6
click at [642, 32] on div "32634" at bounding box center [675, 31] width 82 height 12
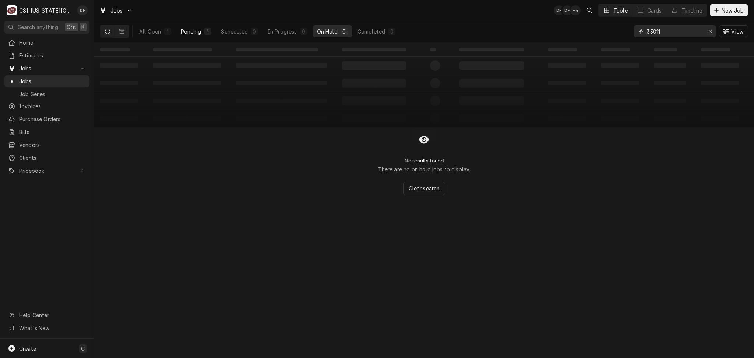
type input "33011"
click at [198, 31] on div "Pending" at bounding box center [191, 32] width 20 height 8
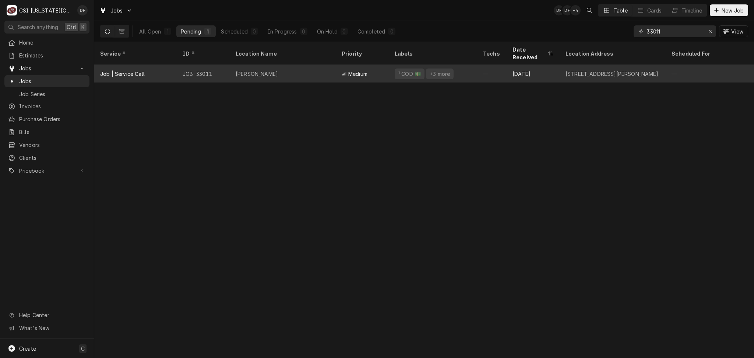
click at [583, 70] on div "3601 South Noland Road, Independence, MO 64055" at bounding box center [612, 74] width 93 height 8
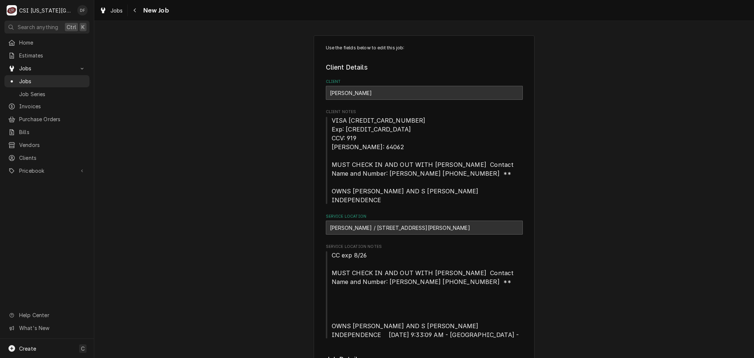
type textarea "x"
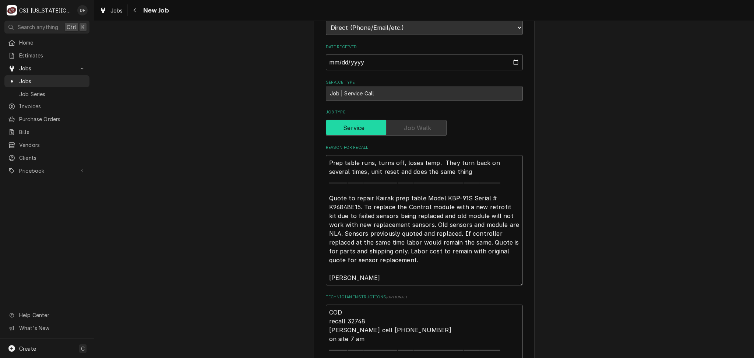
scroll to position [557, 0]
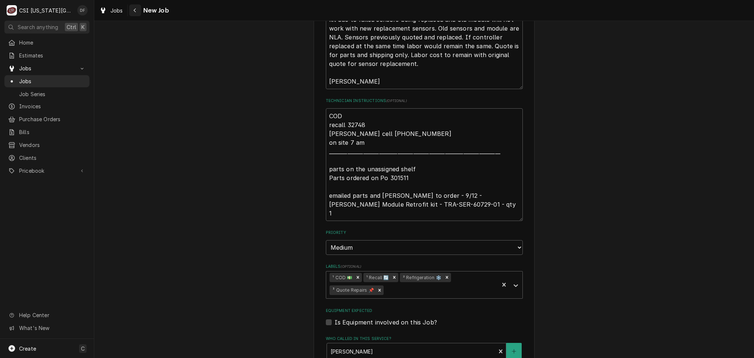
click at [134, 11] on icon "Navigate back" at bounding box center [134, 10] width 3 height 5
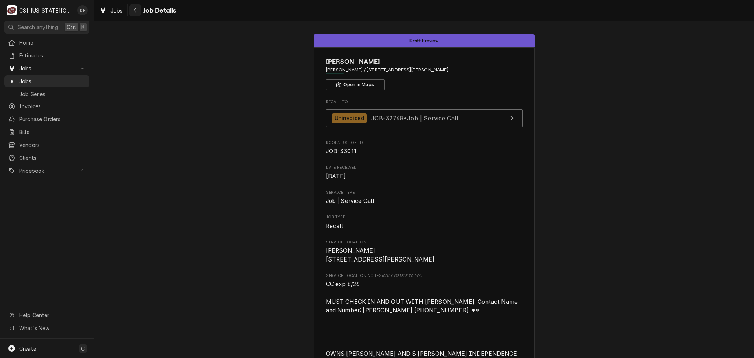
click at [134, 9] on icon "Navigate back" at bounding box center [134, 10] width 3 height 5
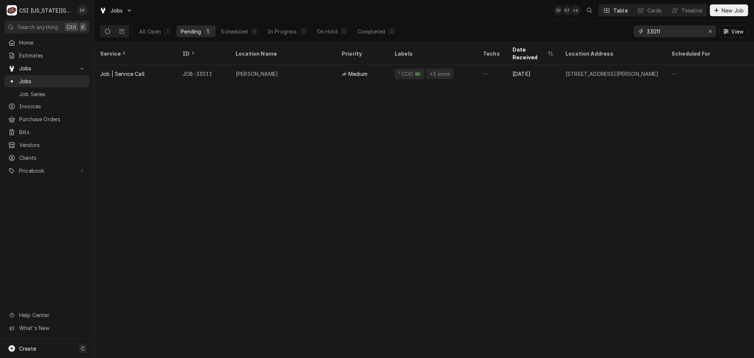
drag, startPoint x: 673, startPoint y: 29, endPoint x: 649, endPoint y: 30, distance: 23.9
click at [649, 30] on input "33011" at bounding box center [674, 31] width 55 height 12
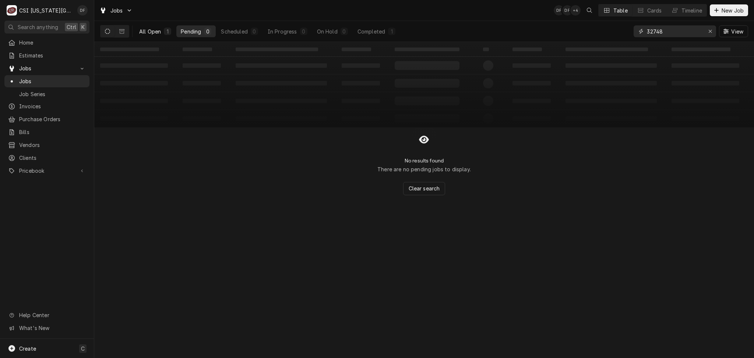
type input "32748"
click at [162, 30] on button "All Open 1" at bounding box center [155, 31] width 41 height 12
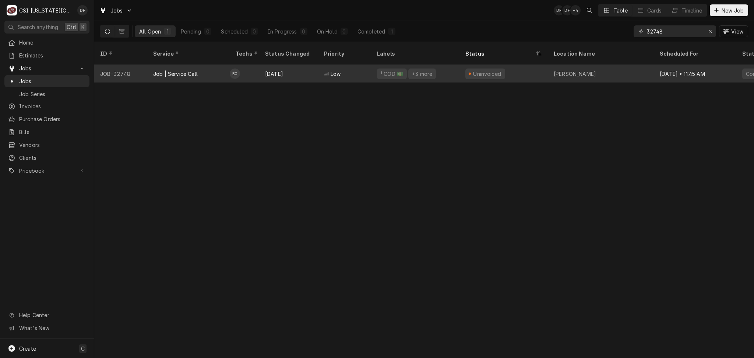
click at [404, 69] on div "¹ COD 💵" at bounding box center [392, 74] width 30 height 11
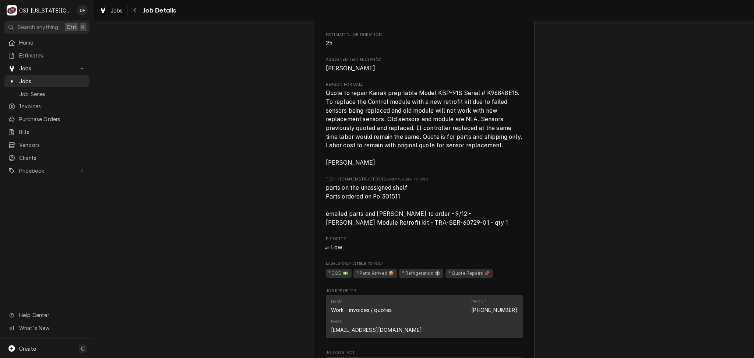
scroll to position [540, 0]
click at [132, 9] on div "Navigate back" at bounding box center [134, 10] width 7 height 7
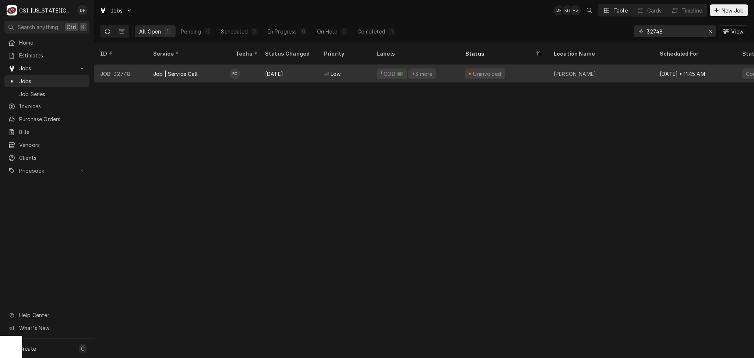
click at [318, 69] on div "Low" at bounding box center [344, 74] width 53 height 18
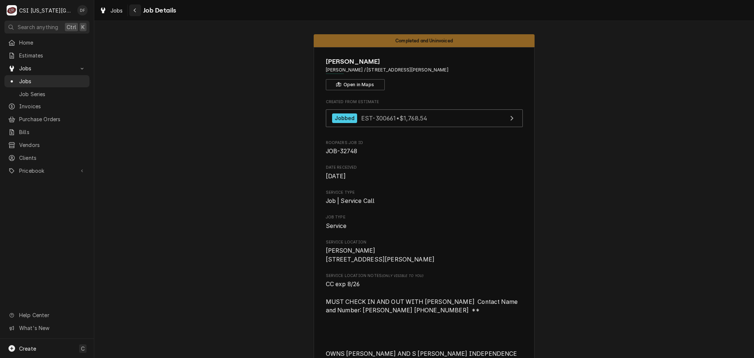
click at [133, 10] on div "Navigate back" at bounding box center [134, 10] width 7 height 7
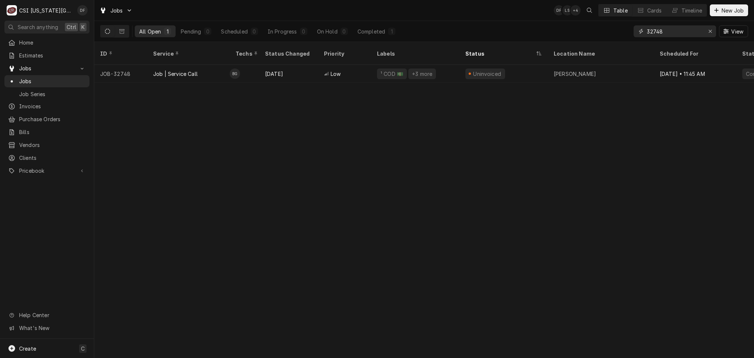
drag, startPoint x: 684, startPoint y: 31, endPoint x: 608, endPoint y: 33, distance: 75.9
click at [608, 33] on div "All Open 1 Pending 0 Scheduled 0 In Progress 0 On Hold 0 Completed 1 32748 View" at bounding box center [424, 31] width 648 height 21
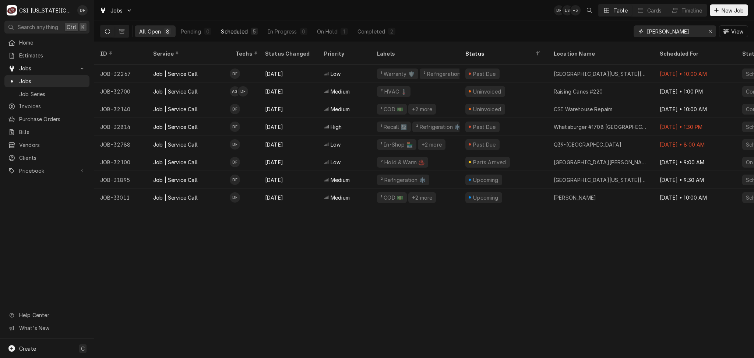
type input "fannin"
click at [246, 35] on button "Scheduled 5" at bounding box center [240, 31] width 46 height 12
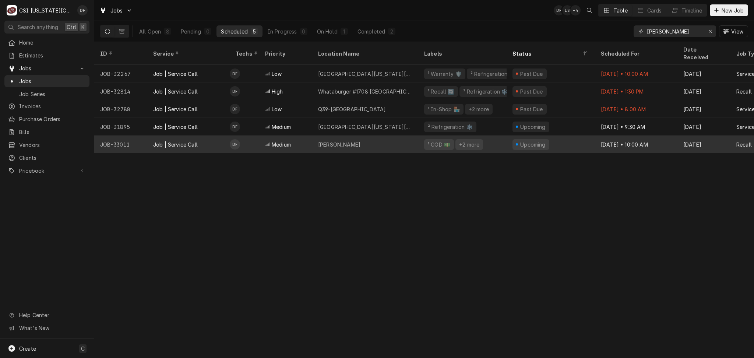
click at [348, 141] on div "[PERSON_NAME]" at bounding box center [339, 145] width 42 height 8
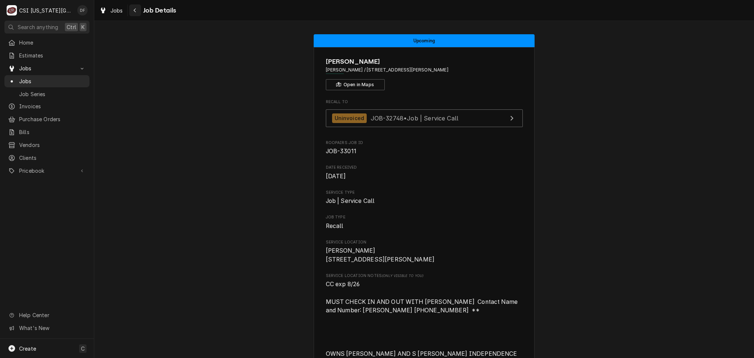
click at [133, 14] on div "Navigate back" at bounding box center [134, 10] width 7 height 7
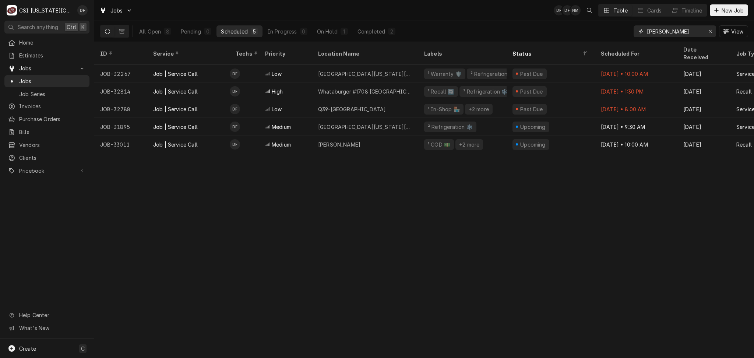
drag, startPoint x: 664, startPoint y: 32, endPoint x: 635, endPoint y: 33, distance: 29.8
click at [635, 33] on div "[PERSON_NAME]" at bounding box center [675, 31] width 82 height 12
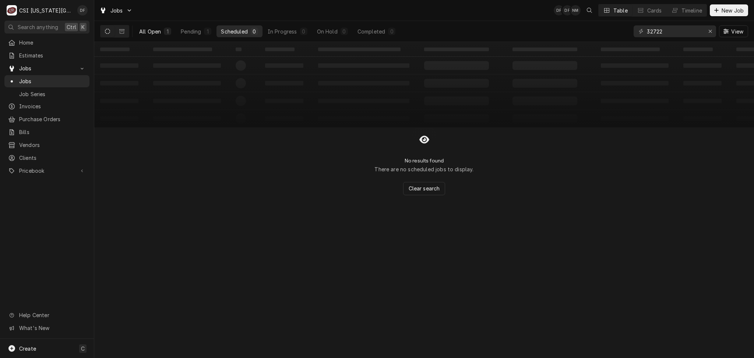
click at [151, 32] on div "All Open" at bounding box center [150, 32] width 22 height 8
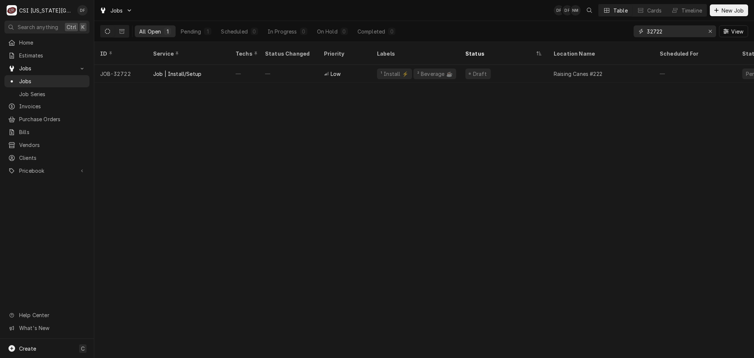
drag, startPoint x: 668, startPoint y: 34, endPoint x: 654, endPoint y: 32, distance: 13.7
click at [654, 32] on input "32722" at bounding box center [674, 31] width 55 height 12
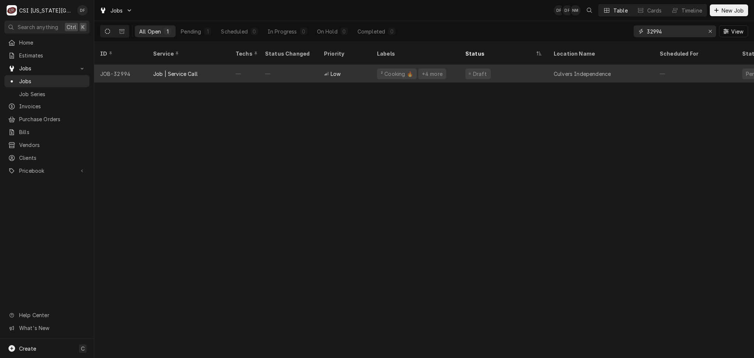
type input "32994"
click at [368, 70] on div "Low" at bounding box center [344, 74] width 53 height 18
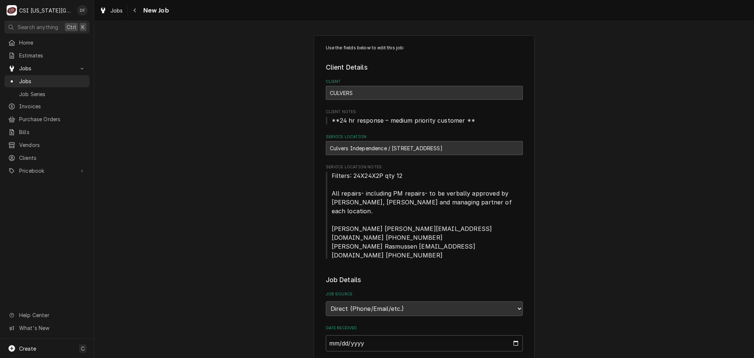
type textarea "x"
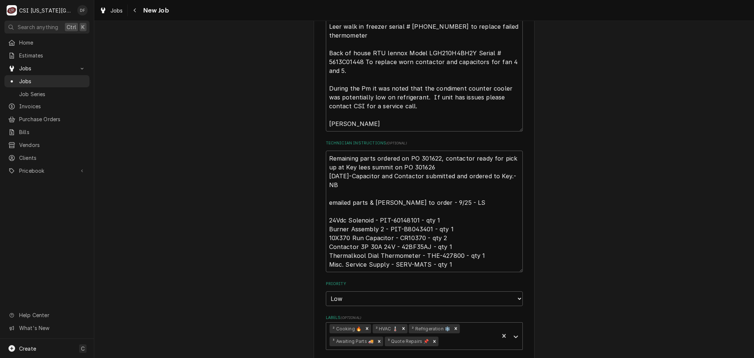
scroll to position [491, 0]
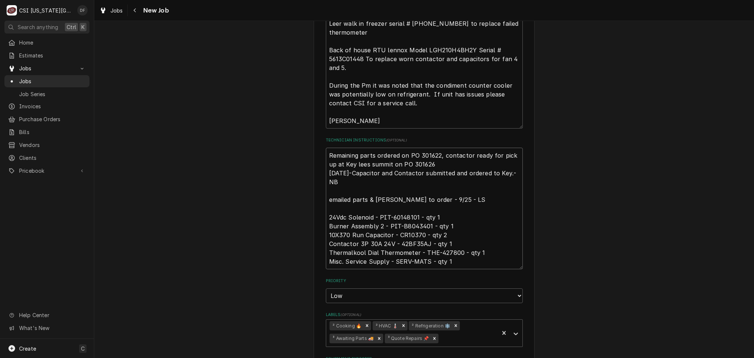
drag, startPoint x: 399, startPoint y: 209, endPoint x: 427, endPoint y: 211, distance: 28.1
click at [427, 211] on textarea "Remaining parts ordered on PO 301622, contactor ready for pick up at Key lees s…" at bounding box center [424, 209] width 197 height 122
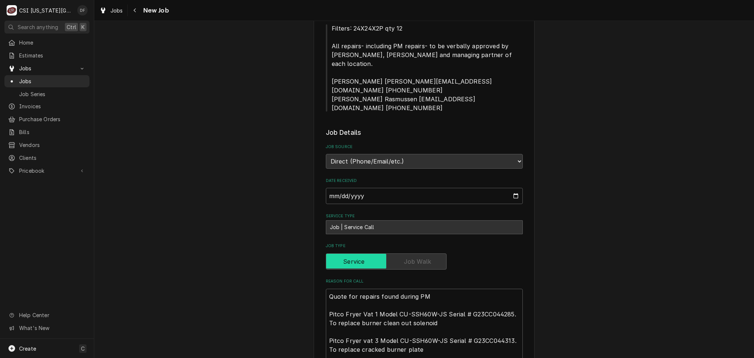
scroll to position [0, 0]
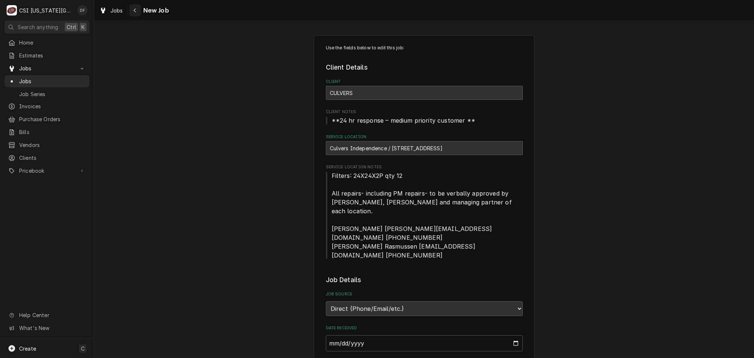
click at [134, 5] on button "Navigate back" at bounding box center [135, 10] width 12 height 12
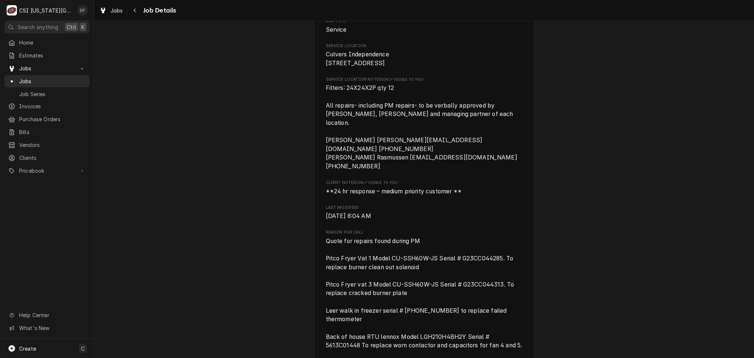
scroll to position [49, 0]
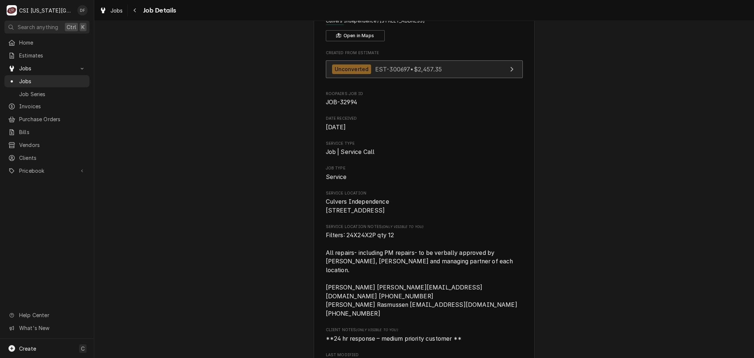
click at [387, 70] on span "EST-300697 • $2,457.35" at bounding box center [408, 68] width 67 height 7
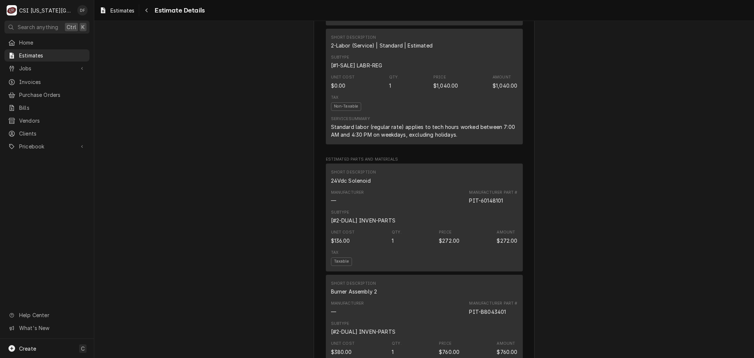
scroll to position [589, 0]
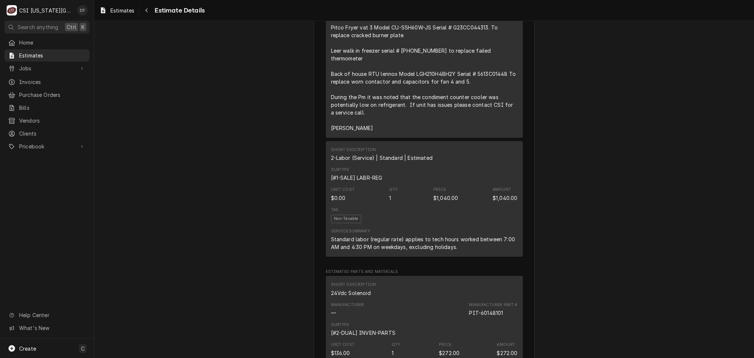
click at [0, 63] on div "Home Estimates Jobs Jobs Job Series Invoices Purchase Orders Bills Vendors Clie…" at bounding box center [47, 94] width 94 height 117
